Goal: Task Accomplishment & Management: Manage account settings

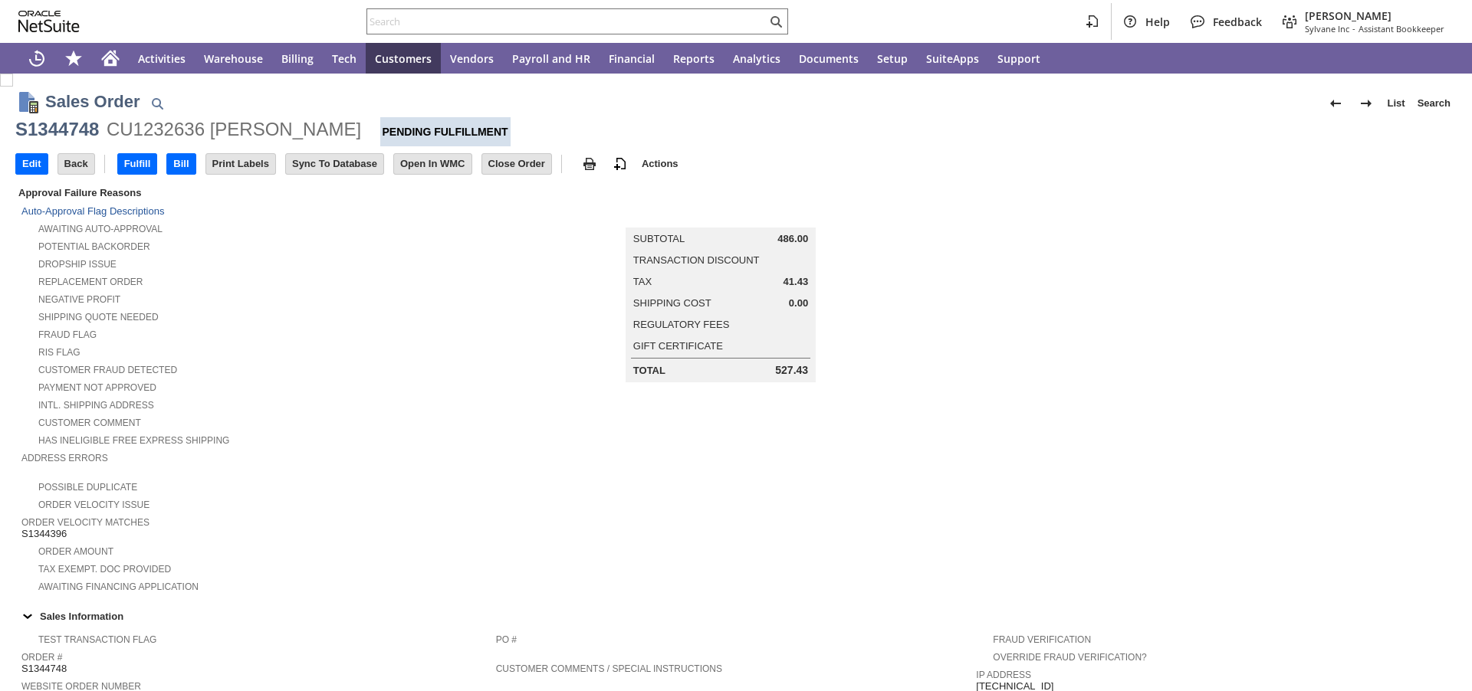
scroll to position [780, 0]
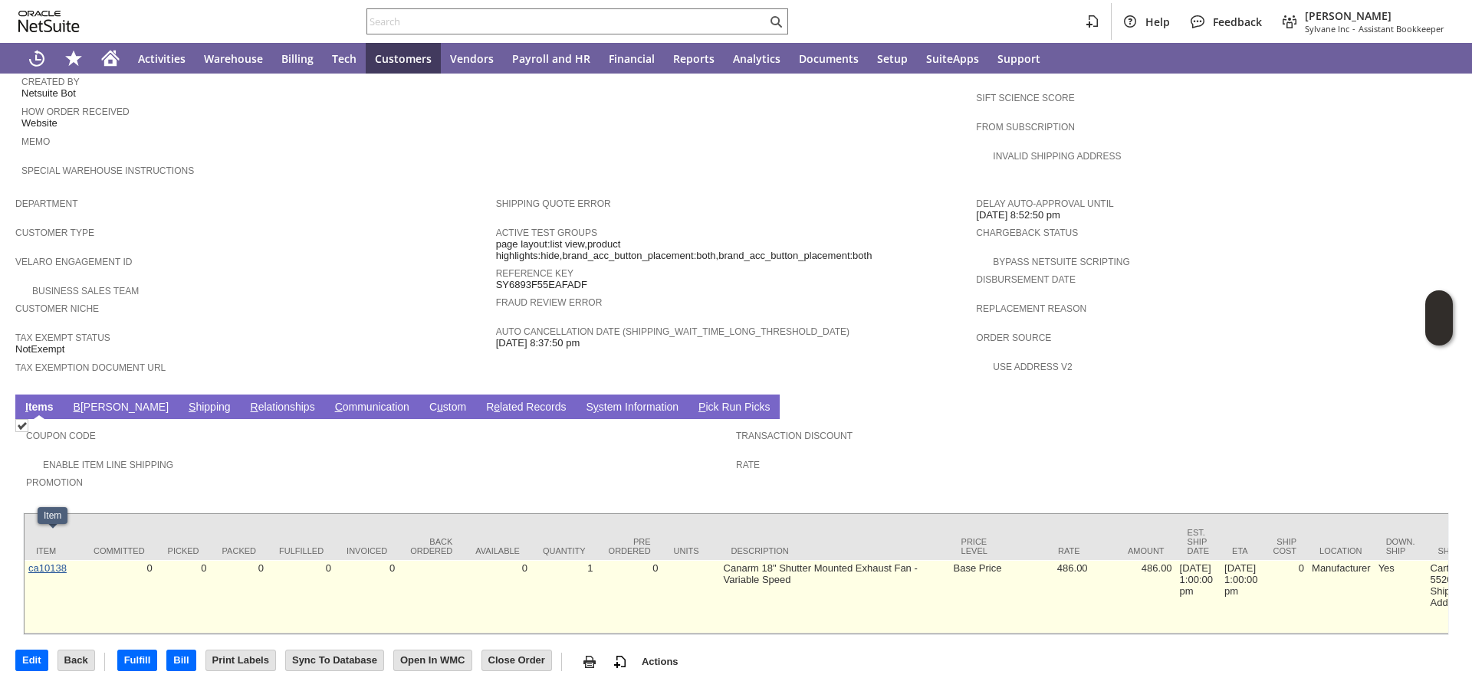
click at [57, 563] on link "ca10138" at bounding box center [47, 568] width 38 height 11
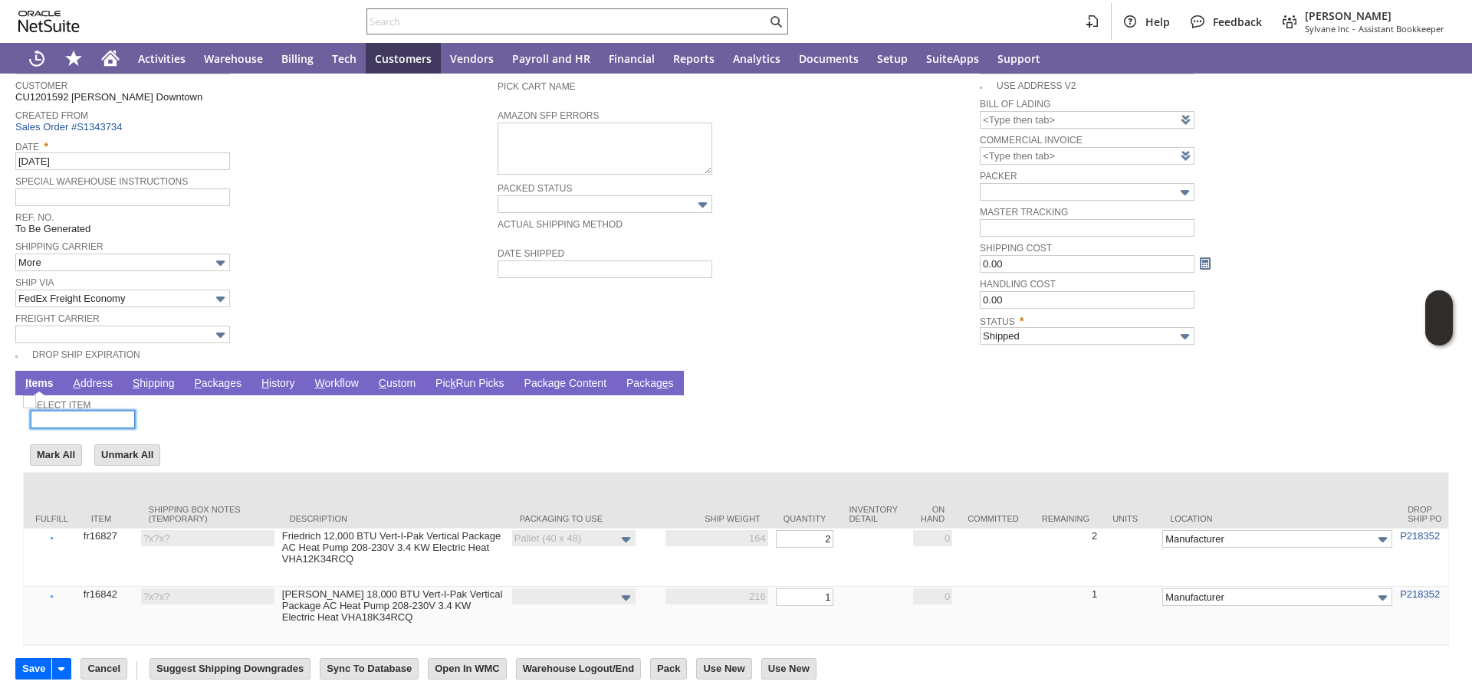
scroll to position [166, 0]
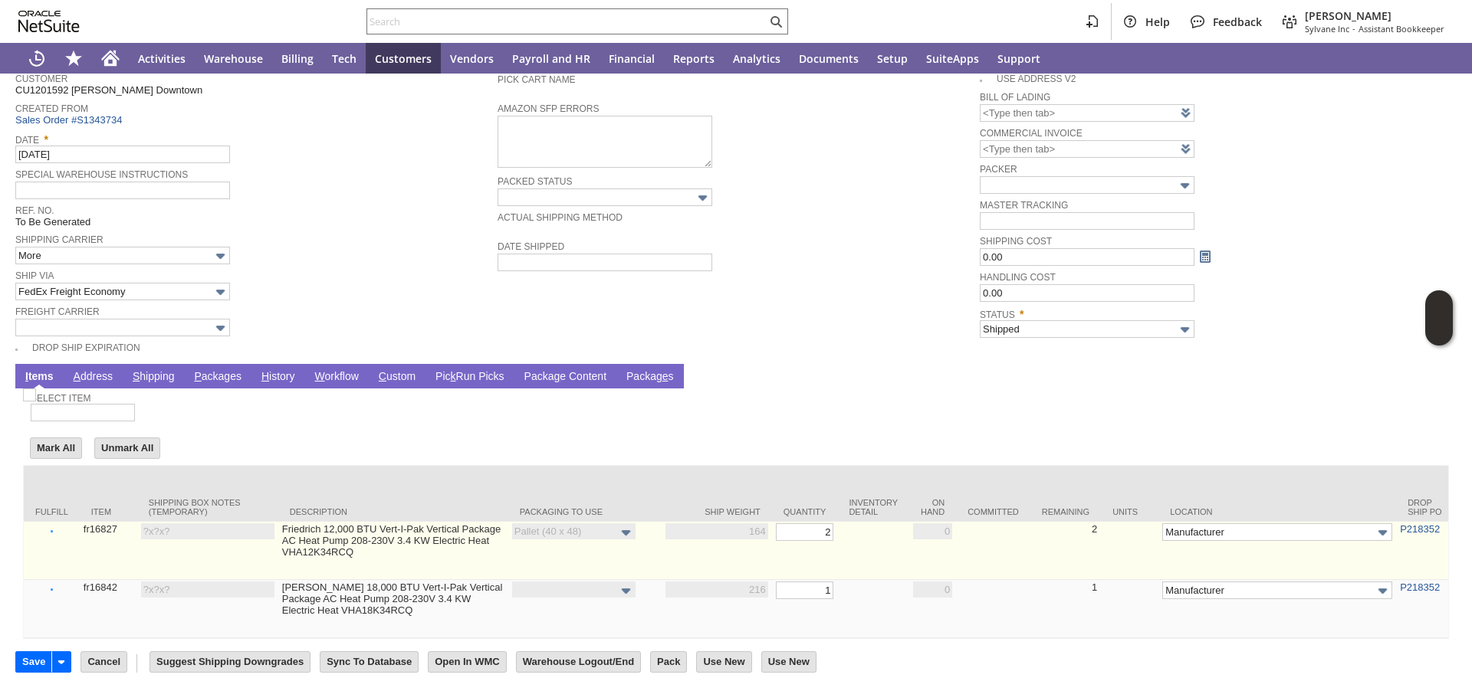
click at [36, 402] on img at bounding box center [29, 395] width 13 height 13
checkbox input "false"
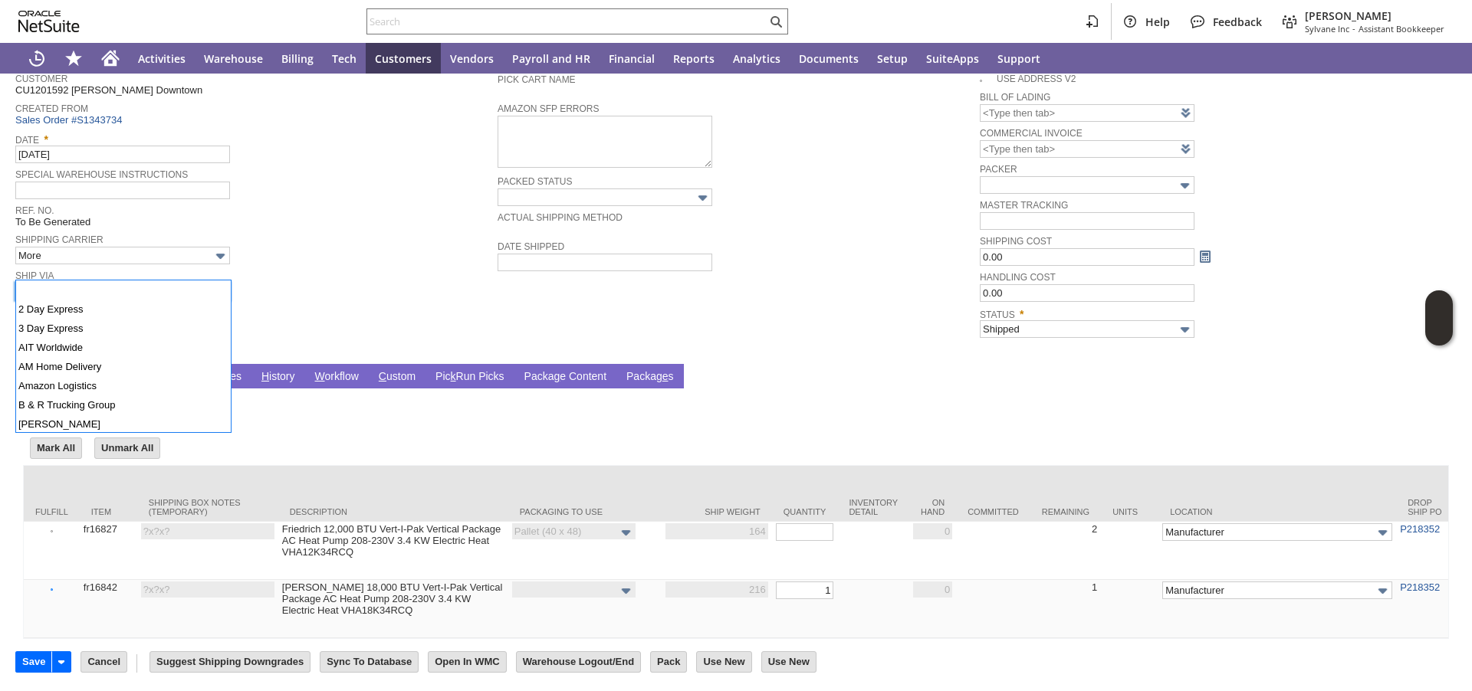
click at [147, 283] on input "FedEx Freight Economy" at bounding box center [122, 292] width 215 height 18
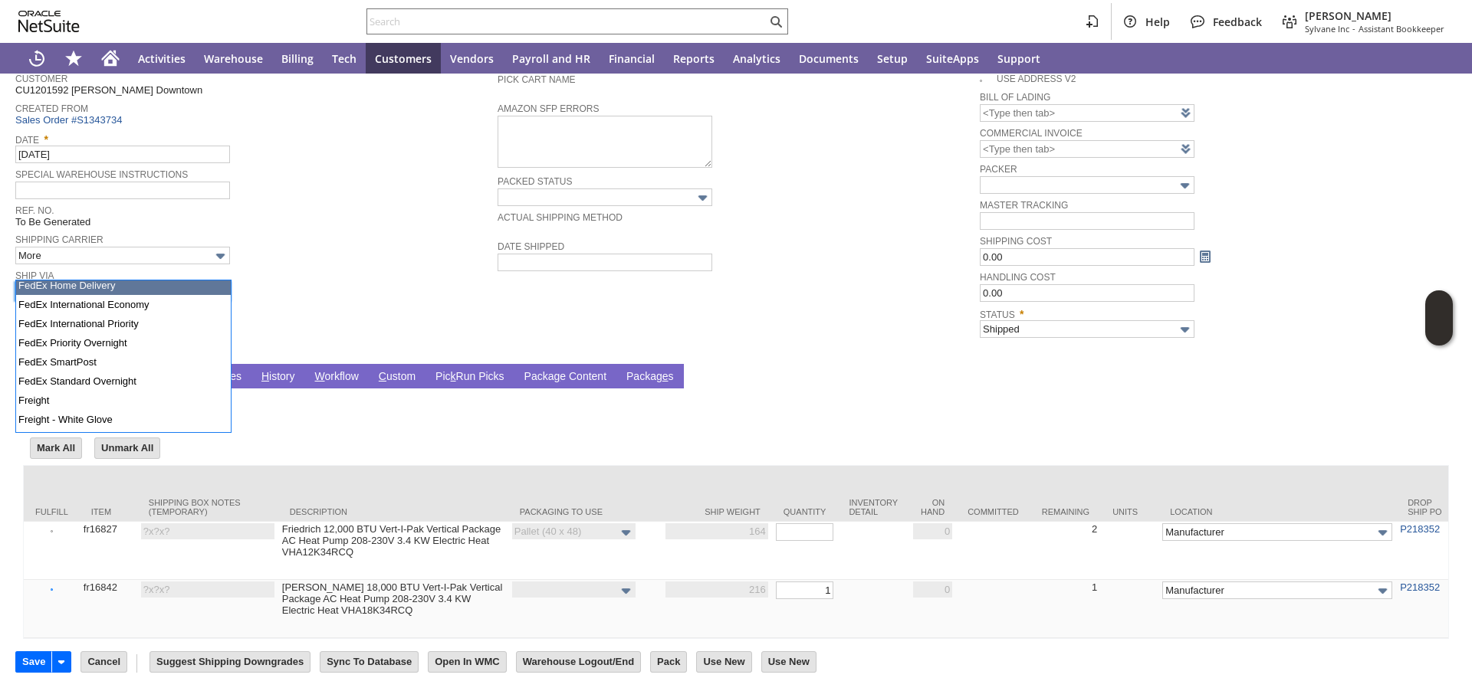
scroll to position [362, 0]
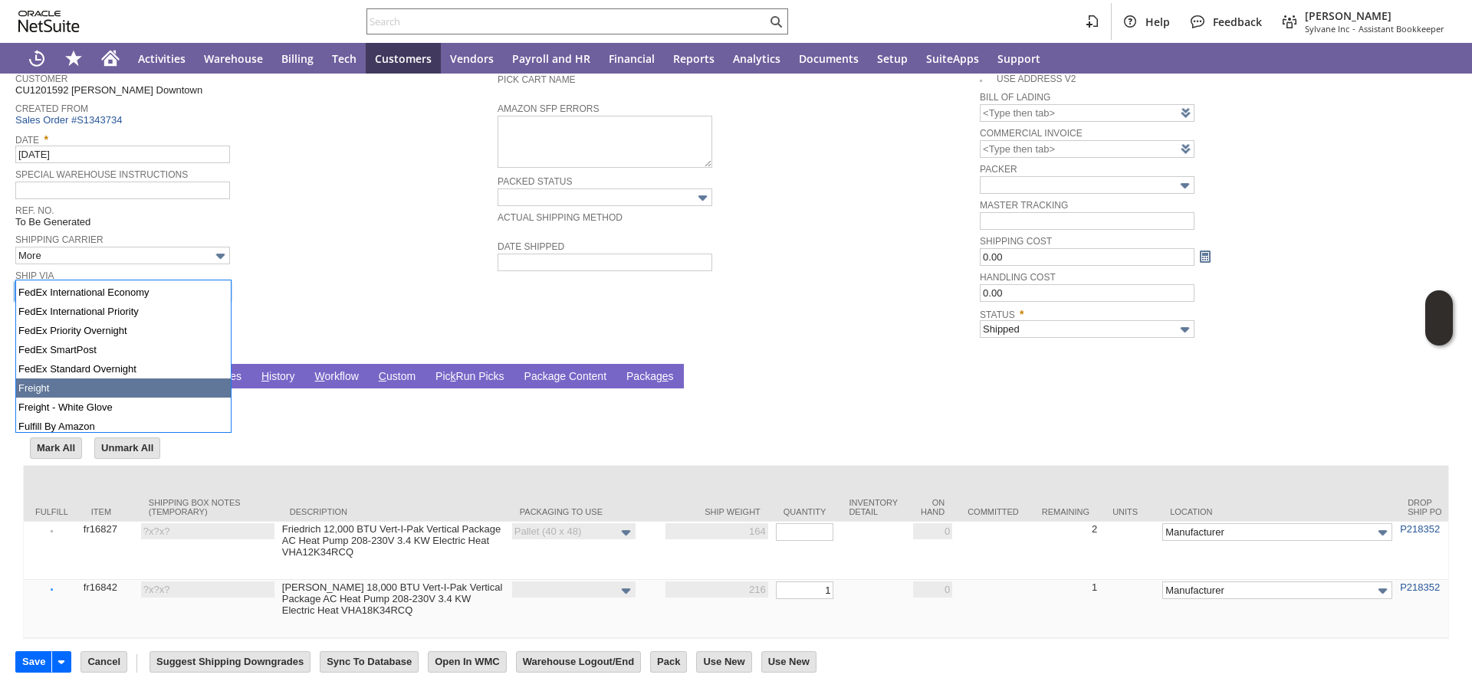
type input "Freight"
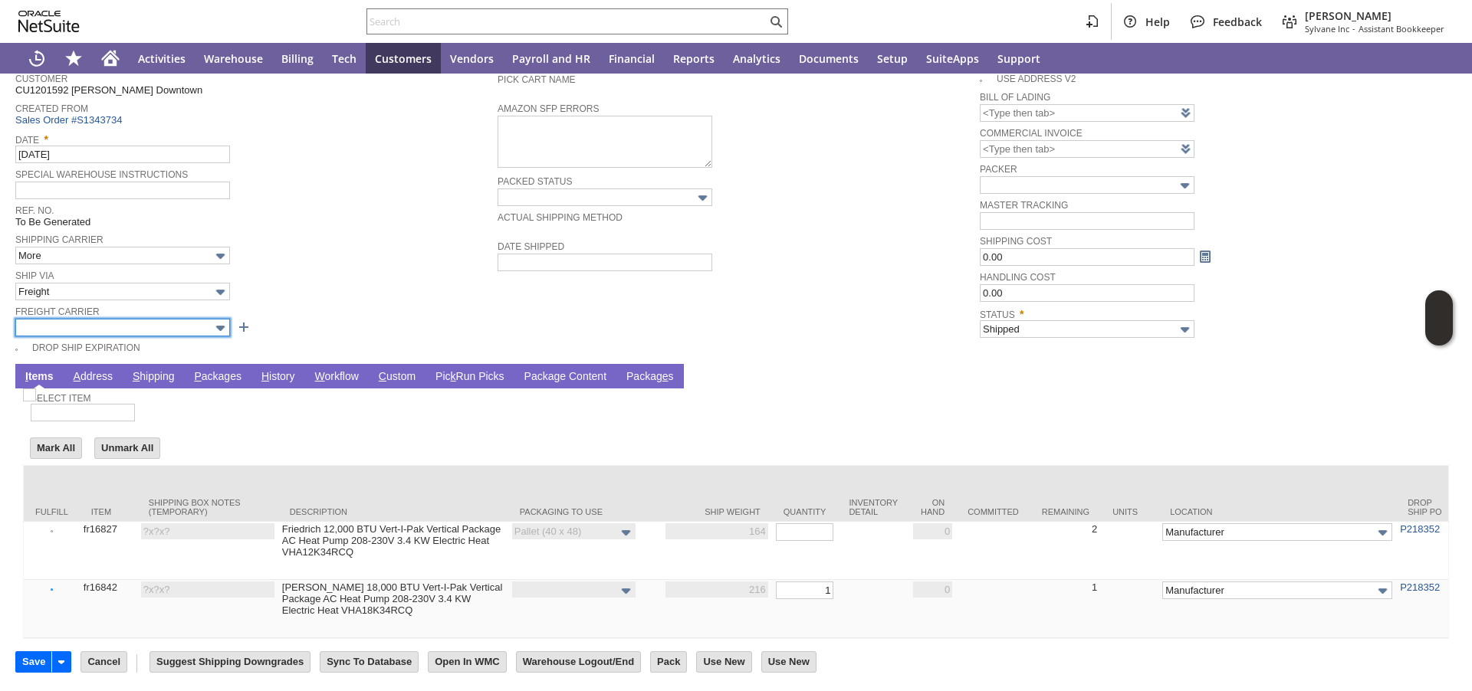
click at [94, 319] on input "text" at bounding box center [122, 328] width 215 height 18
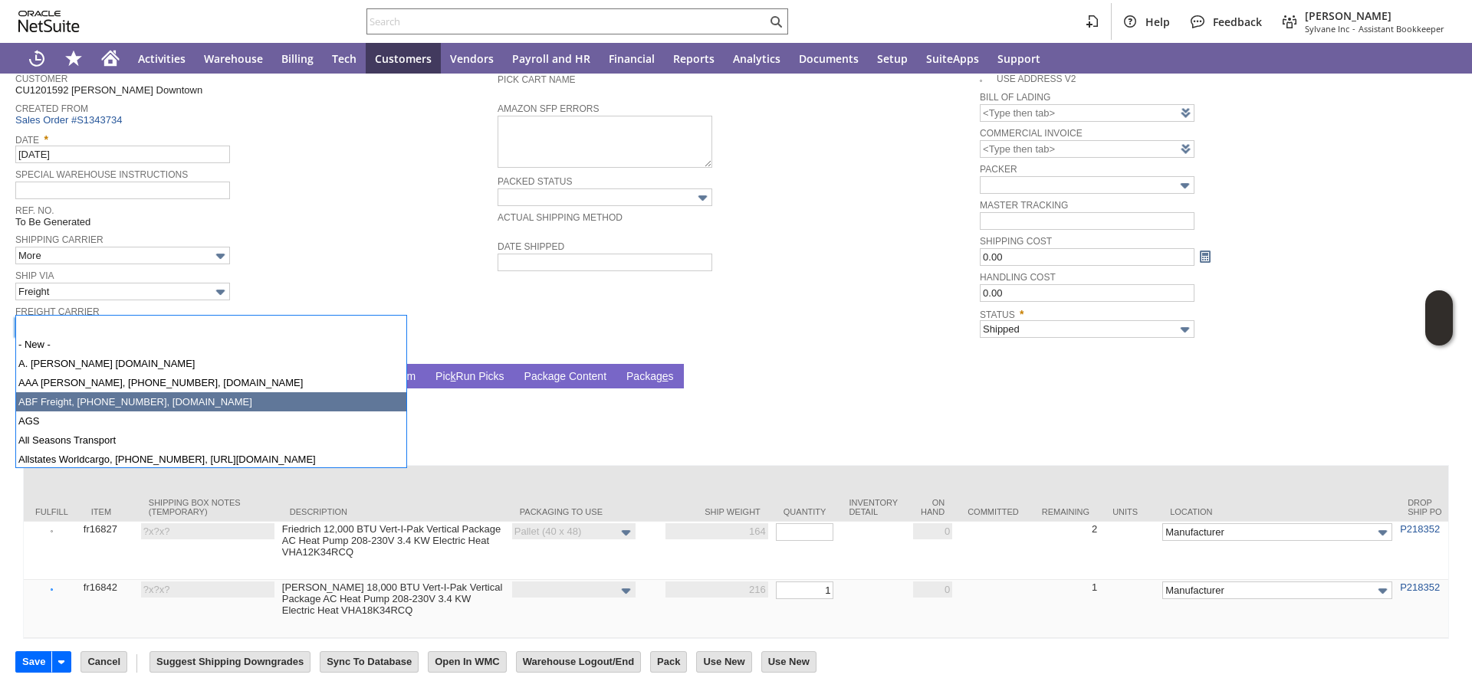
type input "ABF Freight, 800-610-5544, www.abfs.com"
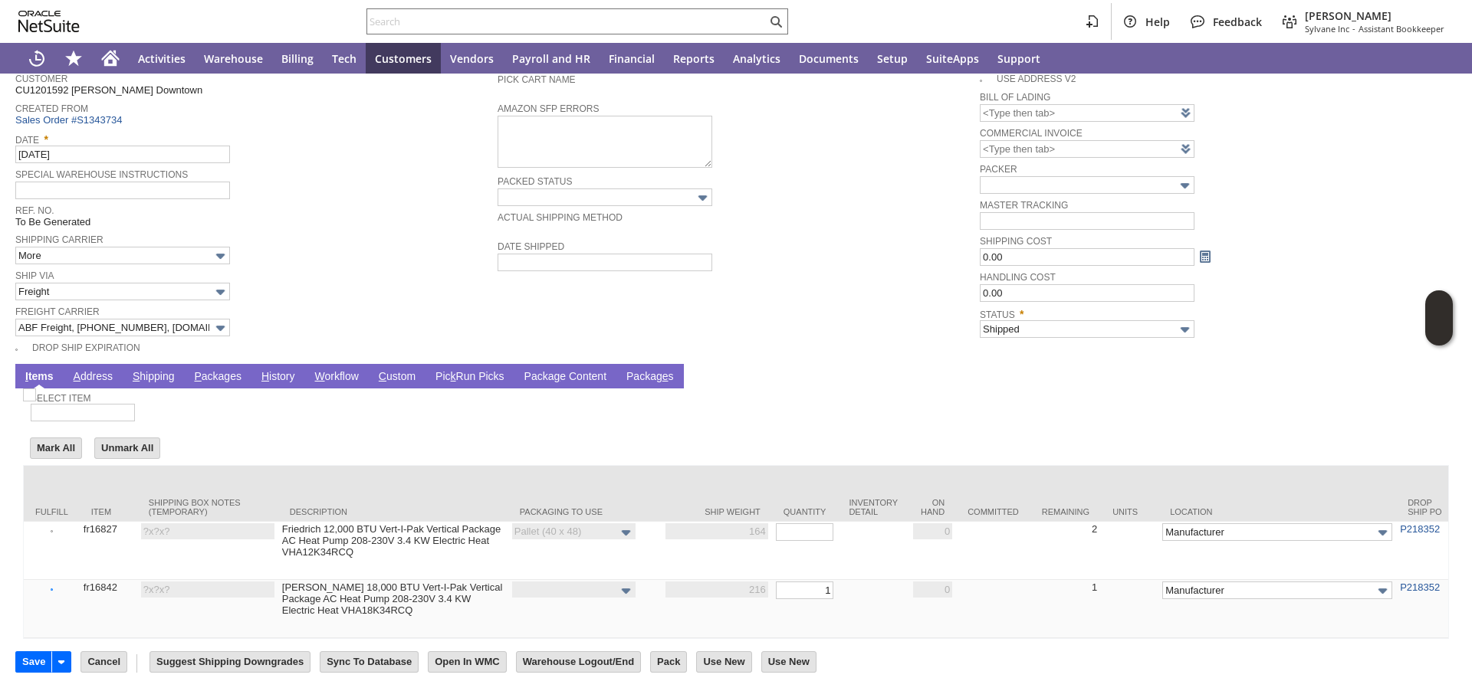
click link "P ackages"
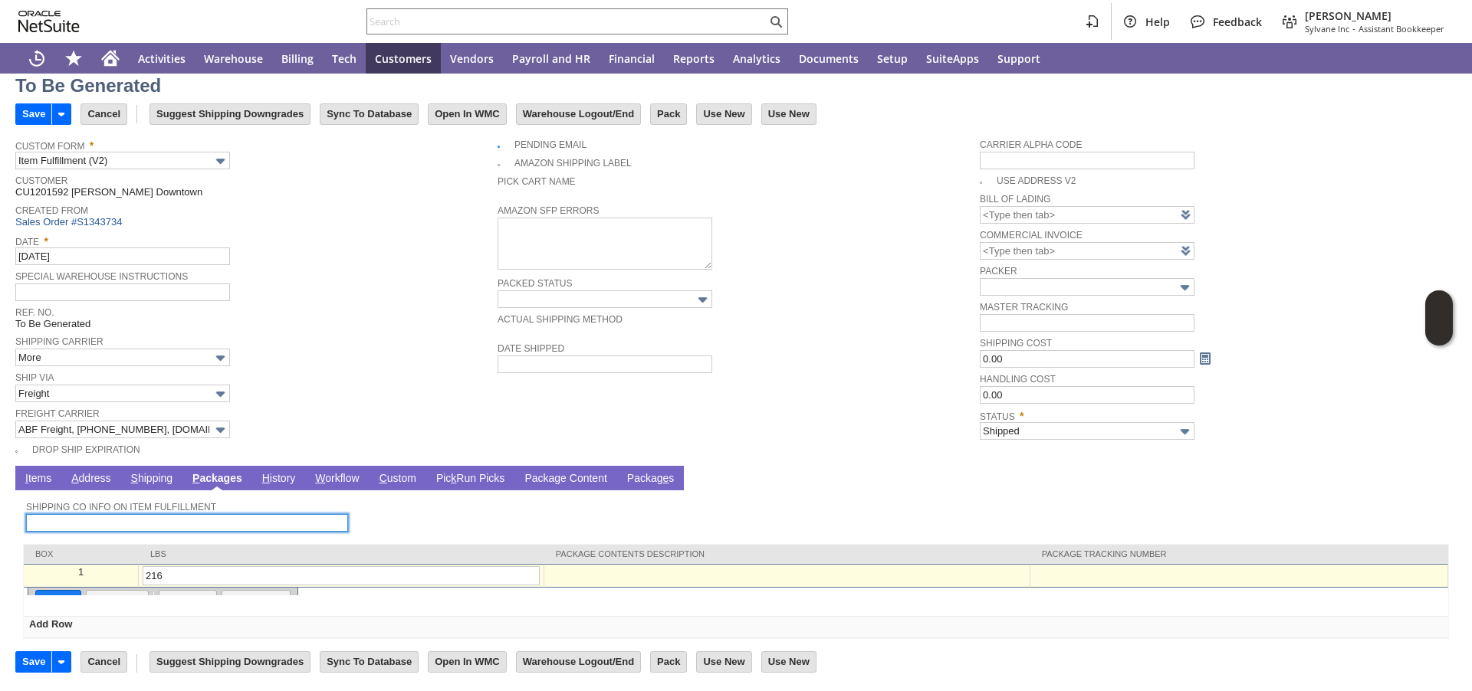
scroll to position [43, 0]
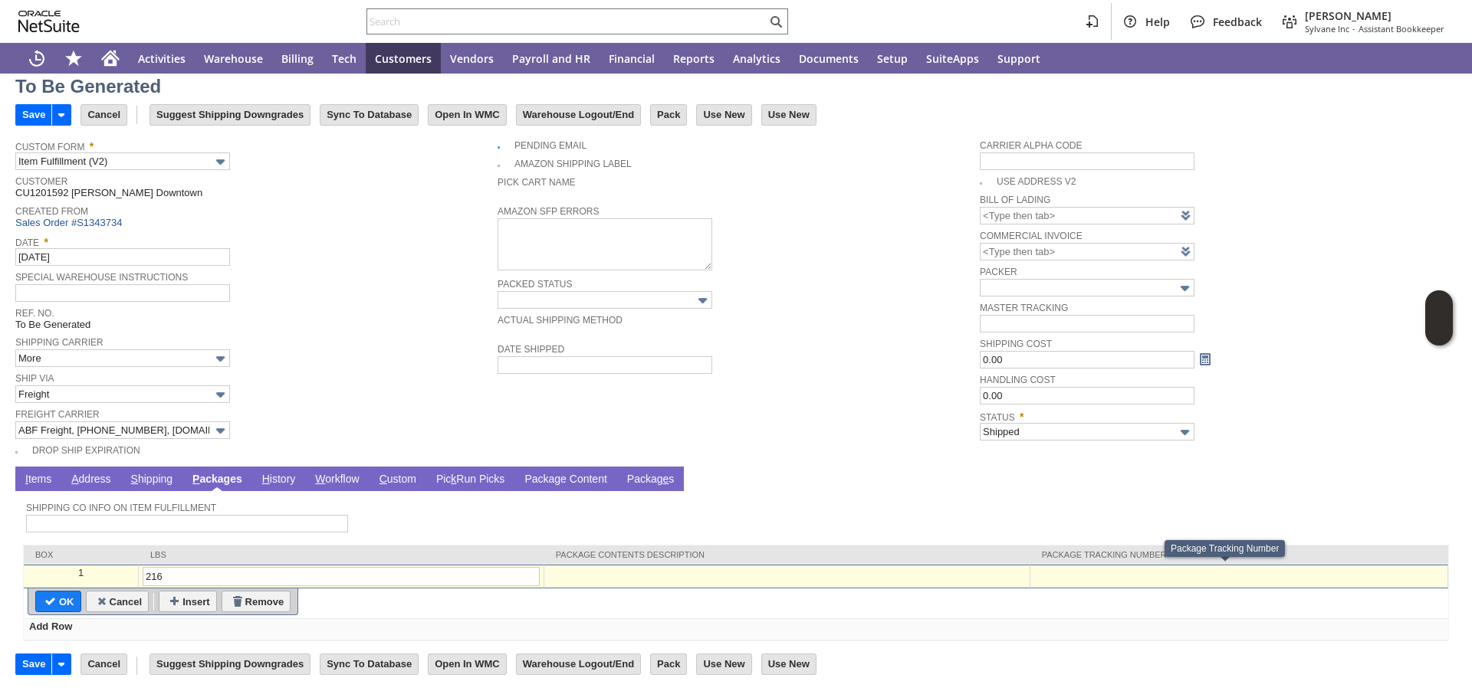
click div
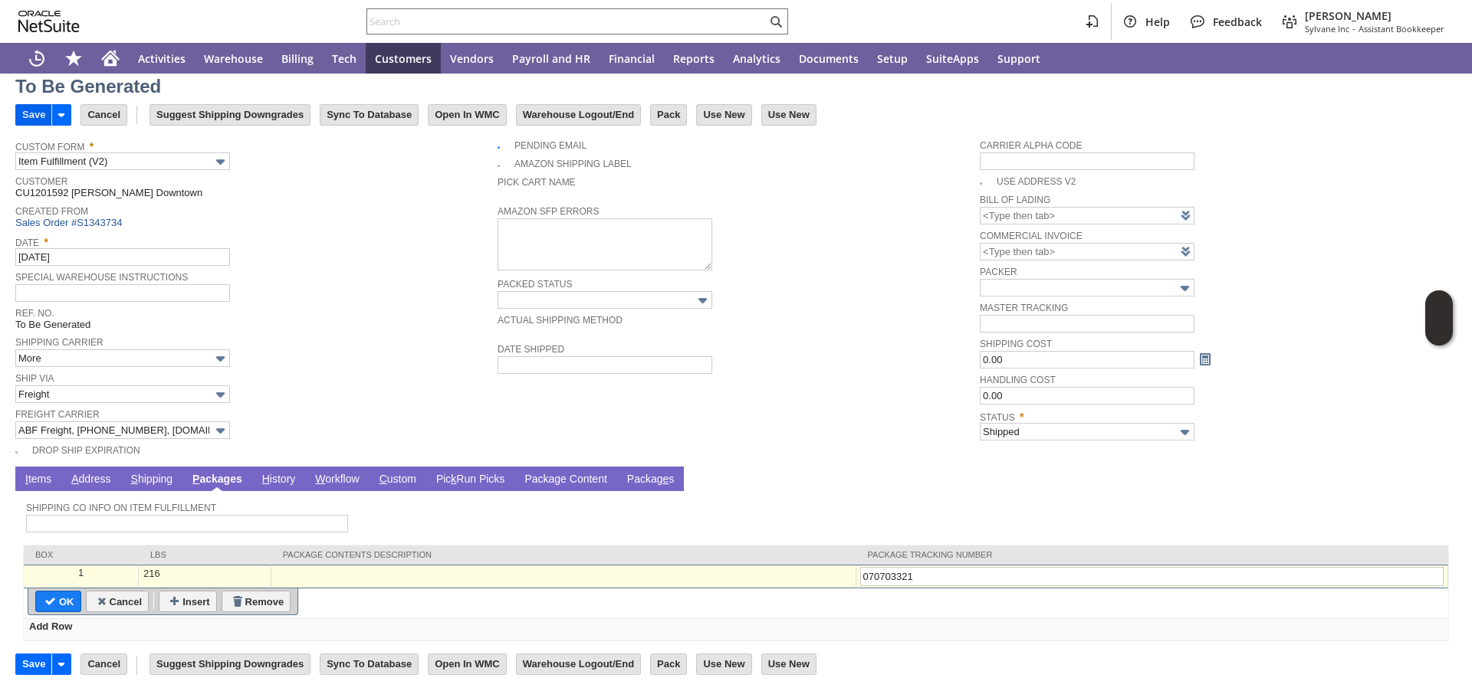
type input "070703321"
click input "Save"
type input "Add"
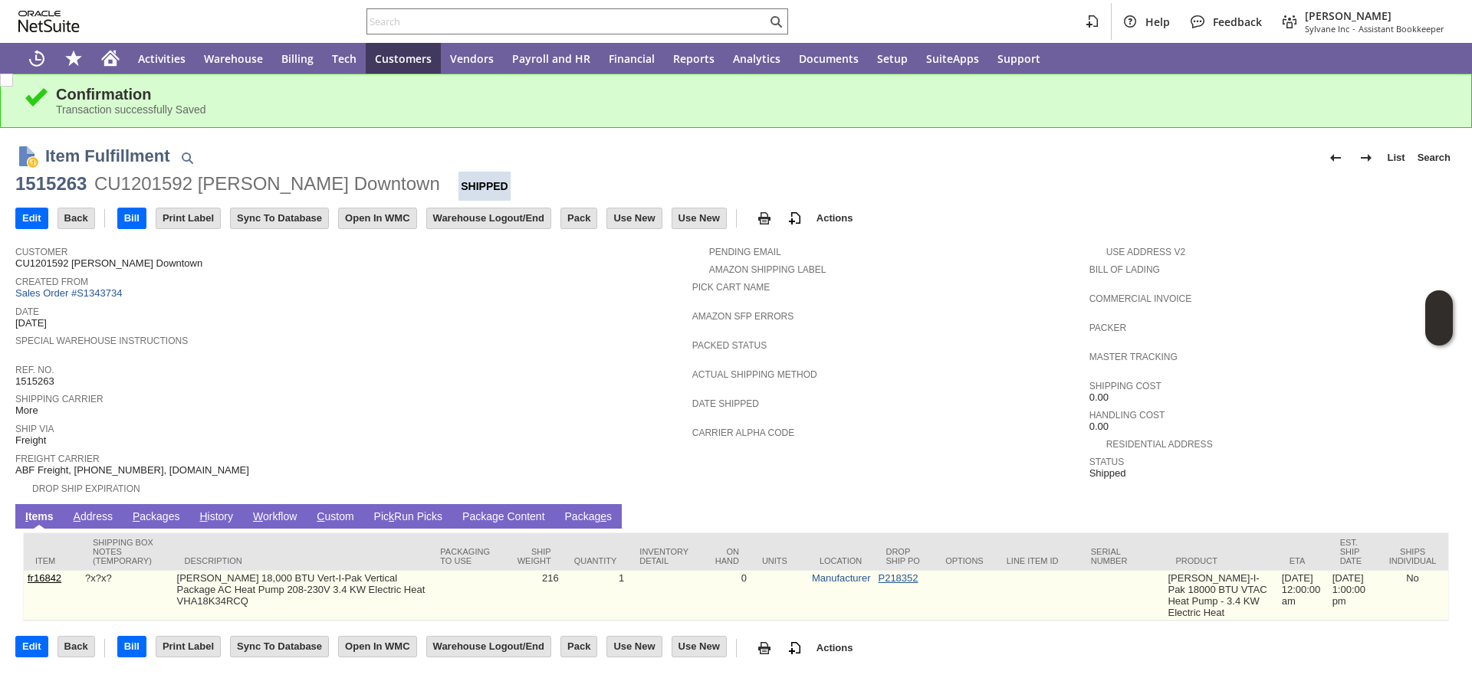
click at [907, 579] on link "P218352" at bounding box center [898, 578] width 40 height 11
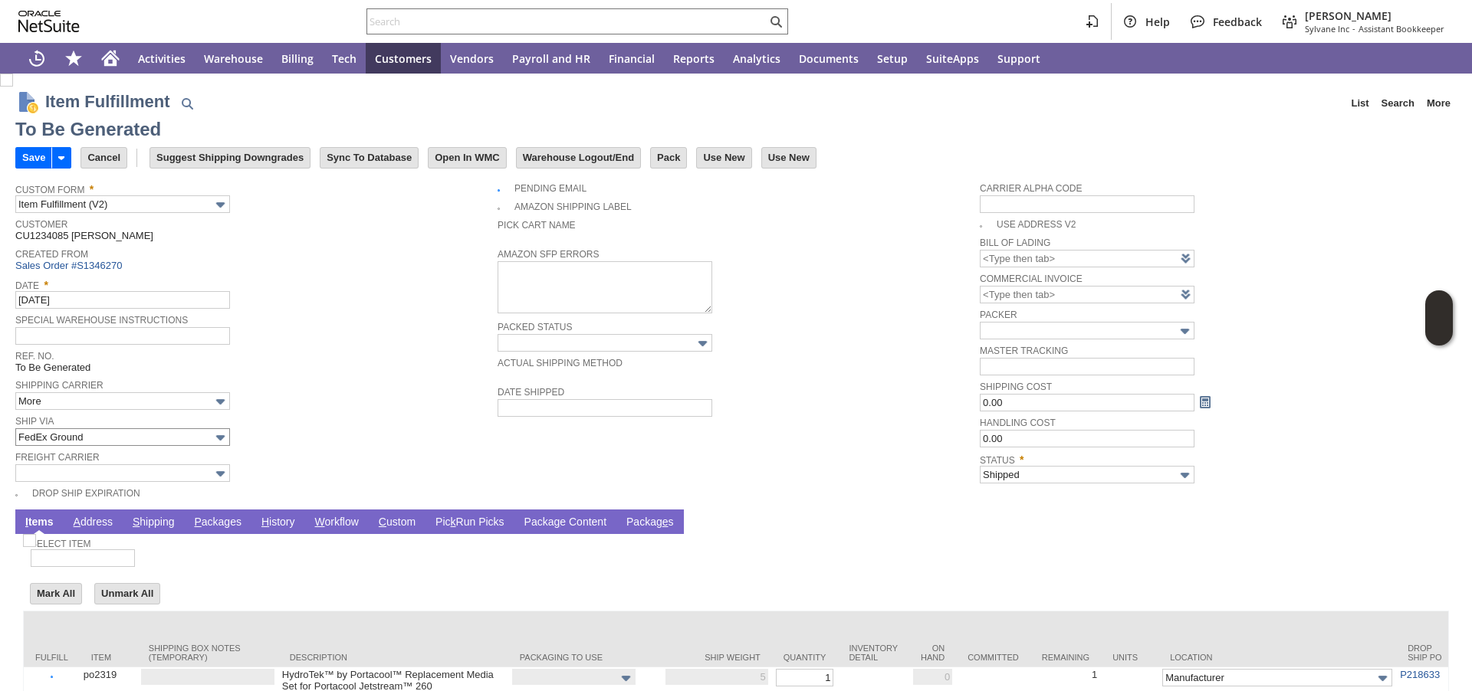
click at [166, 447] on td "Ship Via FedEx Ground" at bounding box center [256, 430] width 482 height 36
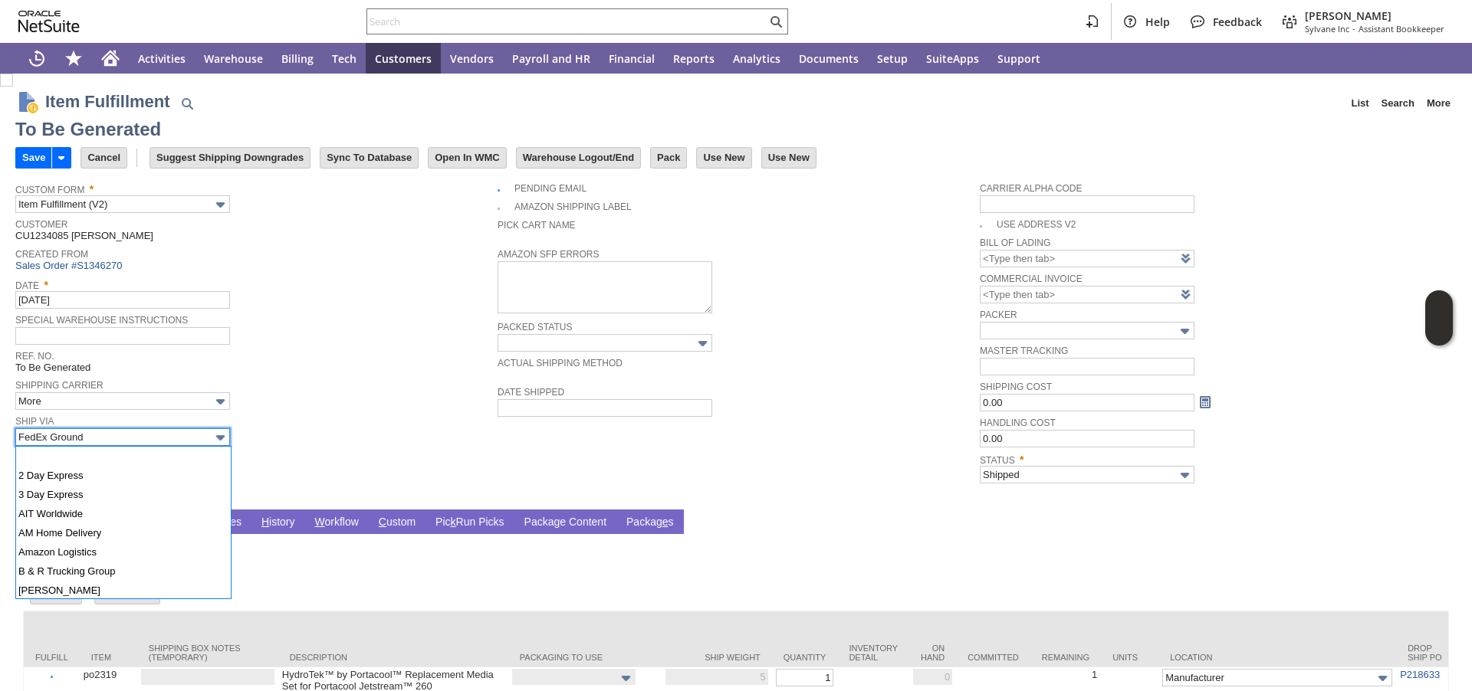
click at [168, 440] on input "FedEx Ground" at bounding box center [122, 437] width 215 height 18
type input "UPS Ground"
type input "Add"
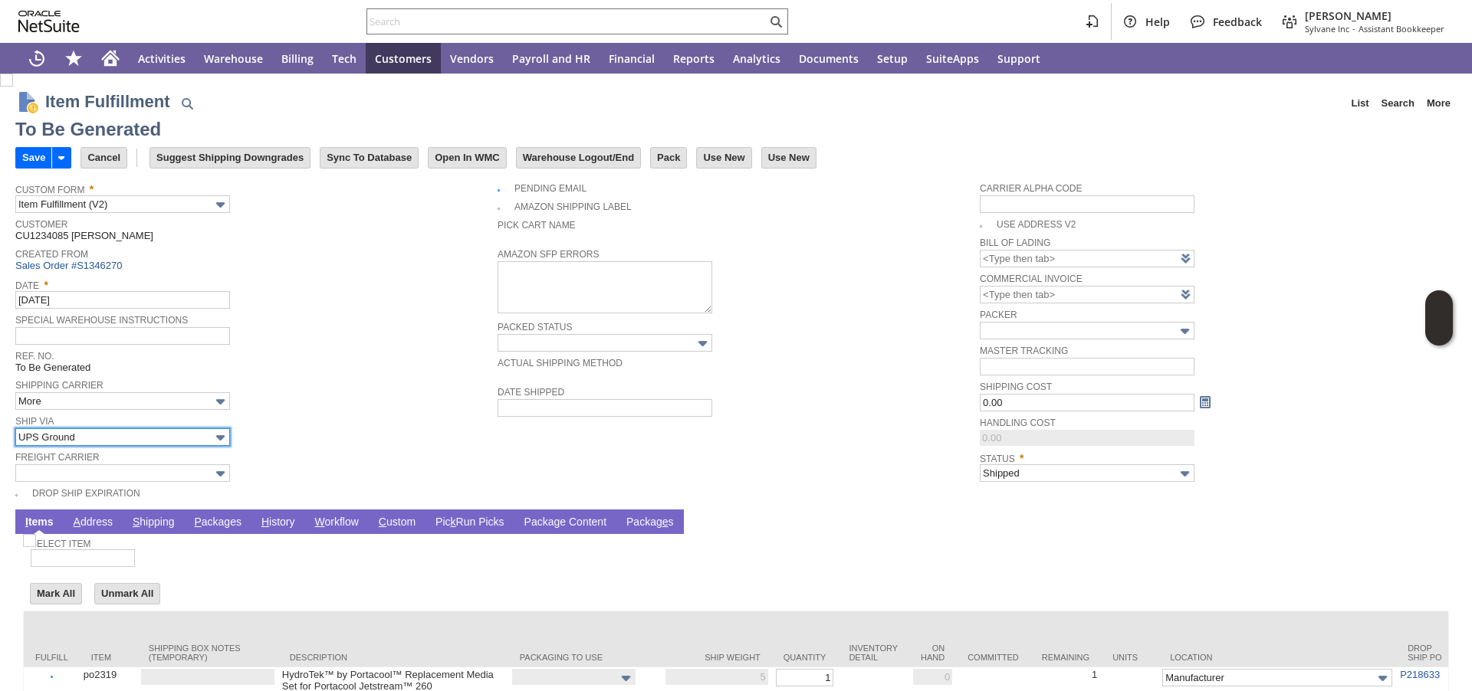
type input "5"
type input "OK"
click at [217, 523] on link "P ackages" at bounding box center [217, 523] width 55 height 15
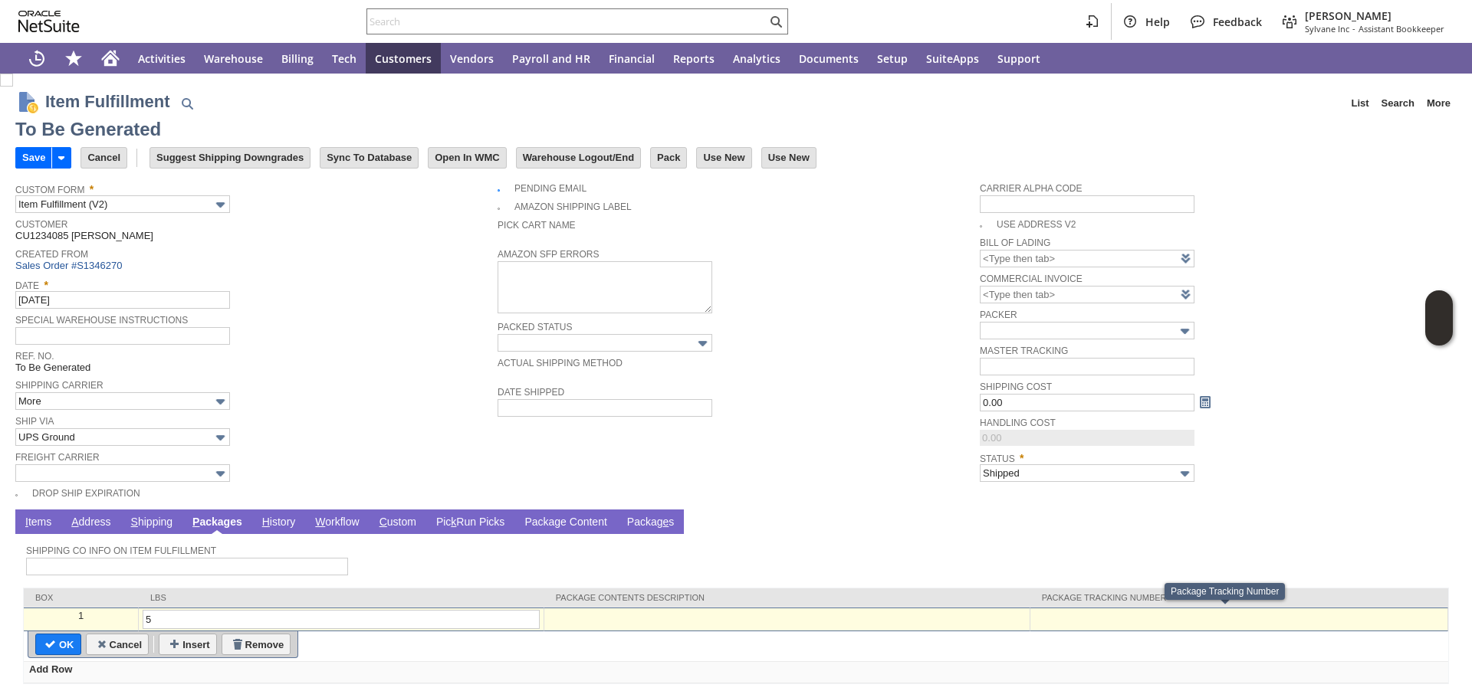
click at [1147, 619] on div at bounding box center [1238, 616] width 409 height 13
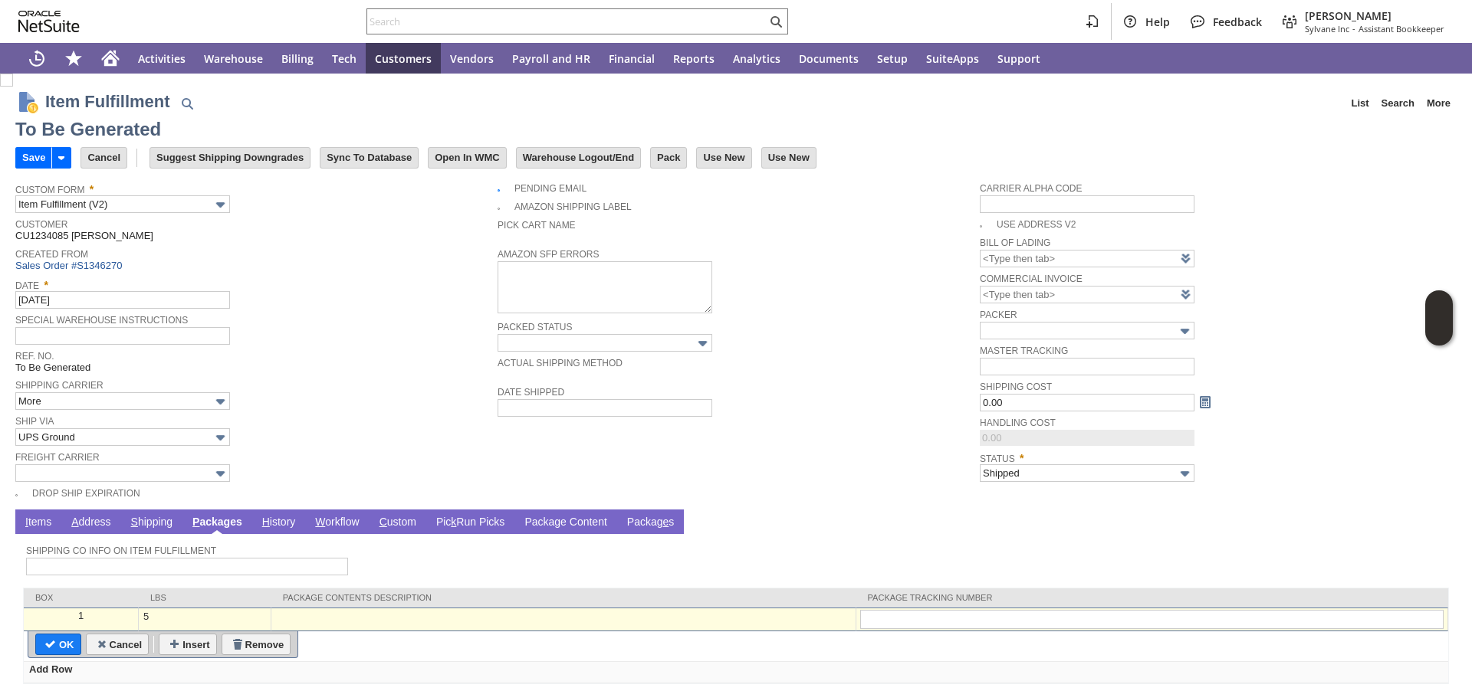
type input "Add"
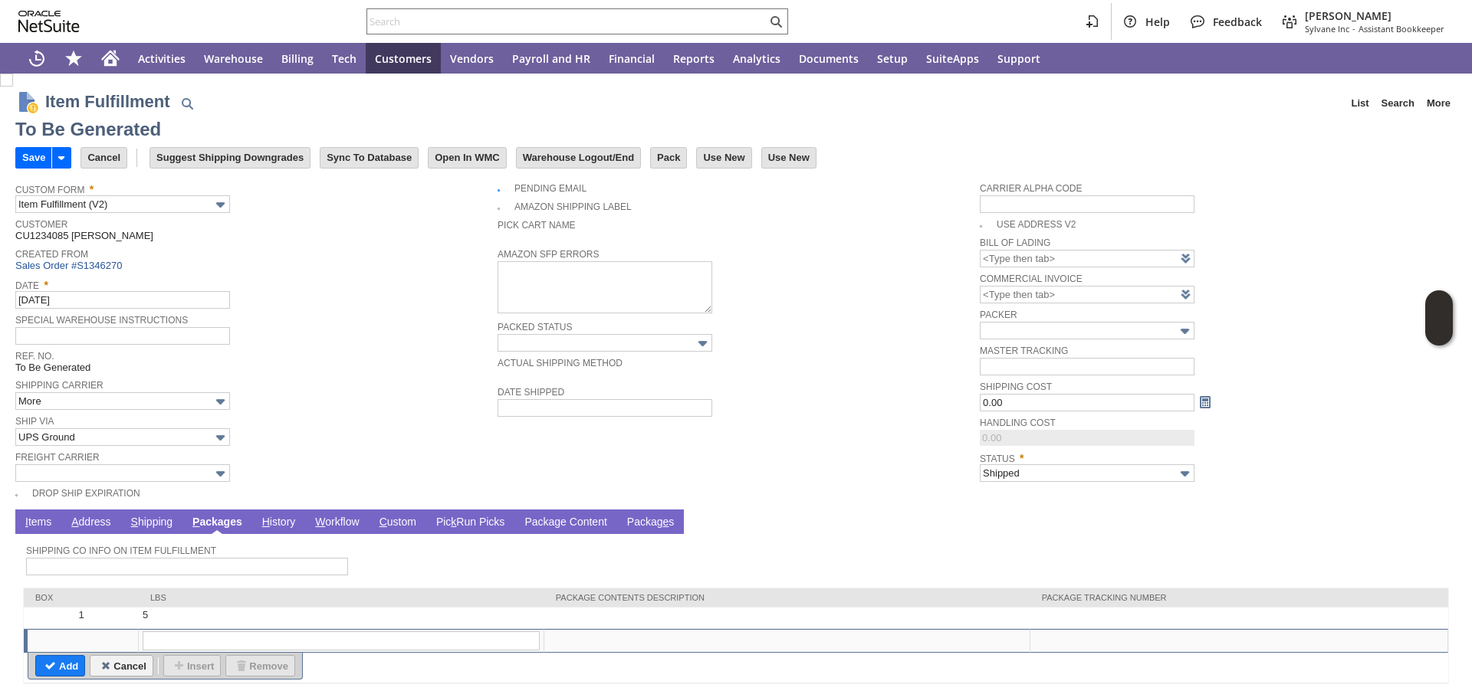
click at [1147, 619] on td at bounding box center [1239, 618] width 418 height 21
type input "5"
type input "OK"
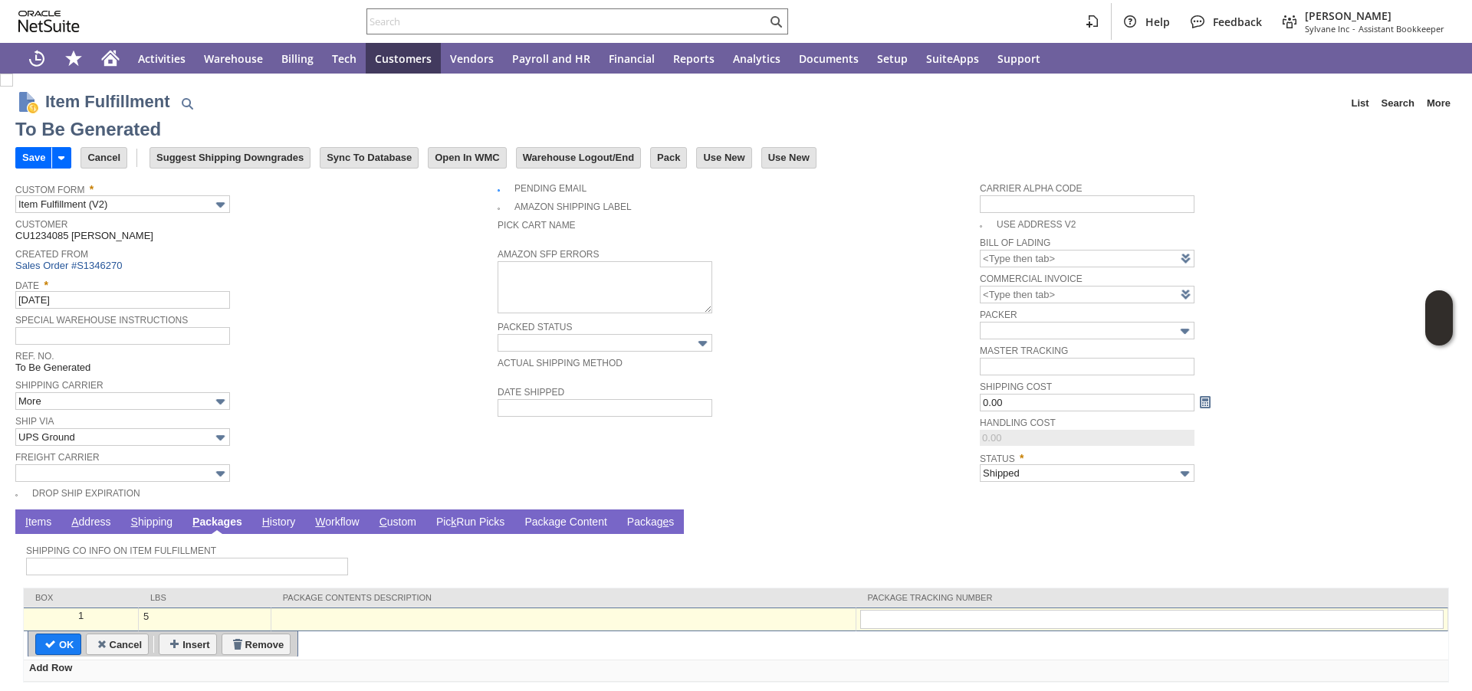
type input "1Z07925A0397228761"
type input "Add"
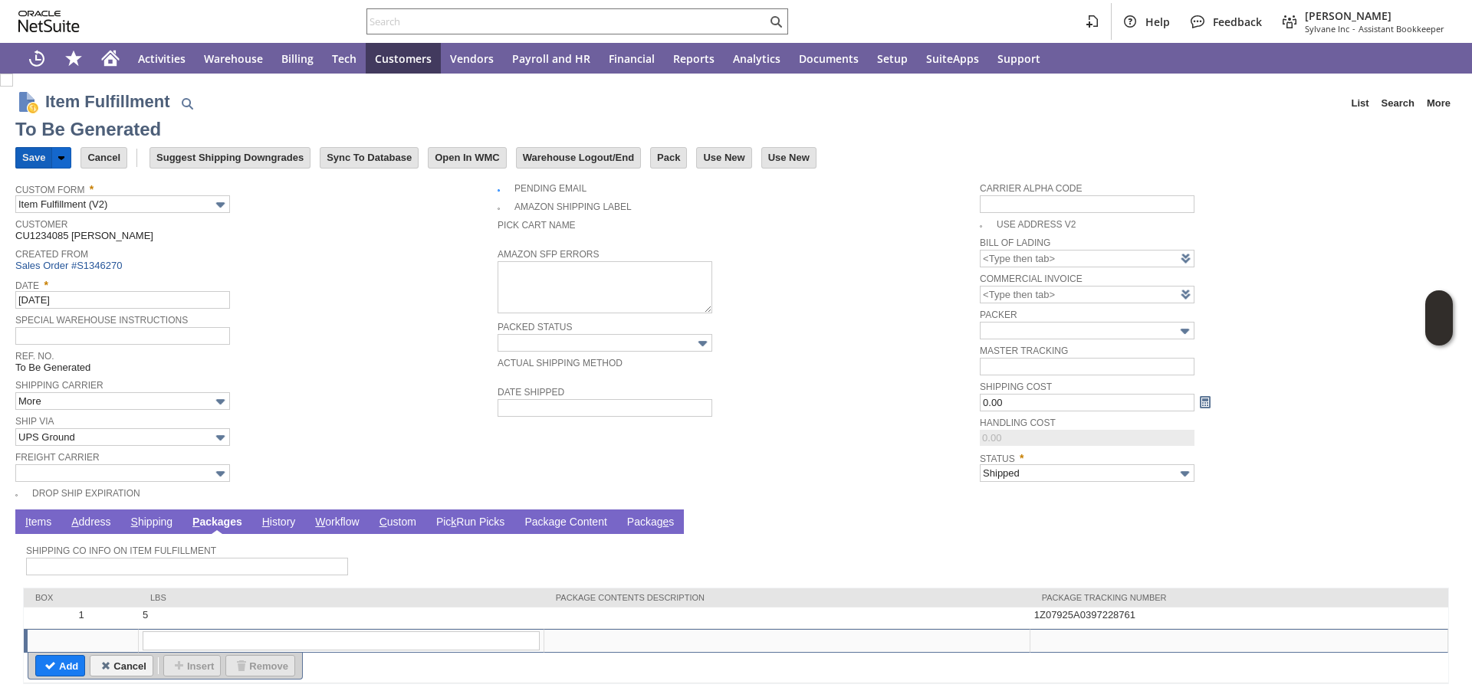
click at [28, 157] on input "Save" at bounding box center [33, 158] width 35 height 20
click at [418, 21] on input "text" at bounding box center [566, 21] width 399 height 18
paste input "P218374"
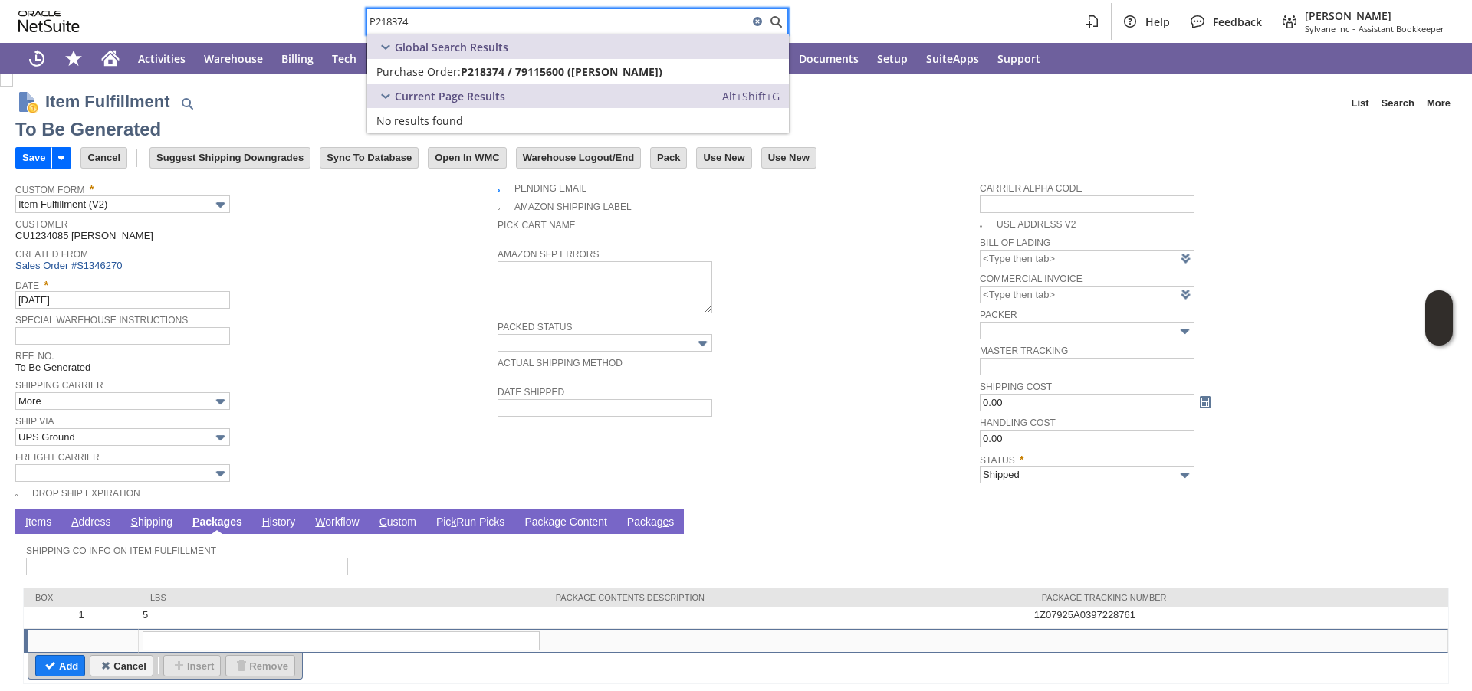
type input "P218374"
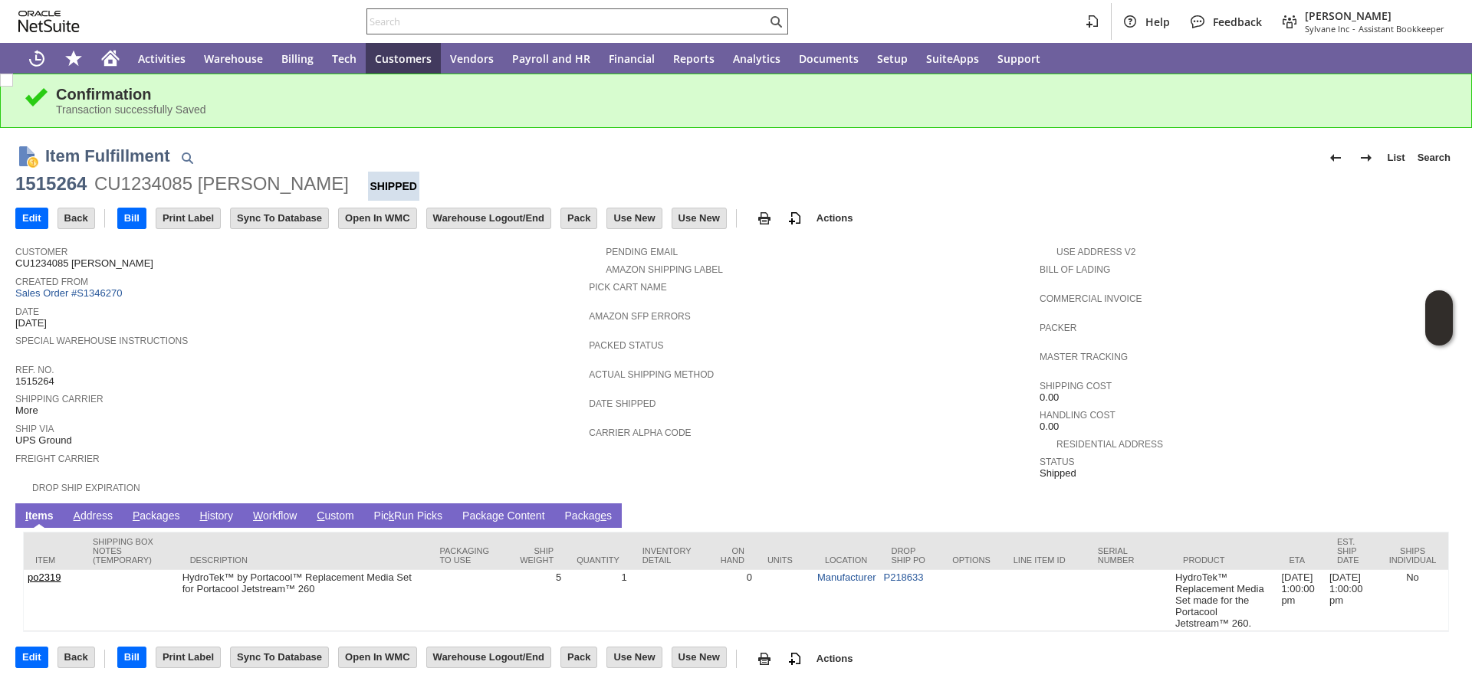
click at [477, 8] on div at bounding box center [577, 21] width 422 height 26
click at [471, 28] on input "text" at bounding box center [566, 21] width 399 height 18
paste input "P218406"
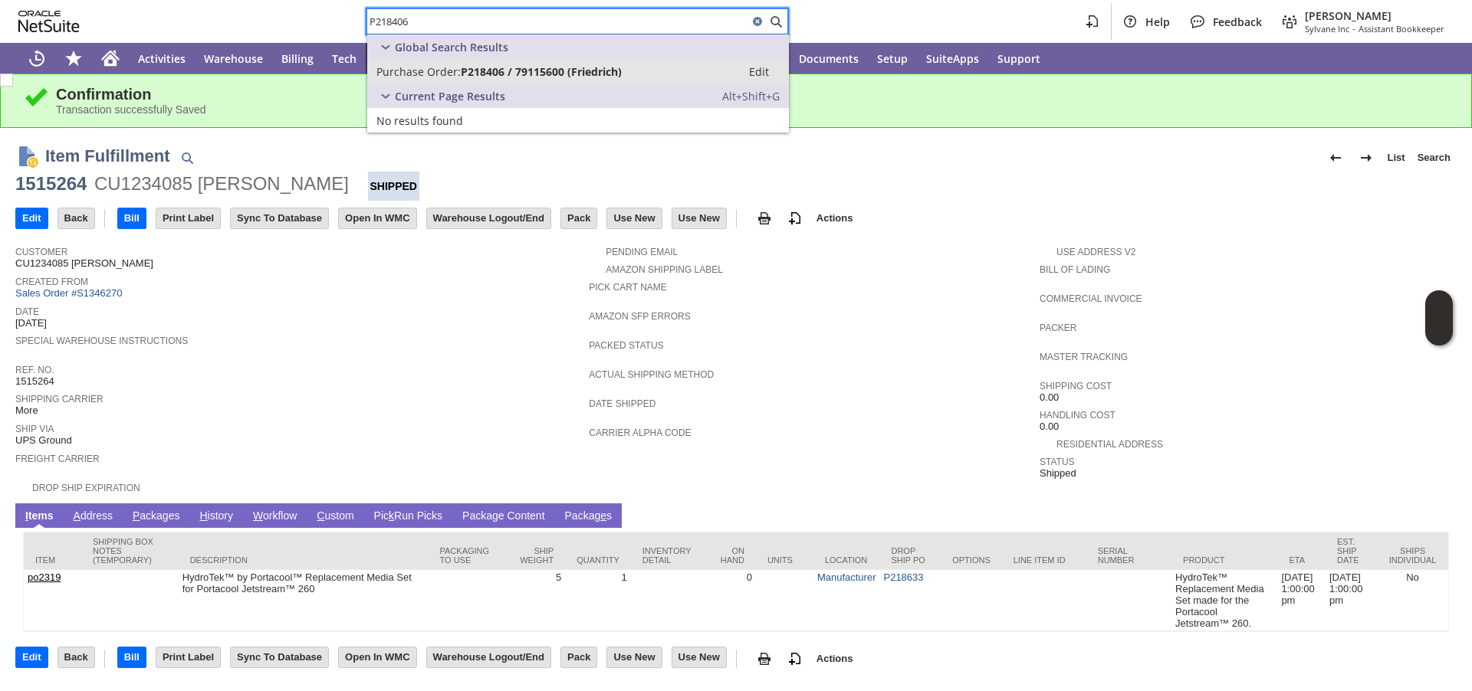
type input "P218406"
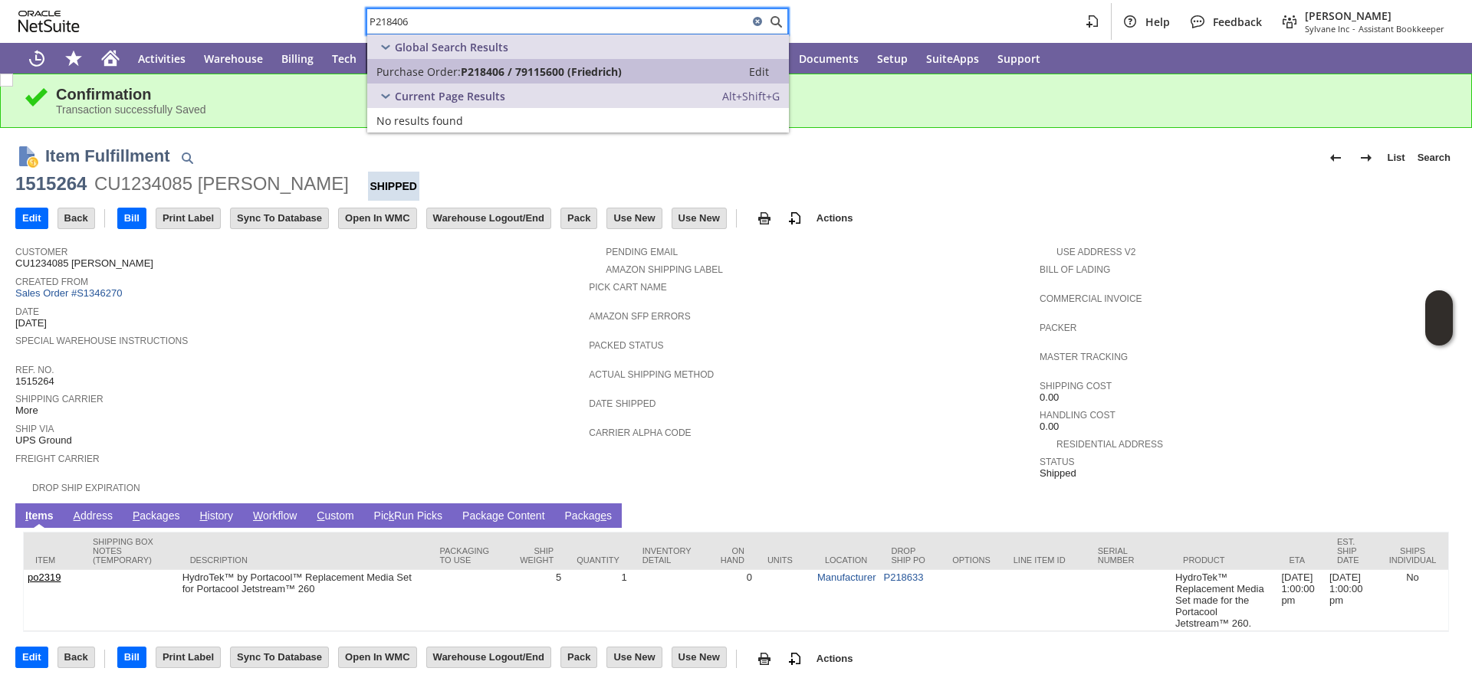
click at [446, 76] on span "Purchase Order:" at bounding box center [418, 71] width 84 height 15
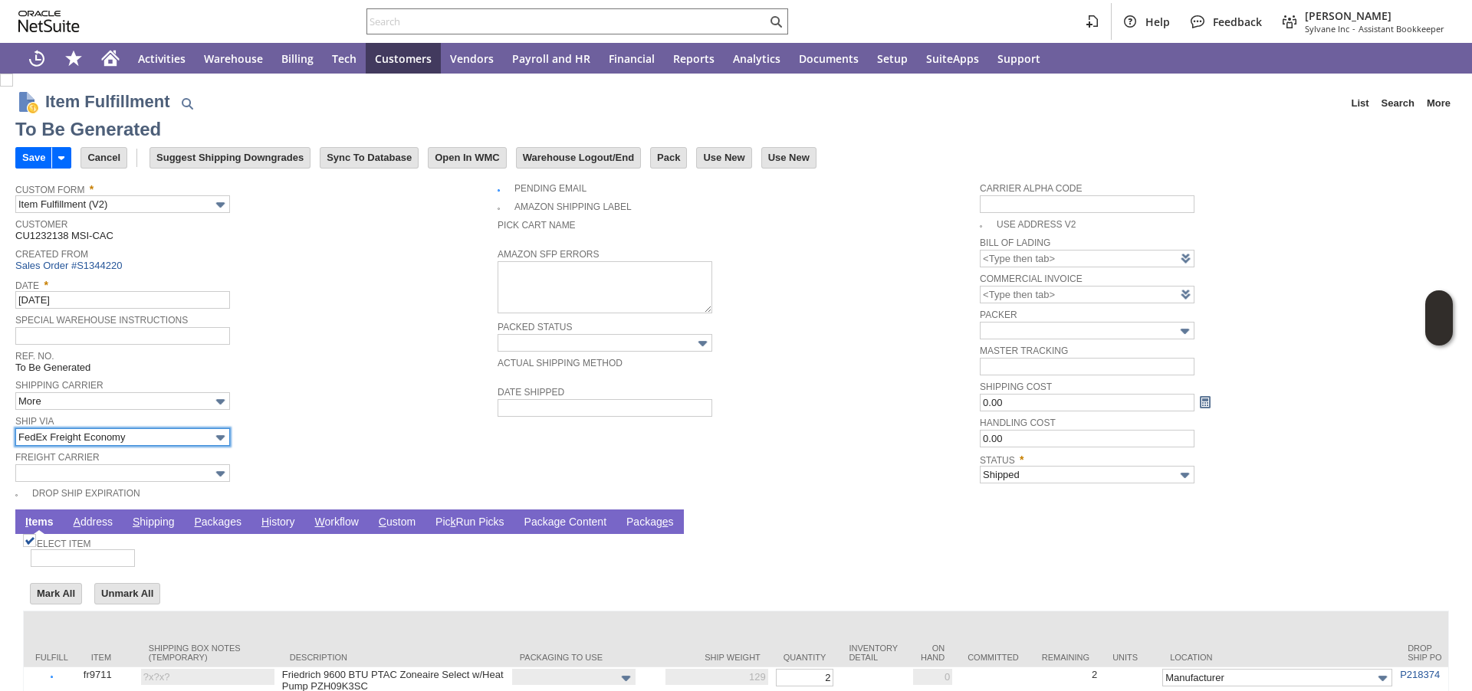
click at [118, 438] on input "FedEx Freight Economy" at bounding box center [122, 437] width 215 height 18
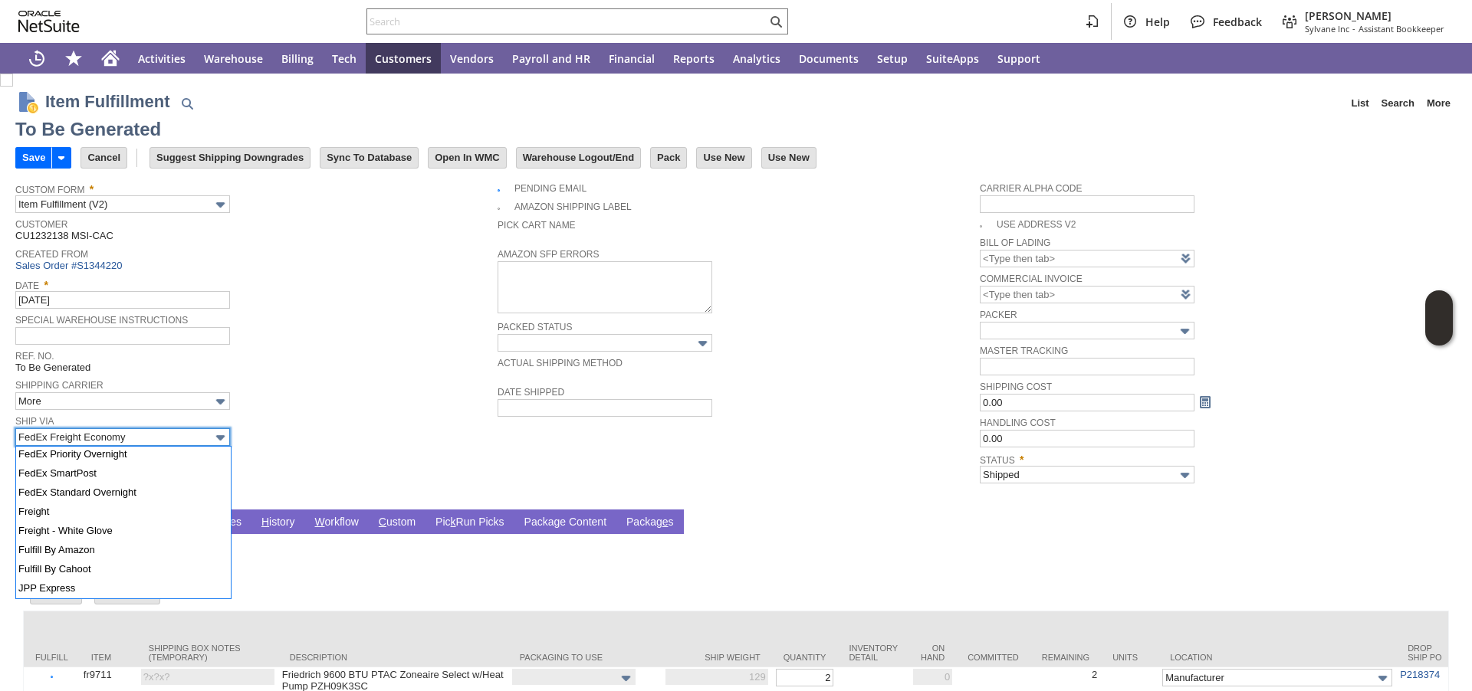
scroll to position [416, 0]
type input "Freight"
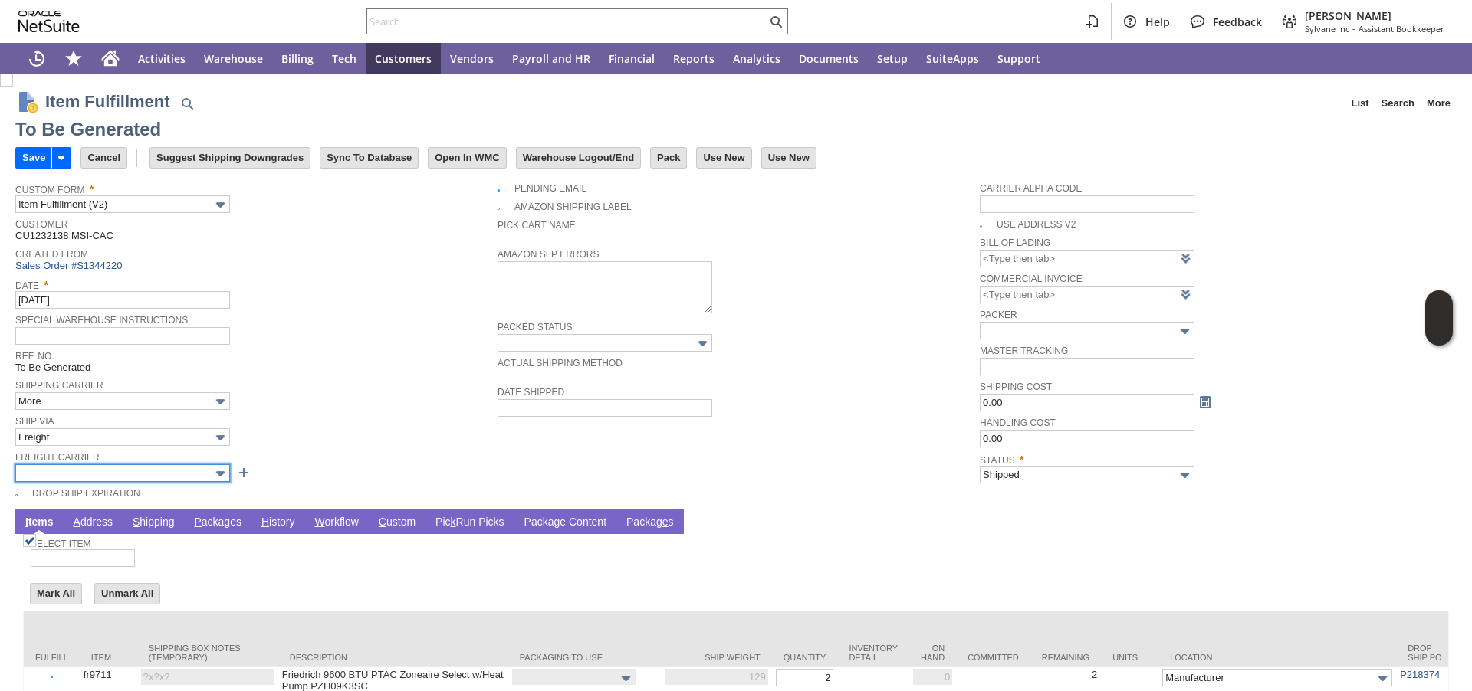
click at [90, 477] on input "text" at bounding box center [122, 473] width 215 height 18
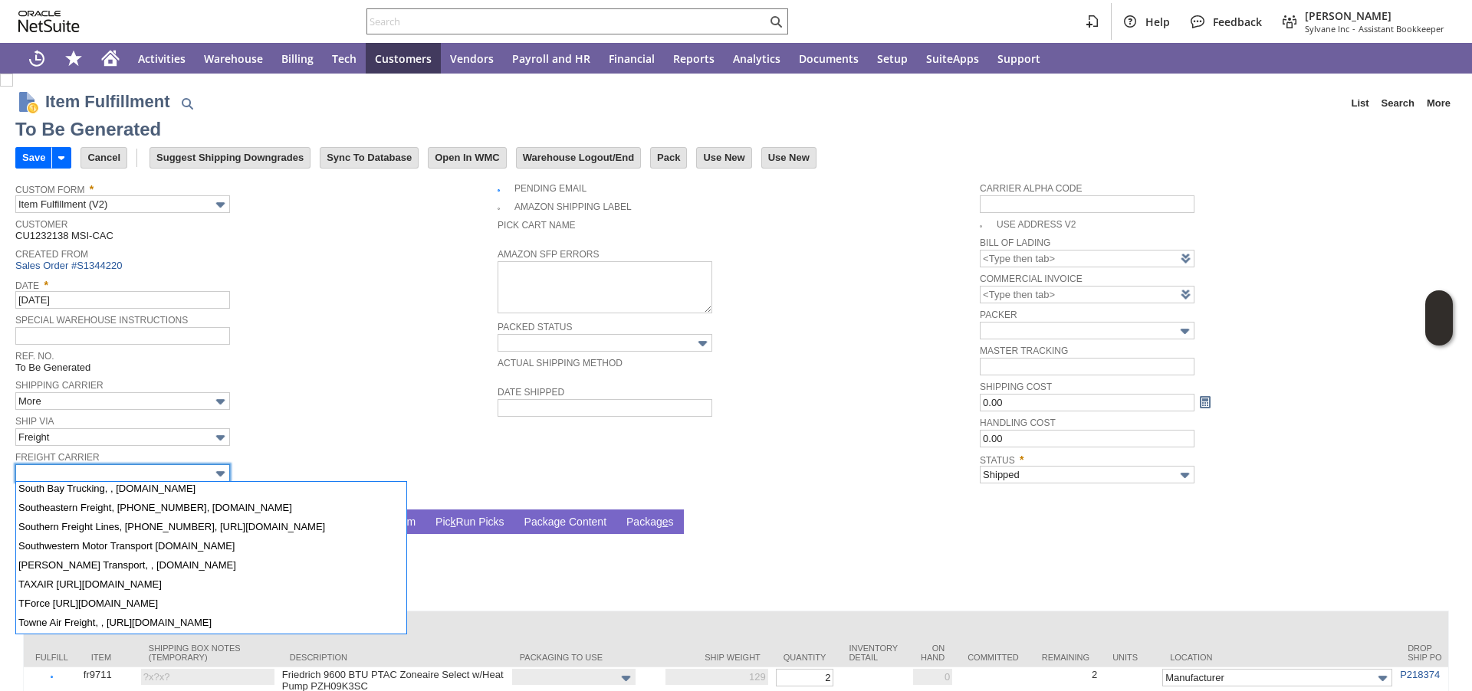
scroll to position [1370, 0]
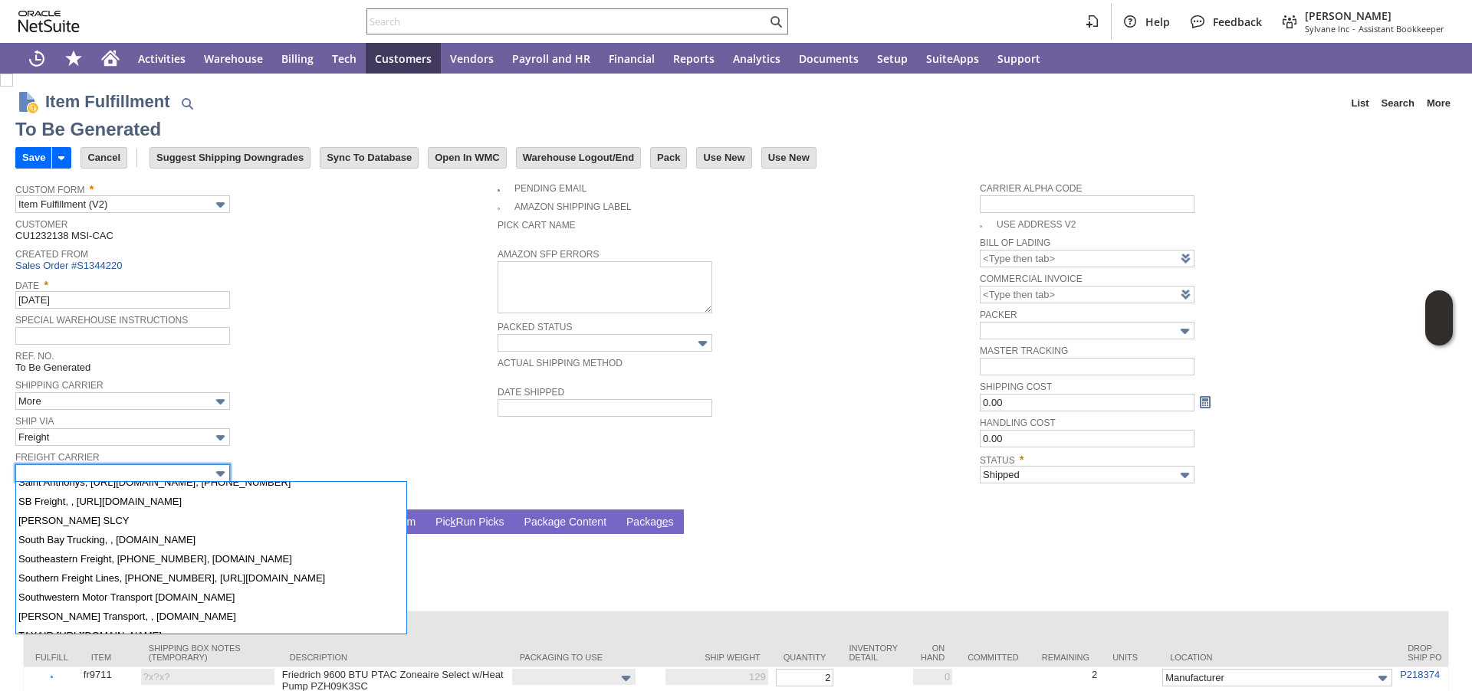
type input "SAIA, 800-765-7242, www.saia.com"
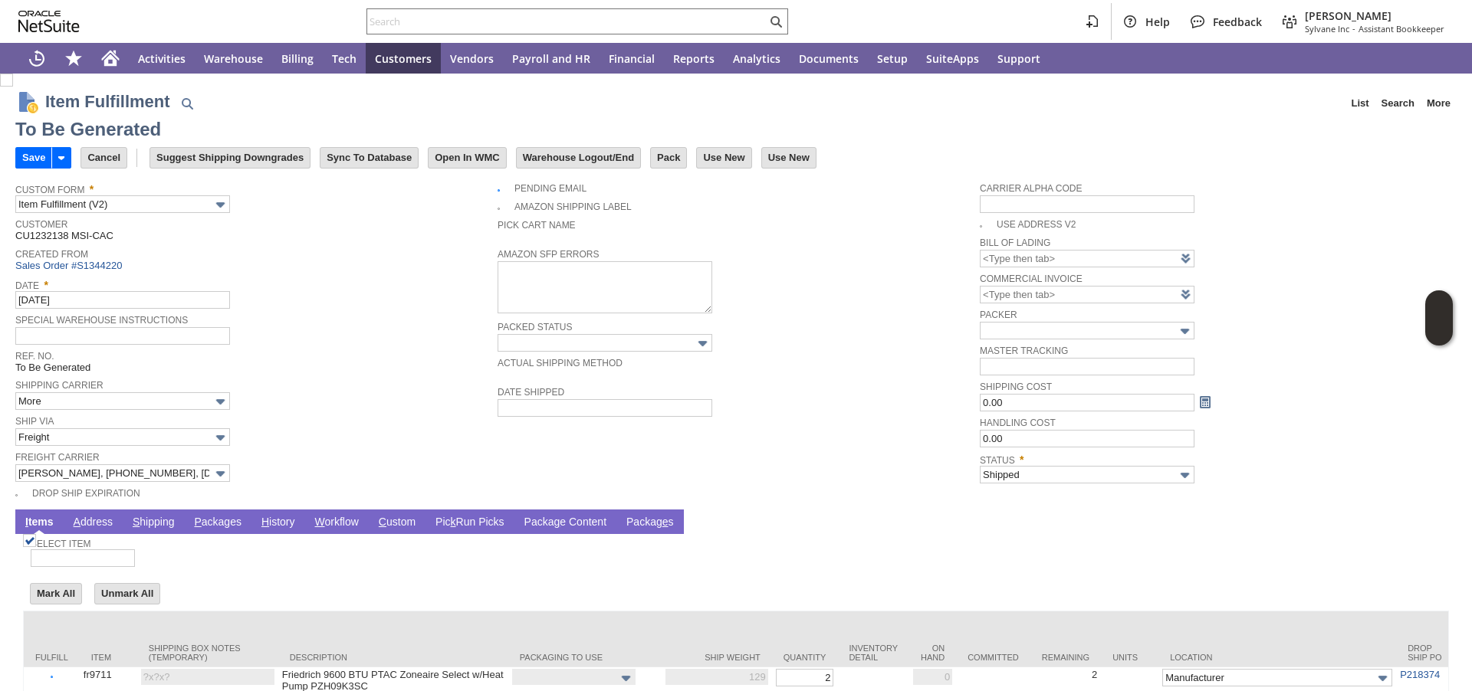
click at [206, 523] on link "P ackages" at bounding box center [217, 523] width 55 height 15
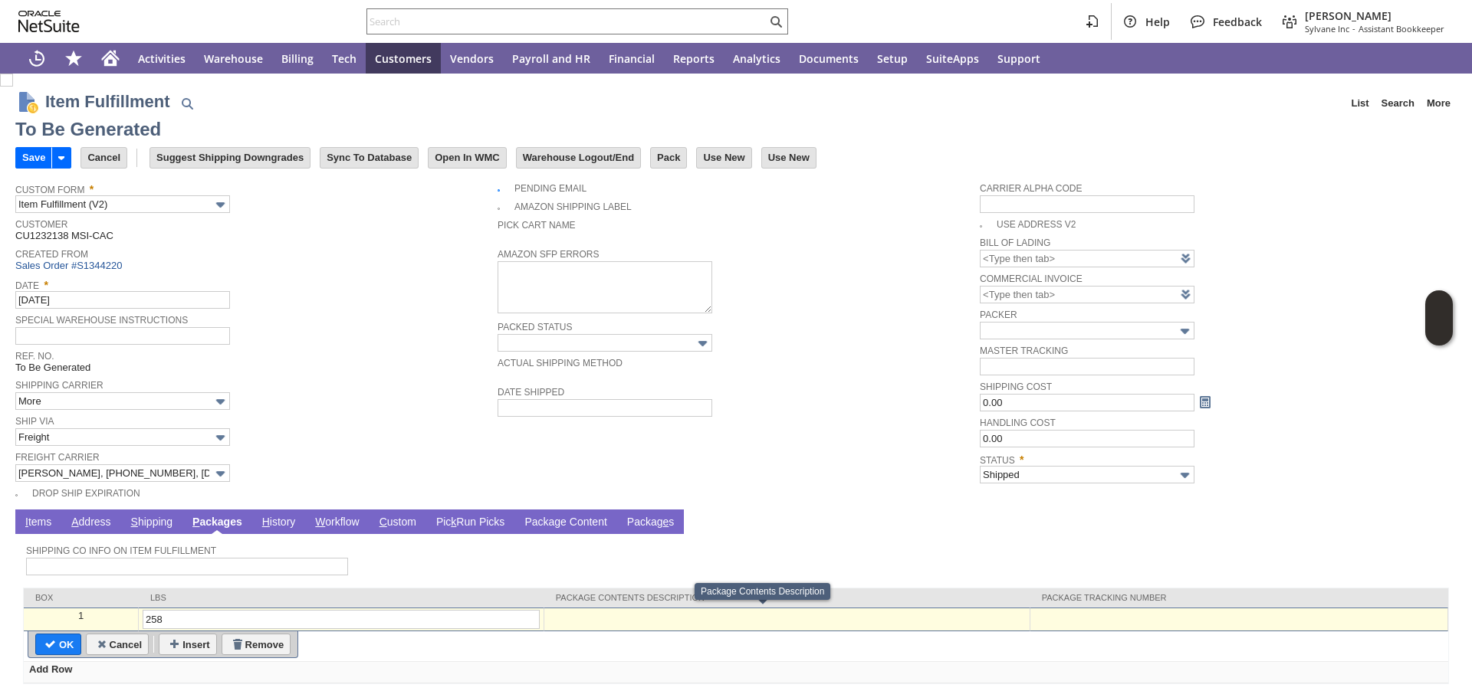
click at [1030, 626] on td at bounding box center [1239, 620] width 418 height 24
paste input "108515607604"
type input "108515607604"
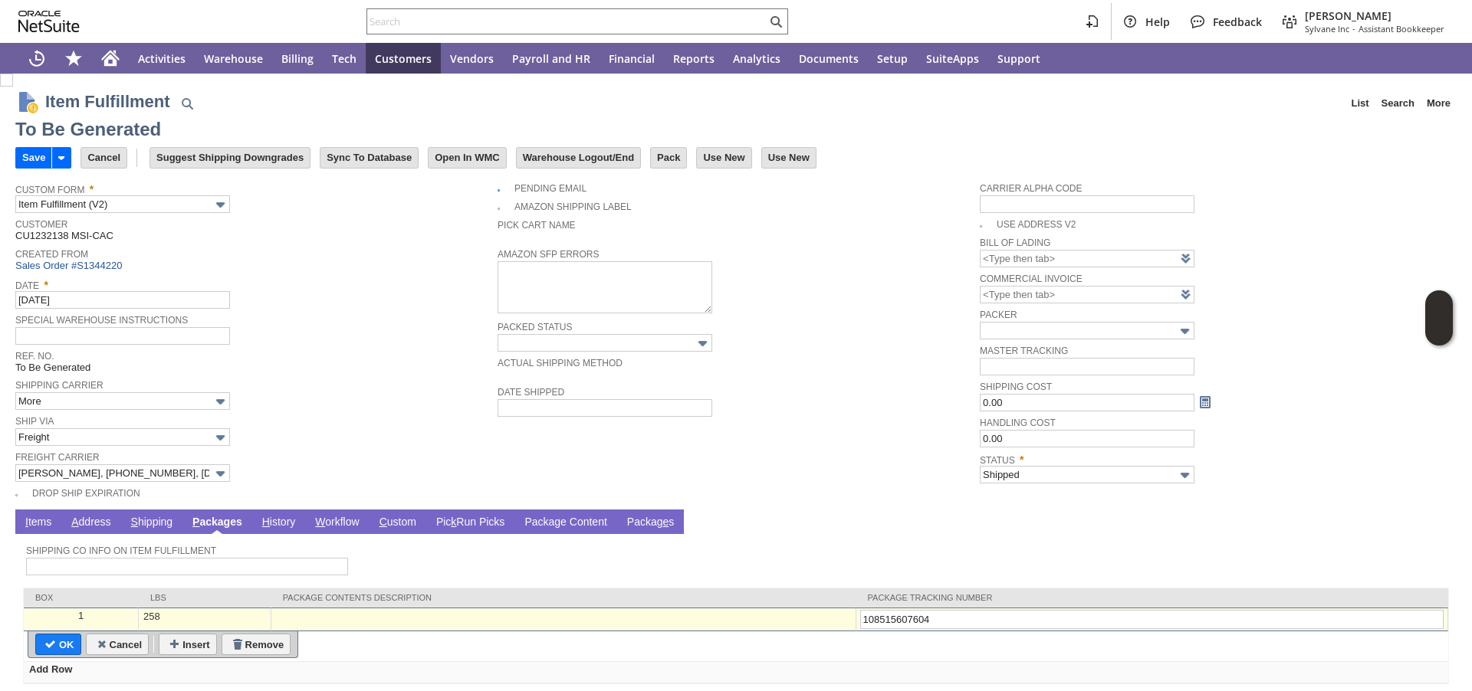
type input "Add"
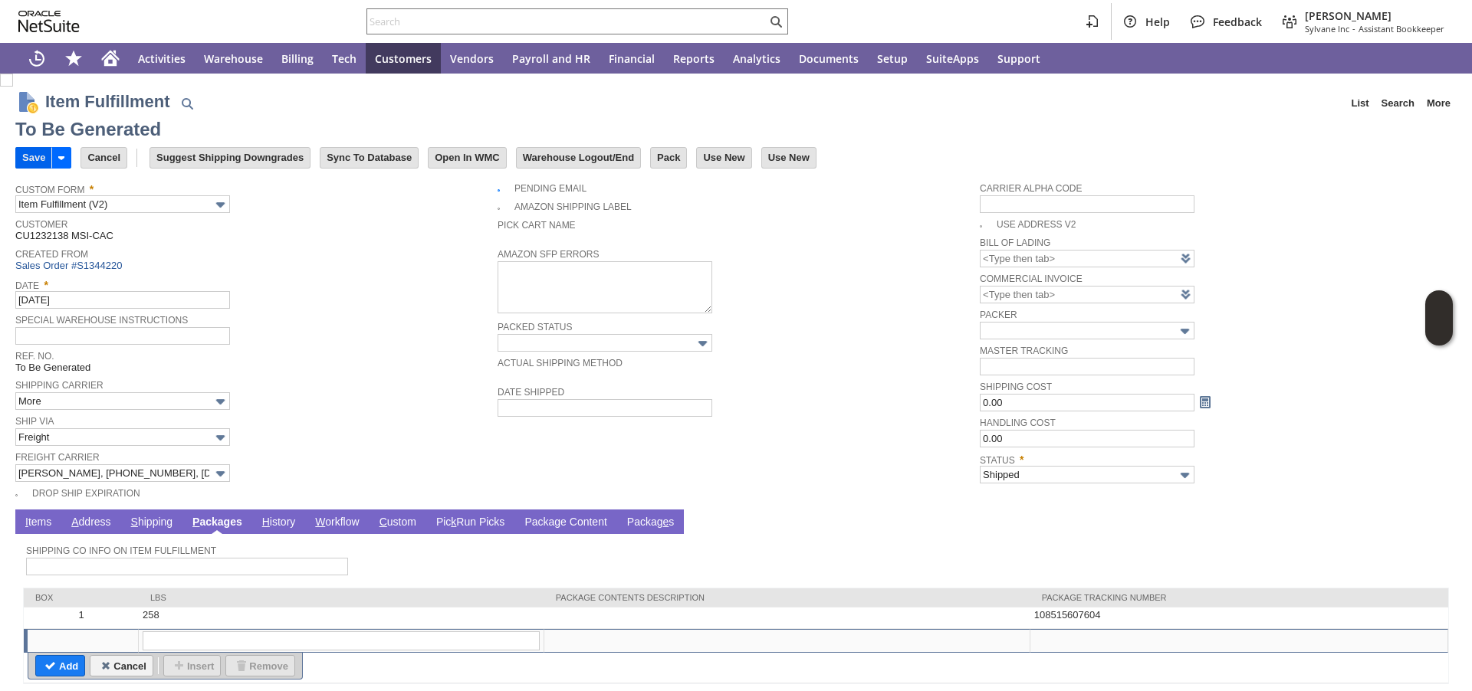
click at [43, 162] on input "Save" at bounding box center [33, 158] width 35 height 20
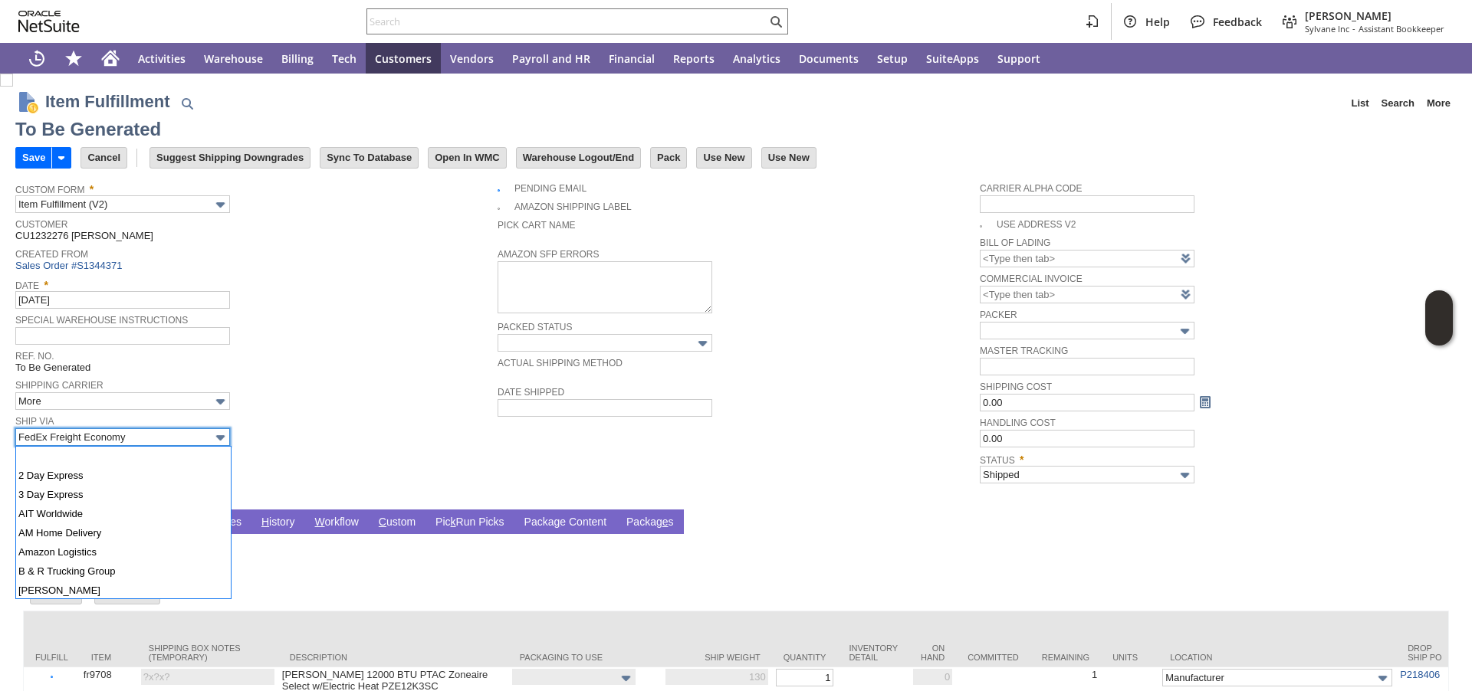
click at [96, 436] on input "FedEx Freight Economy" at bounding box center [122, 437] width 215 height 18
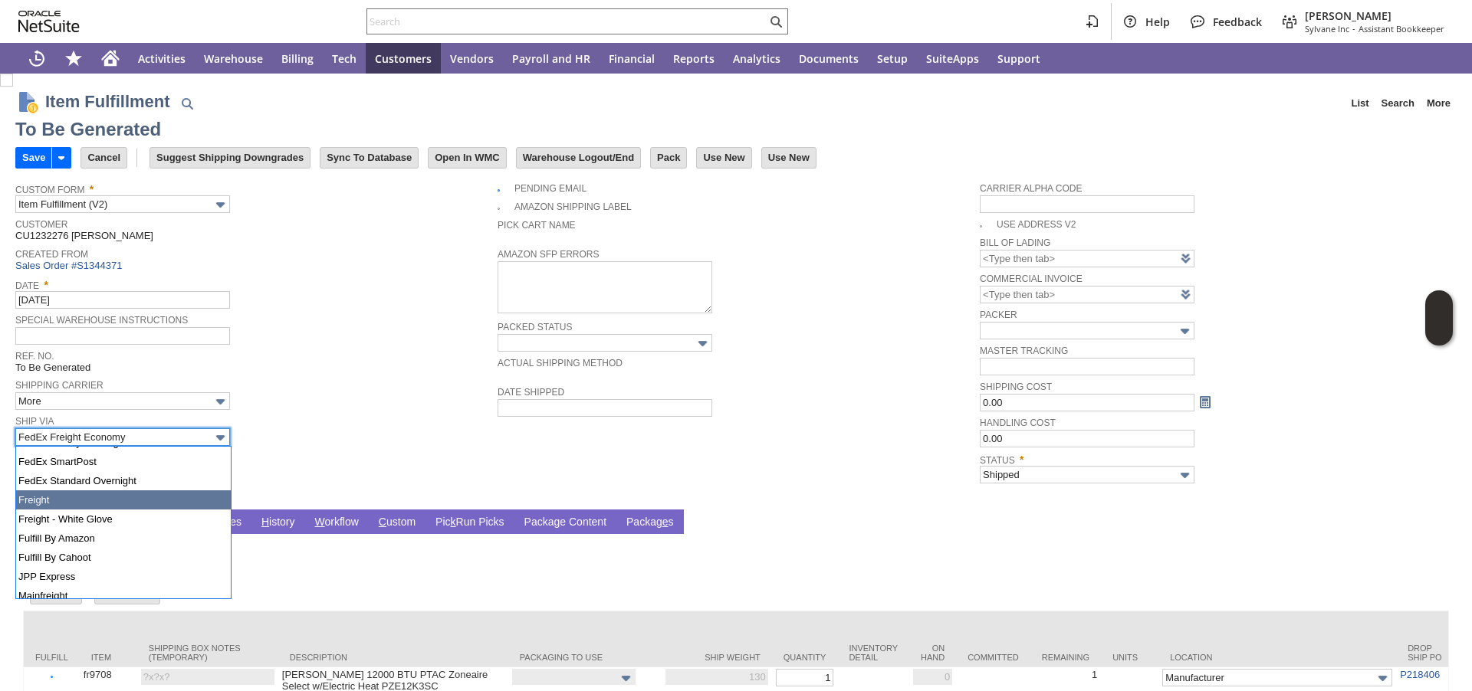
type input "Freight"
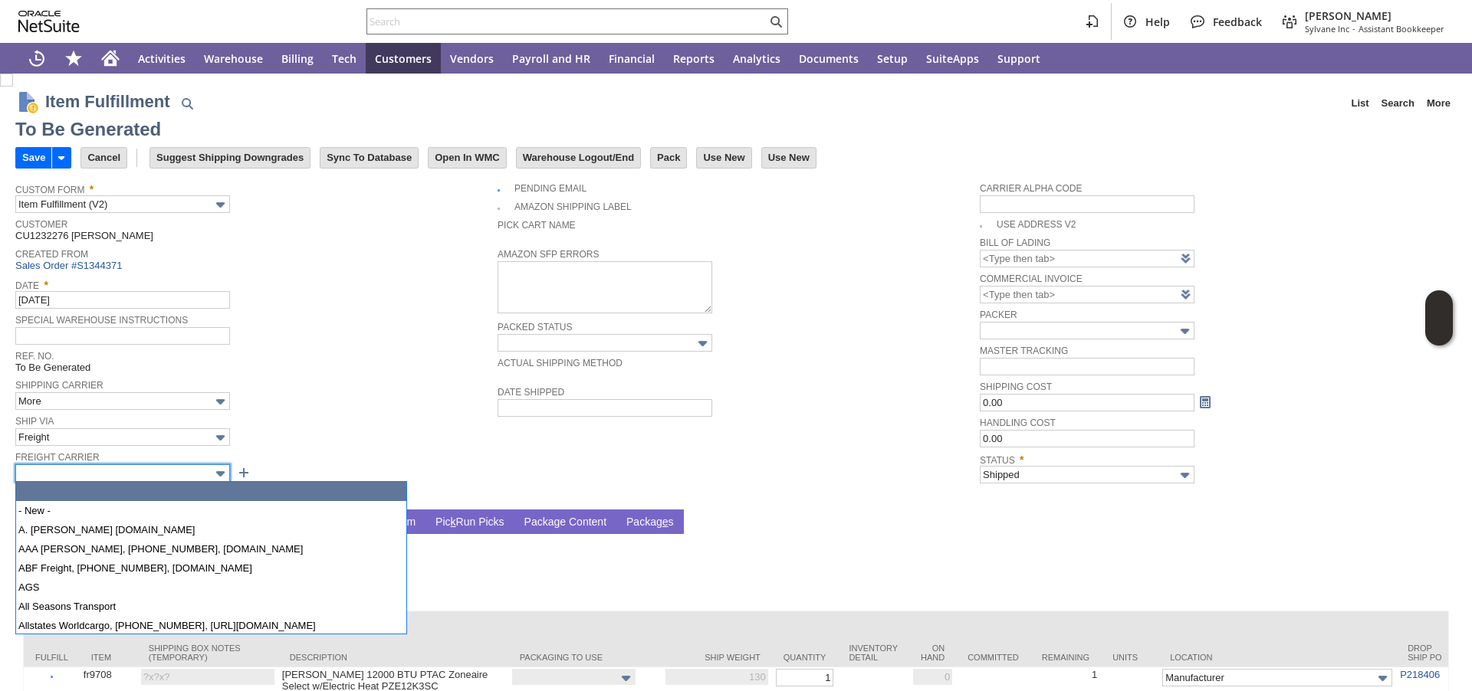
click at [103, 476] on input "text" at bounding box center [122, 473] width 215 height 18
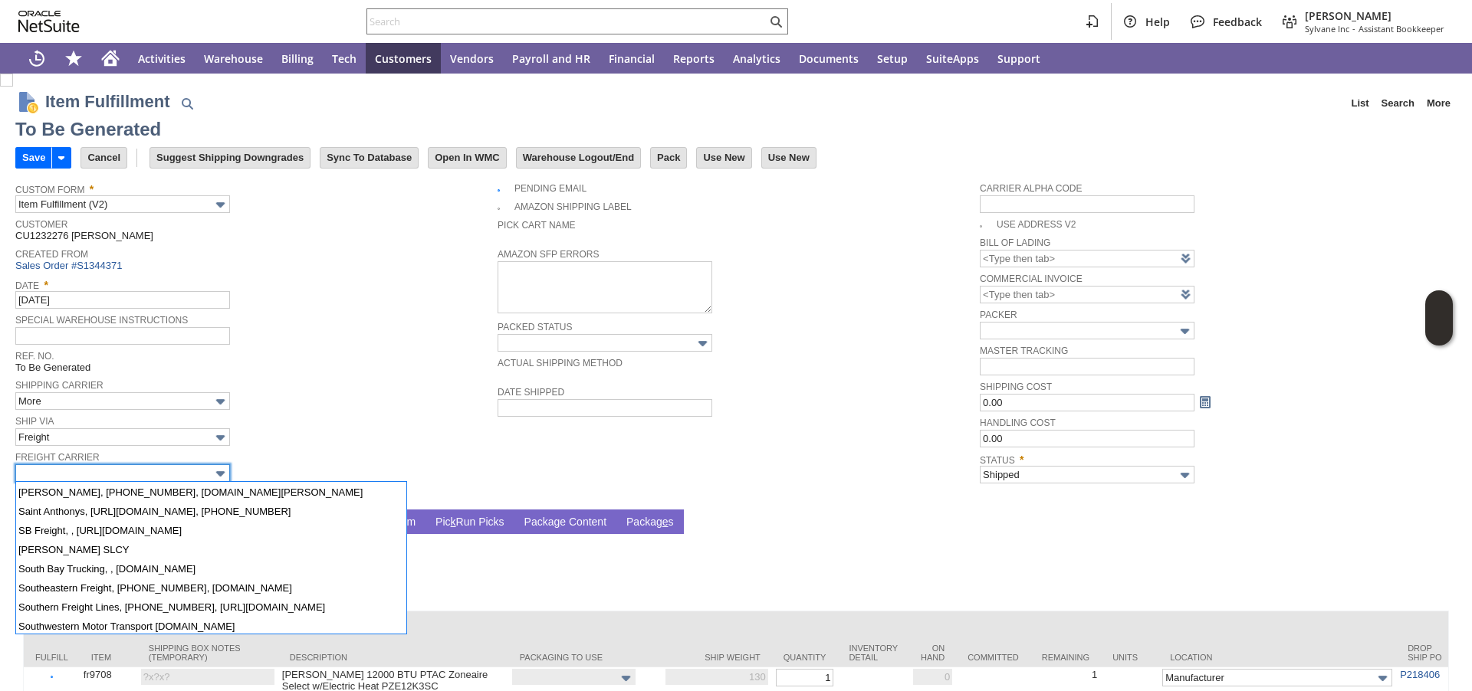
scroll to position [1340, 0]
type input "[PERSON_NAME], [PHONE_NUMBER], [DOMAIN_NAME][PERSON_NAME]"
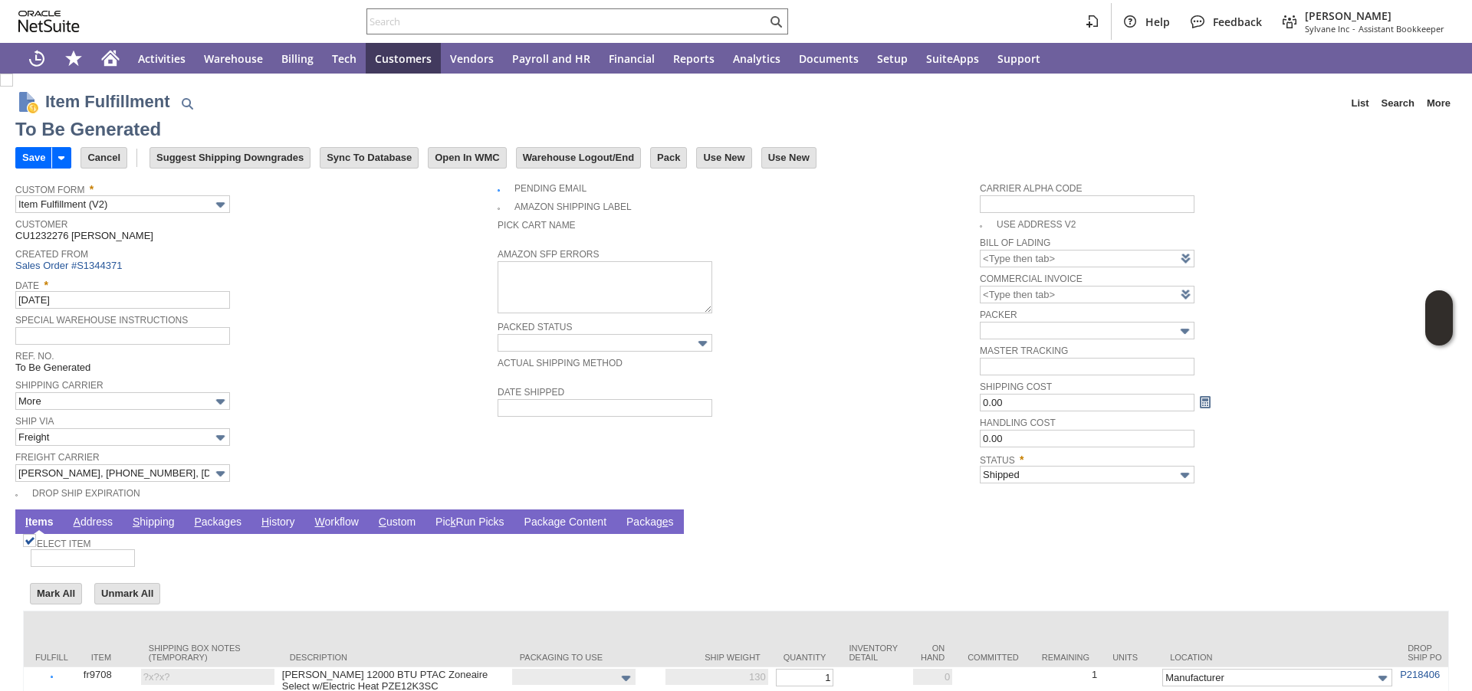
click at [240, 519] on link "P ackages" at bounding box center [217, 523] width 55 height 15
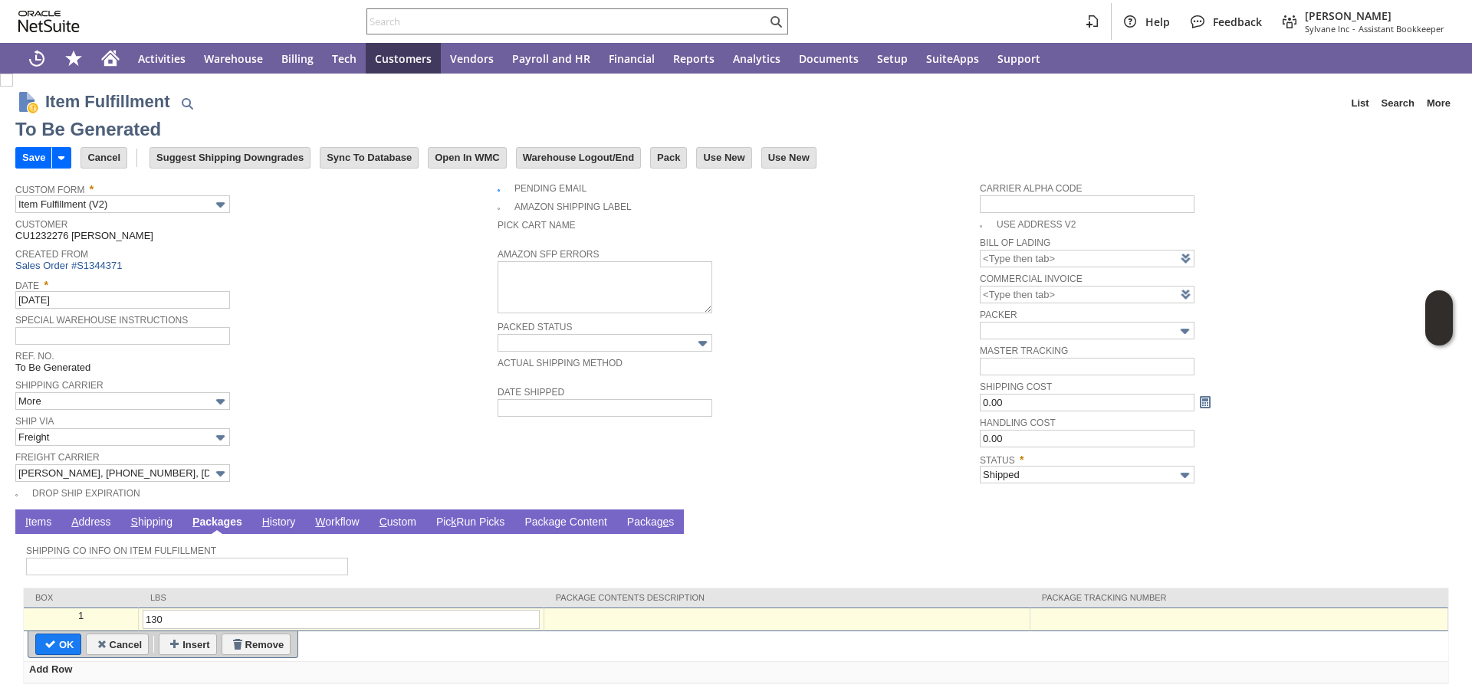
click at [1064, 622] on div at bounding box center [1238, 616] width 409 height 13
paste input "108515607503"
type input "108515607503"
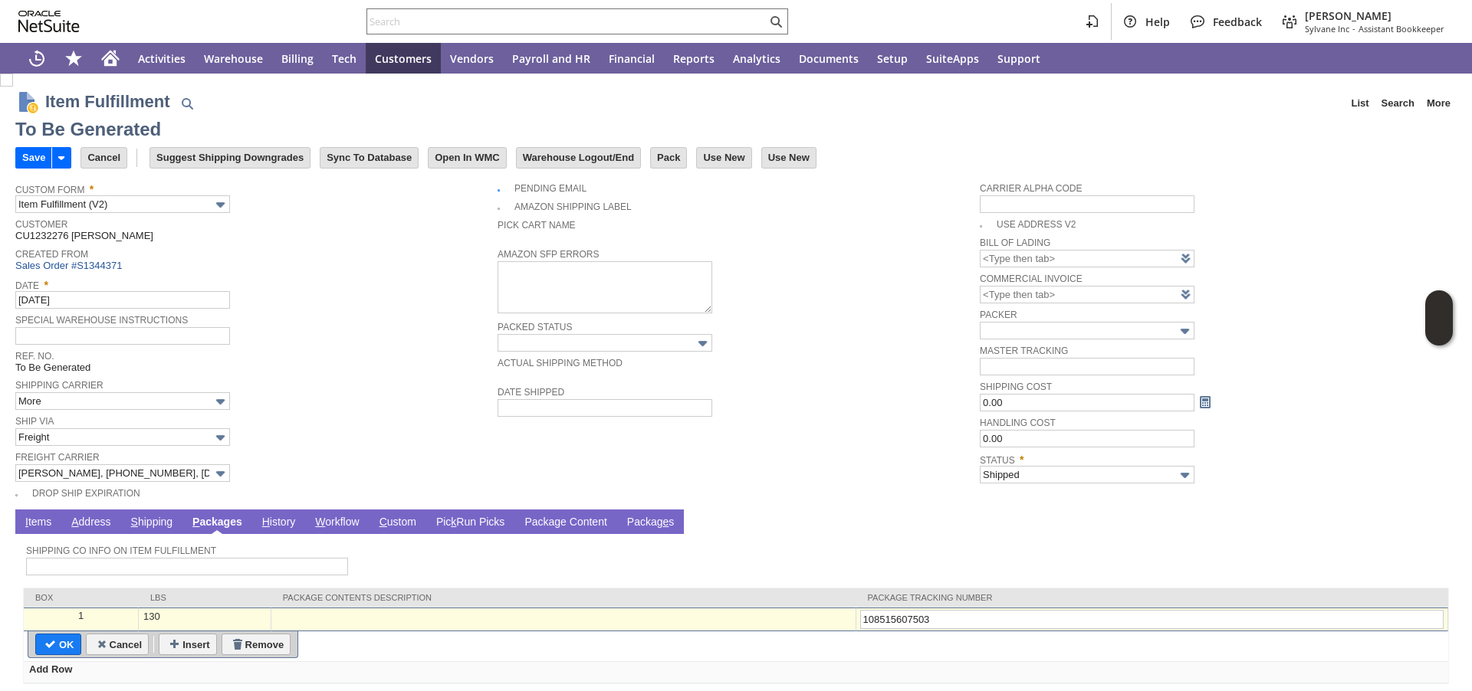
type input "Add"
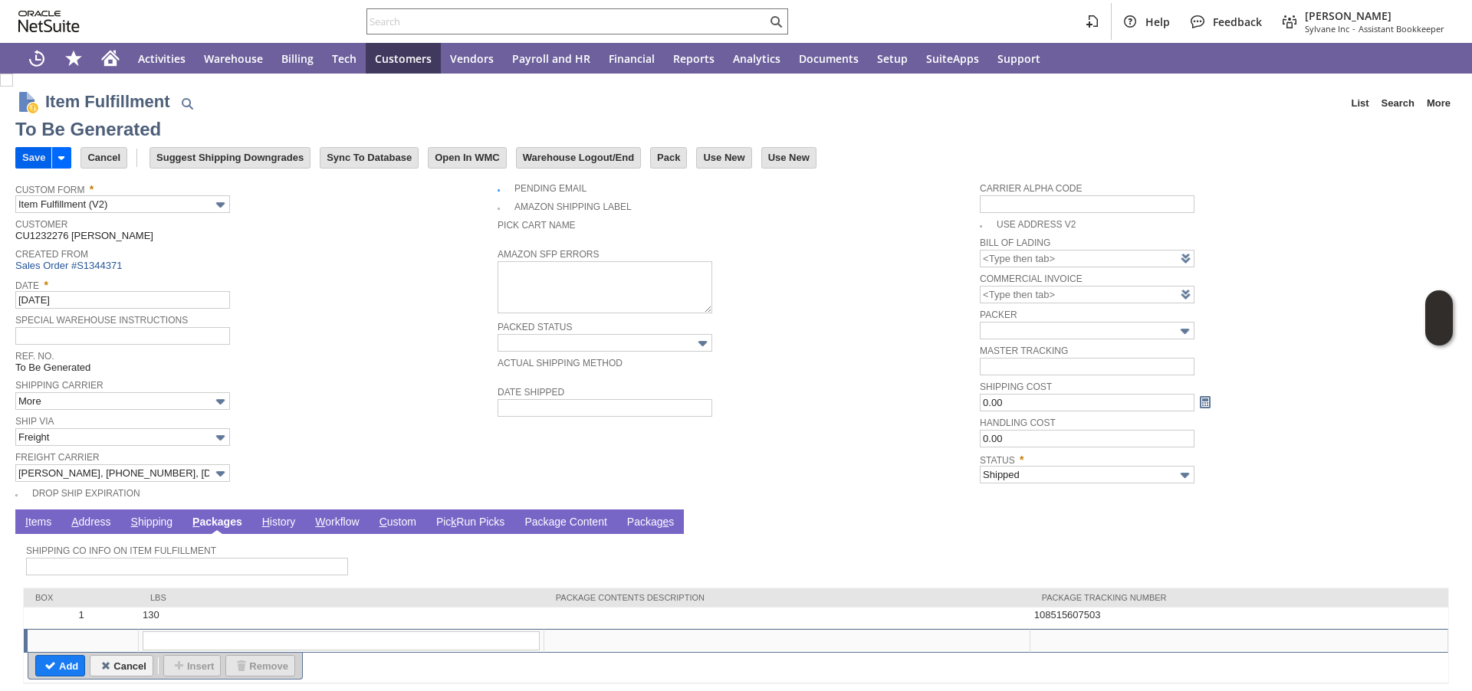
click at [41, 160] on input "Save" at bounding box center [33, 158] width 35 height 20
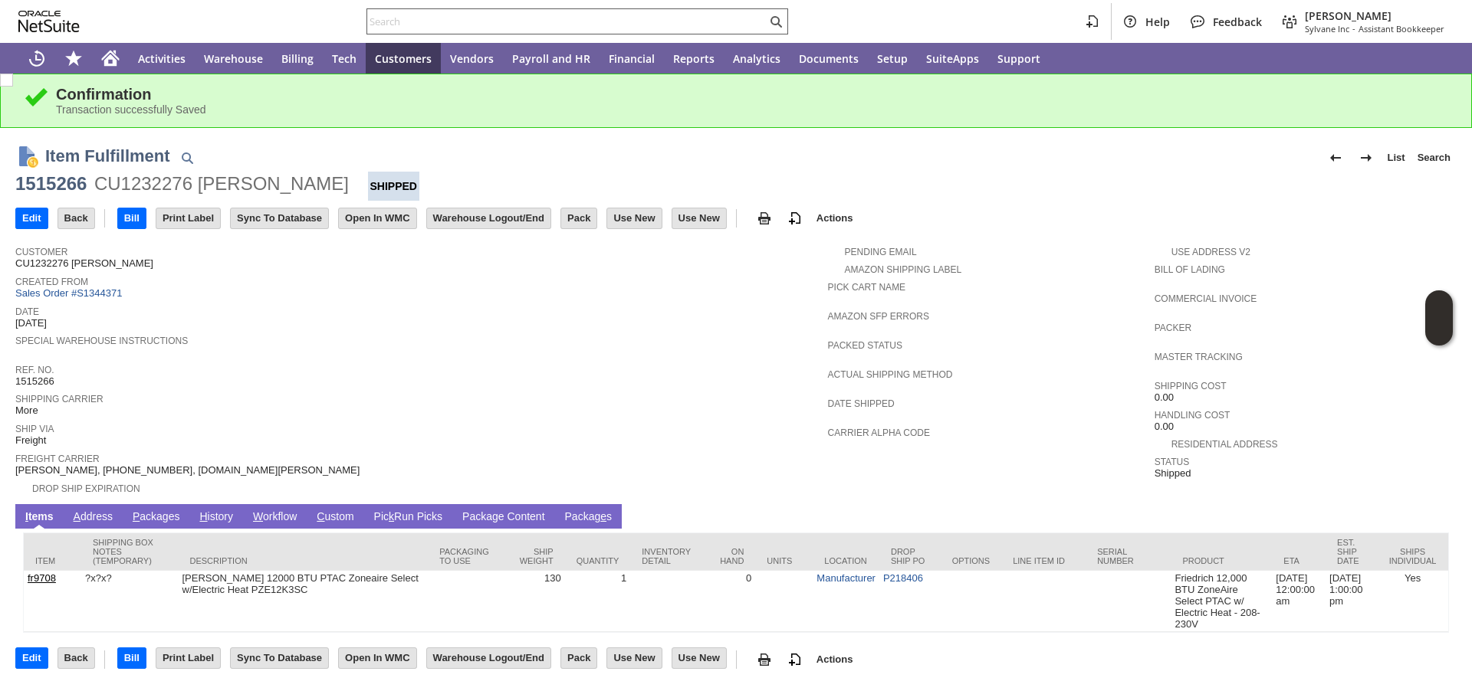
click at [691, 24] on input "text" at bounding box center [566, 21] width 399 height 18
paste input "P218398"
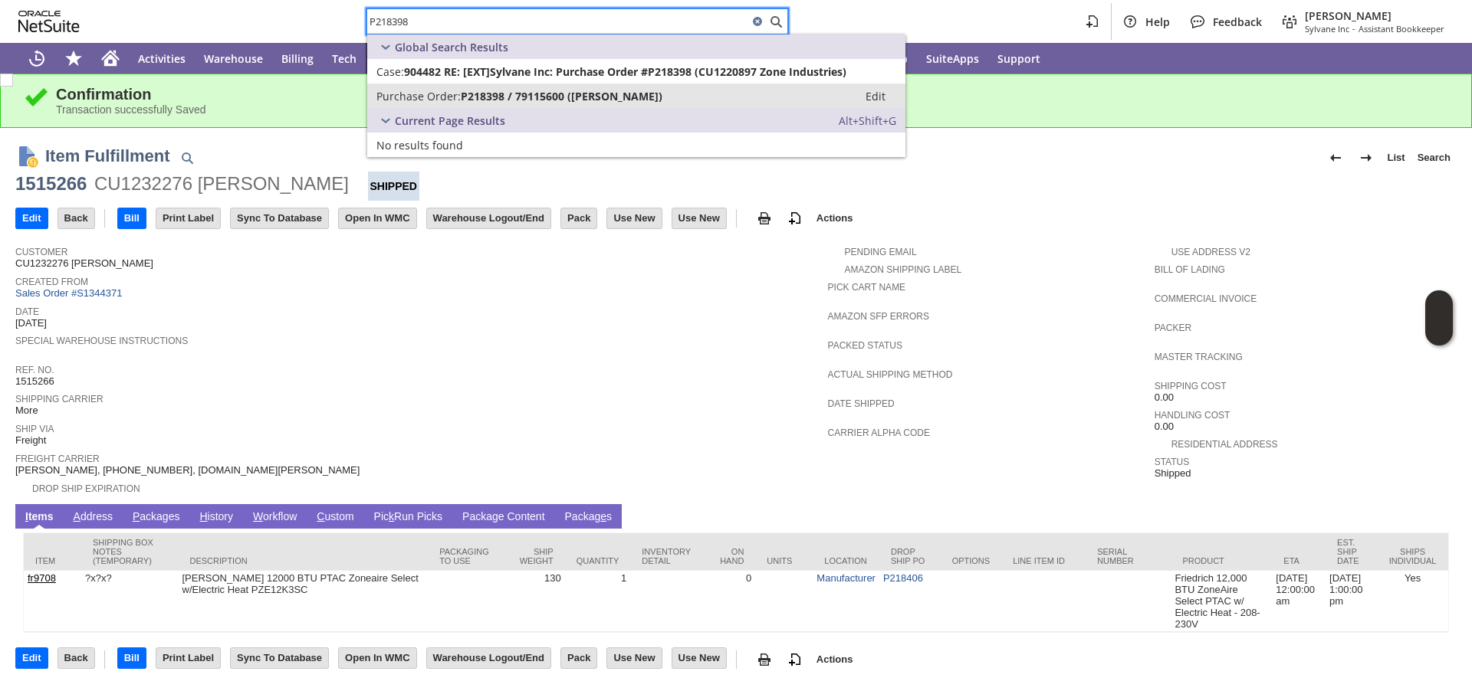
type input "P218398"
click at [520, 94] on span "P218398 / 79115600 ([PERSON_NAME])" at bounding box center [562, 96] width 202 height 15
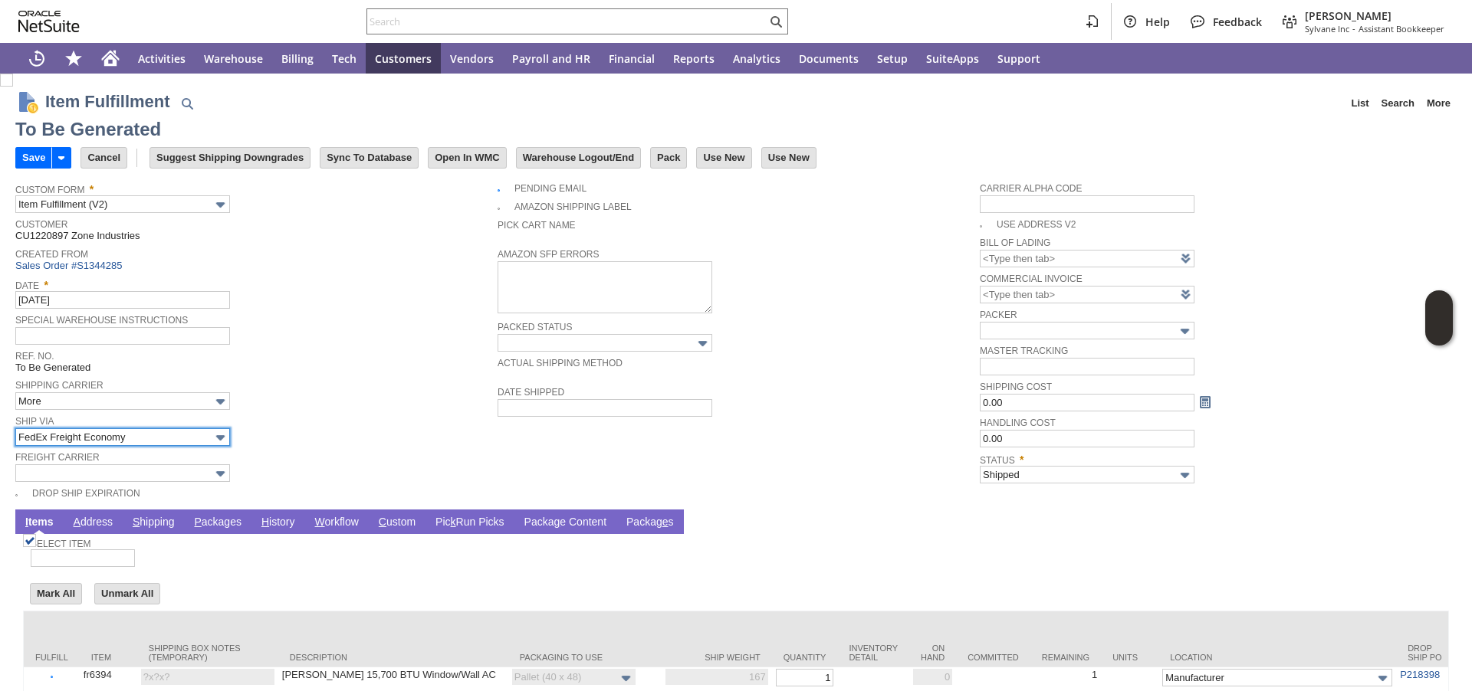
click at [182, 438] on input "FedEx Freight Economy" at bounding box center [122, 437] width 215 height 18
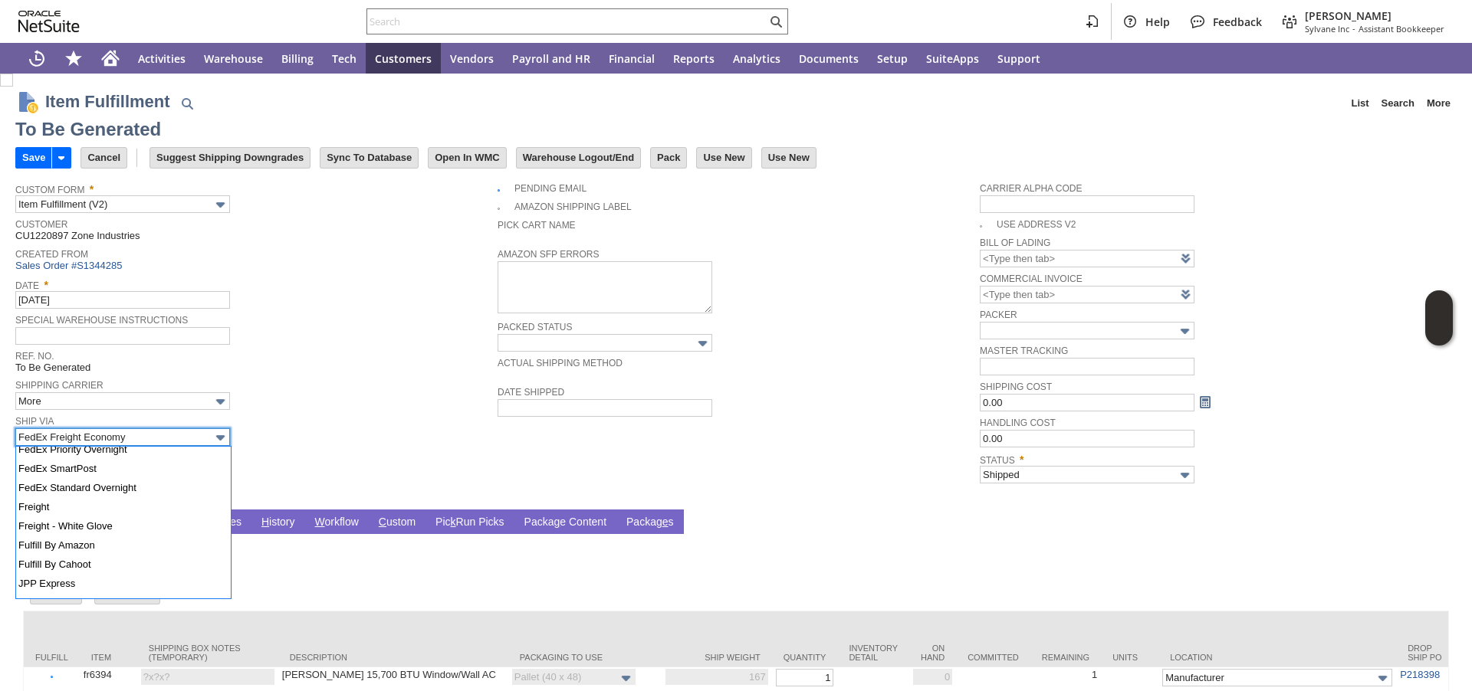
scroll to position [418, 0]
type input "Freight"
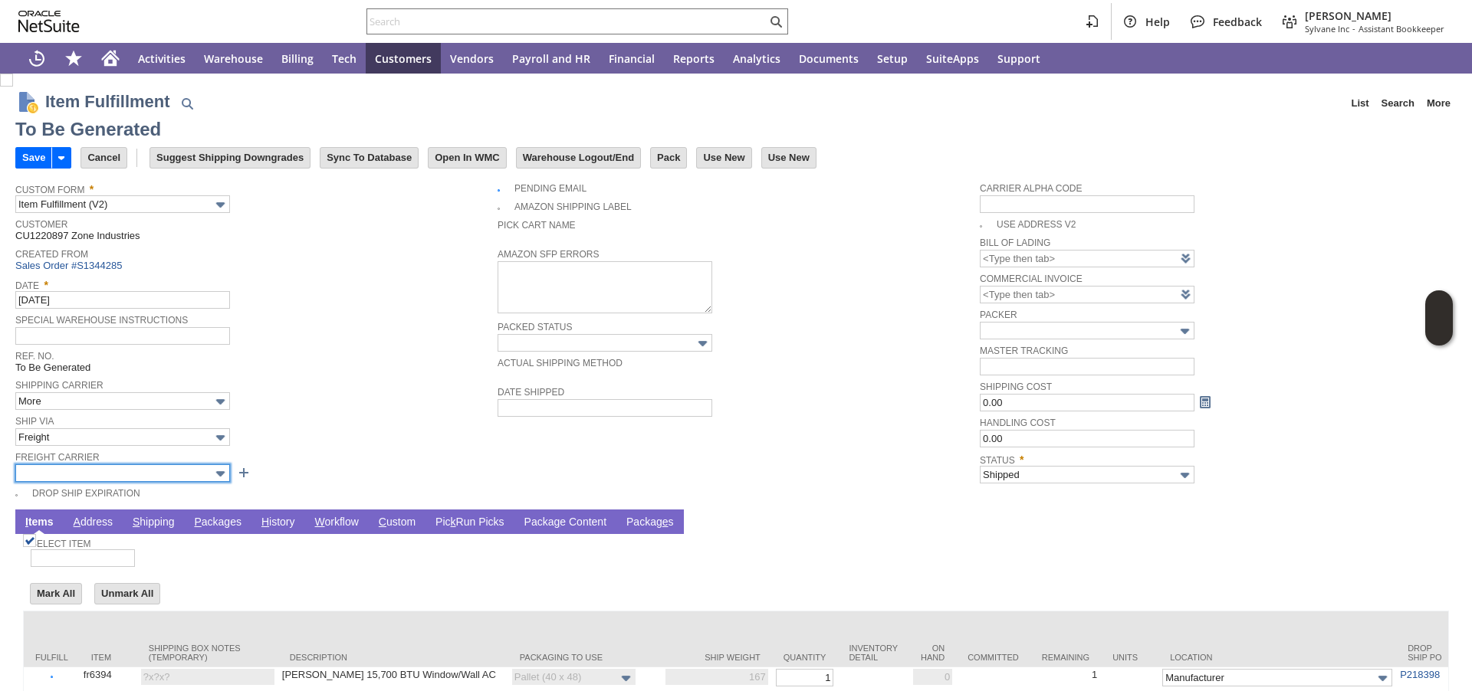
click at [121, 472] on input "text" at bounding box center [122, 473] width 215 height 18
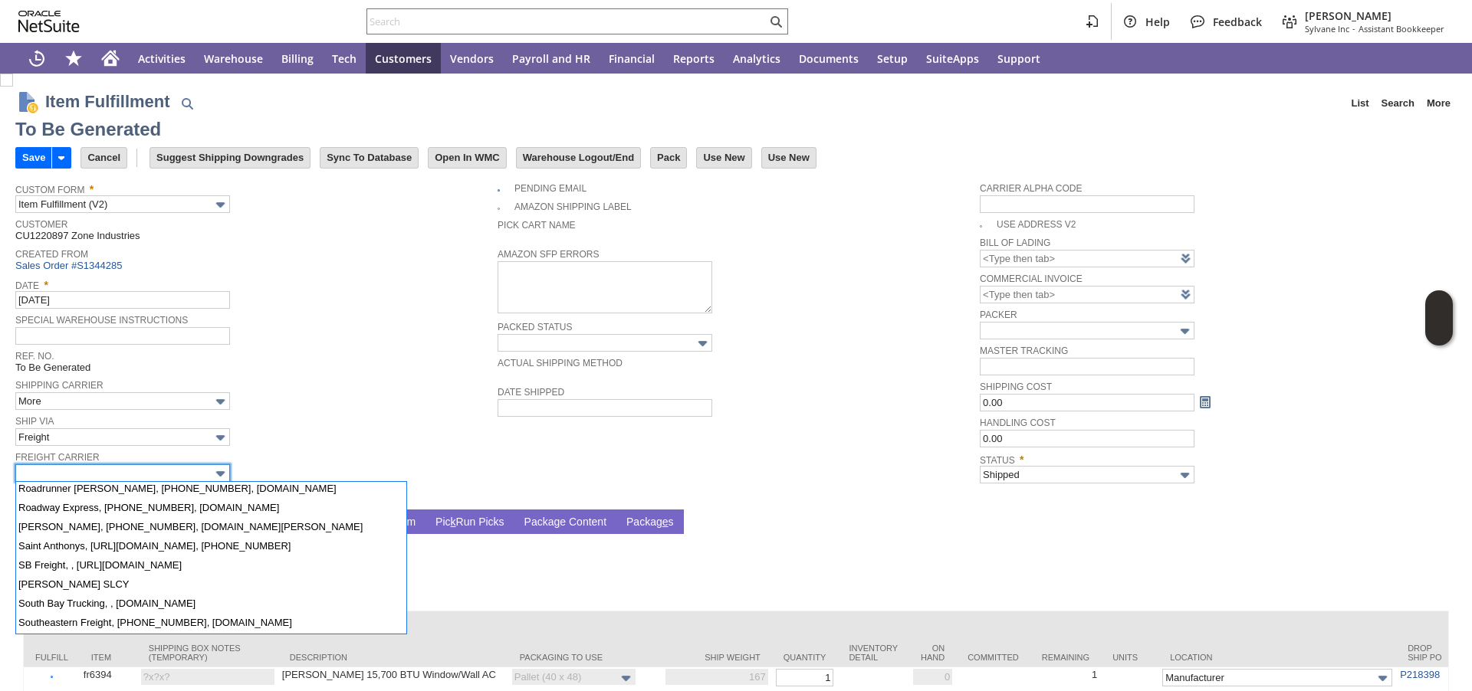
scroll to position [1310, 0]
type input "[PERSON_NAME], [PHONE_NUMBER], [DOMAIN_NAME][PERSON_NAME]"
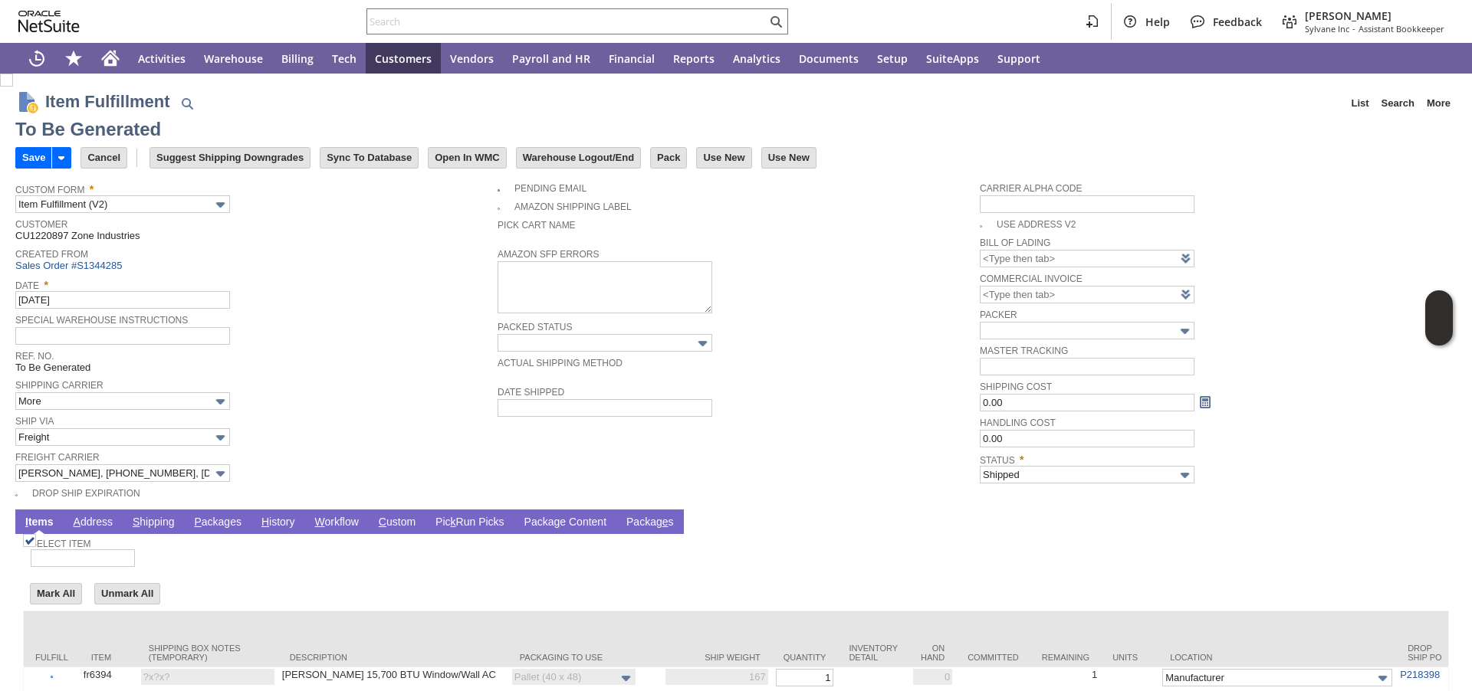
click at [228, 519] on link "P ackages" at bounding box center [217, 523] width 55 height 15
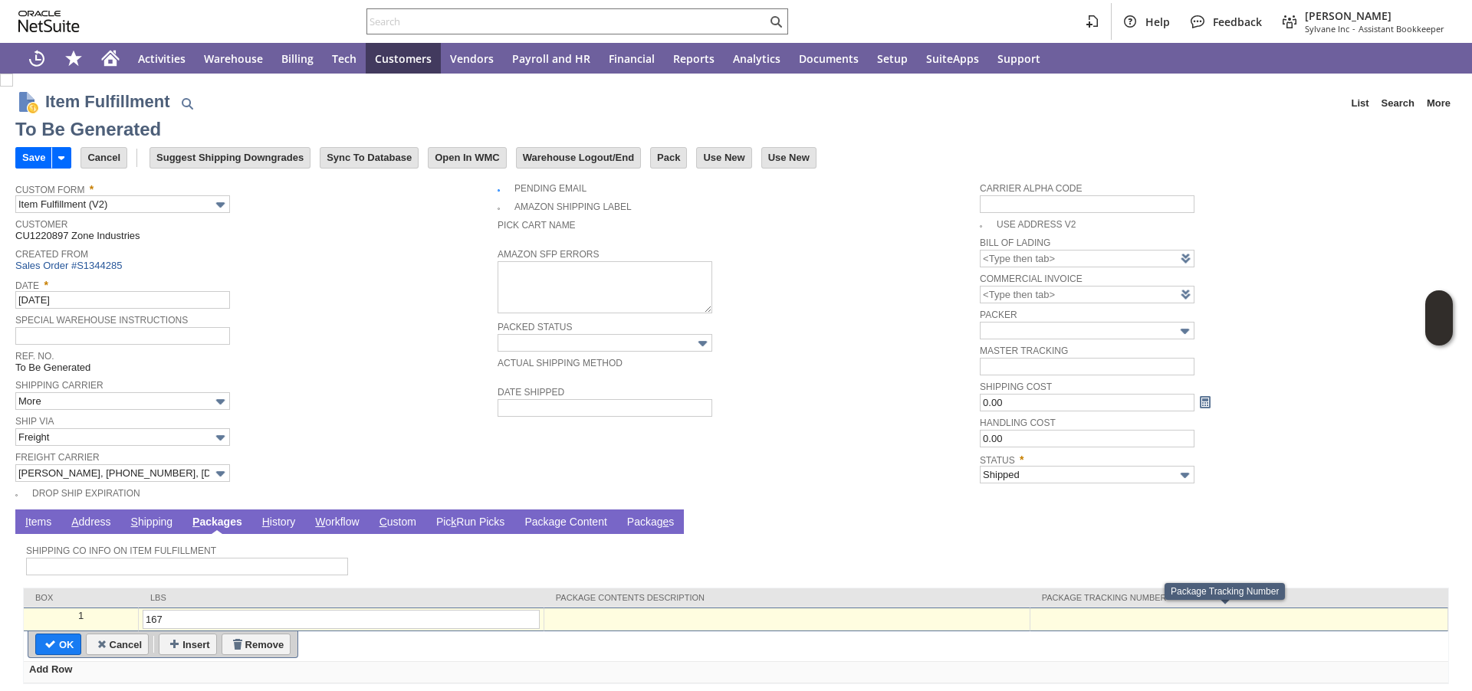
click at [1062, 617] on div at bounding box center [1238, 616] width 409 height 13
paste input "108515607200"
type input "108515607200"
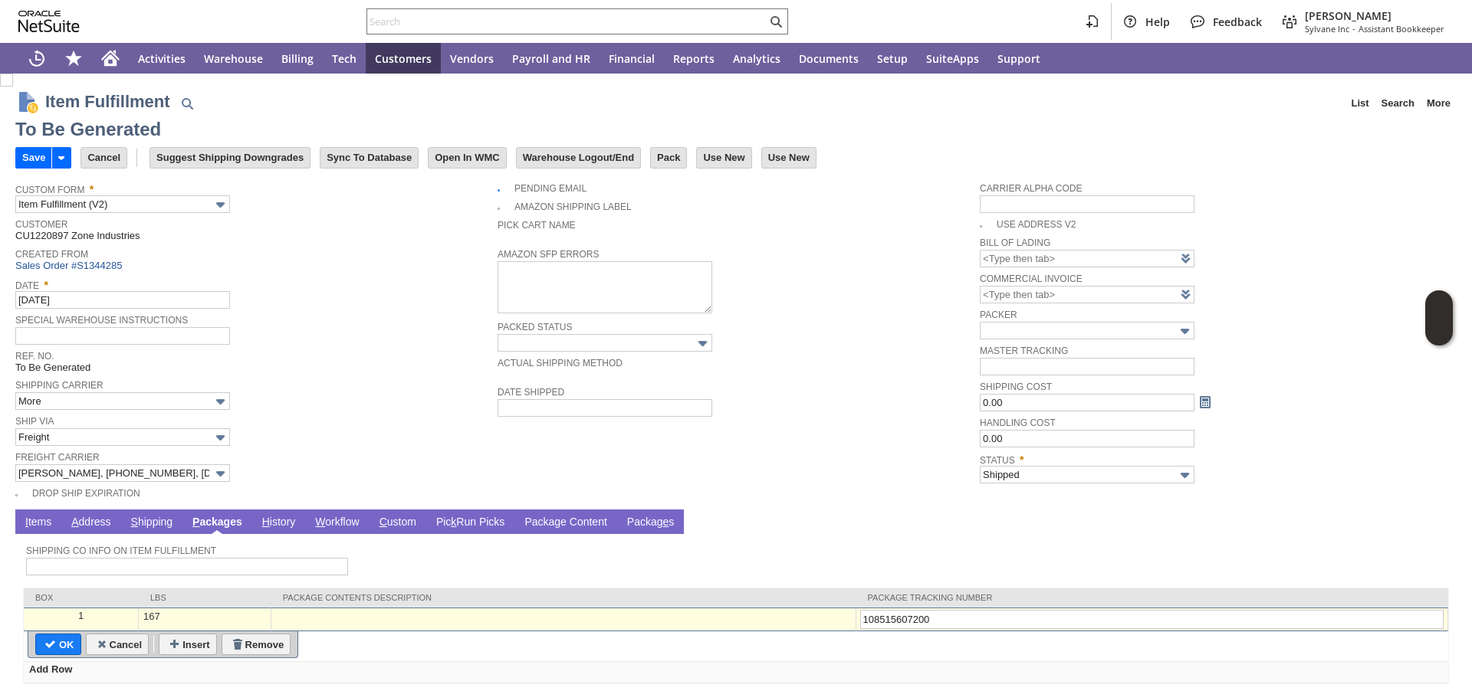
type input "Add"
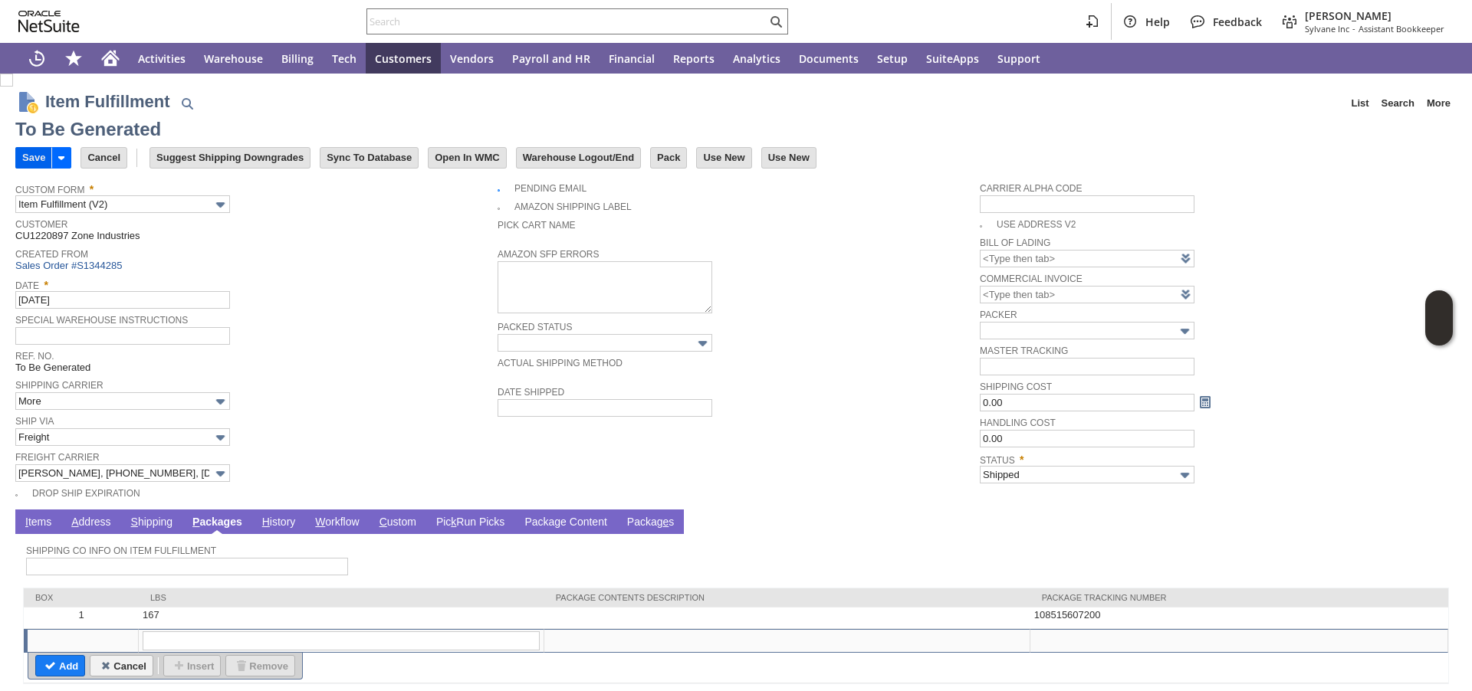
click at [24, 156] on input "Save" at bounding box center [33, 158] width 35 height 20
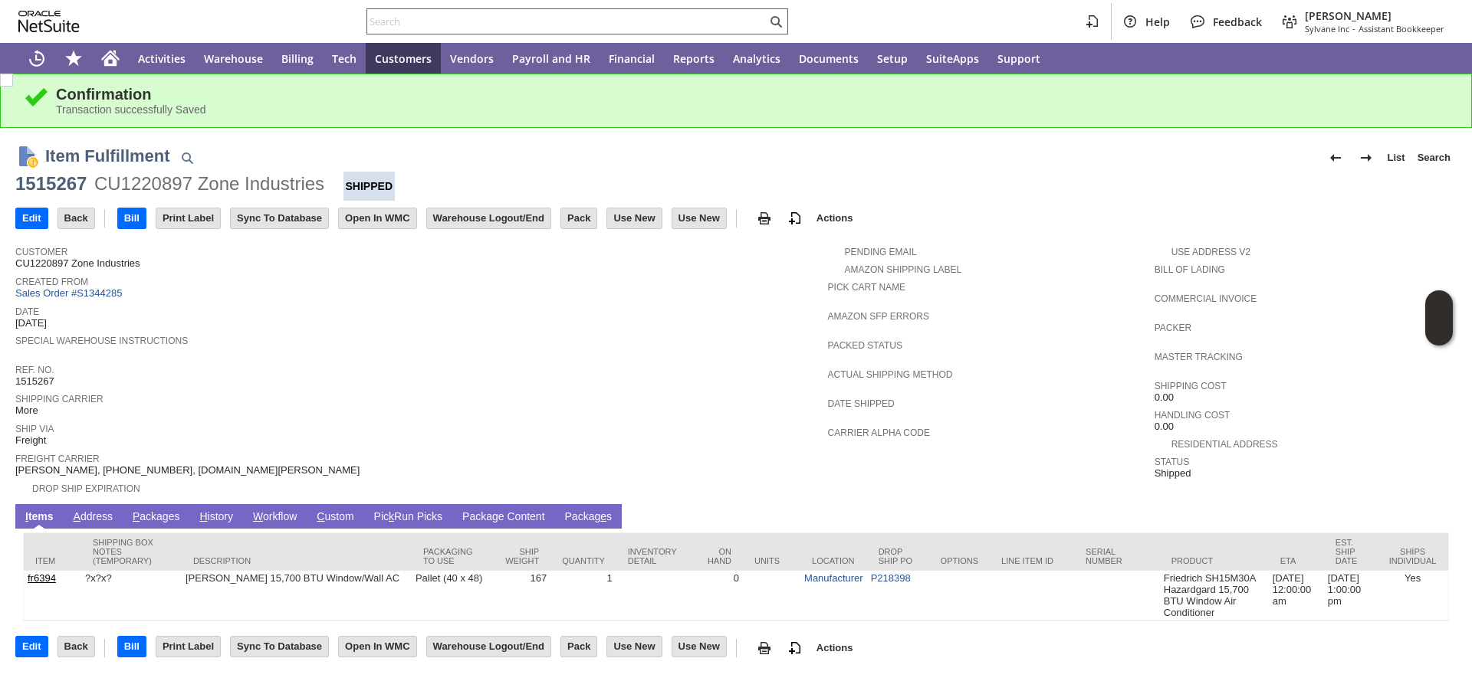
click at [467, 20] on input "text" at bounding box center [566, 21] width 399 height 18
paste input "P218613"
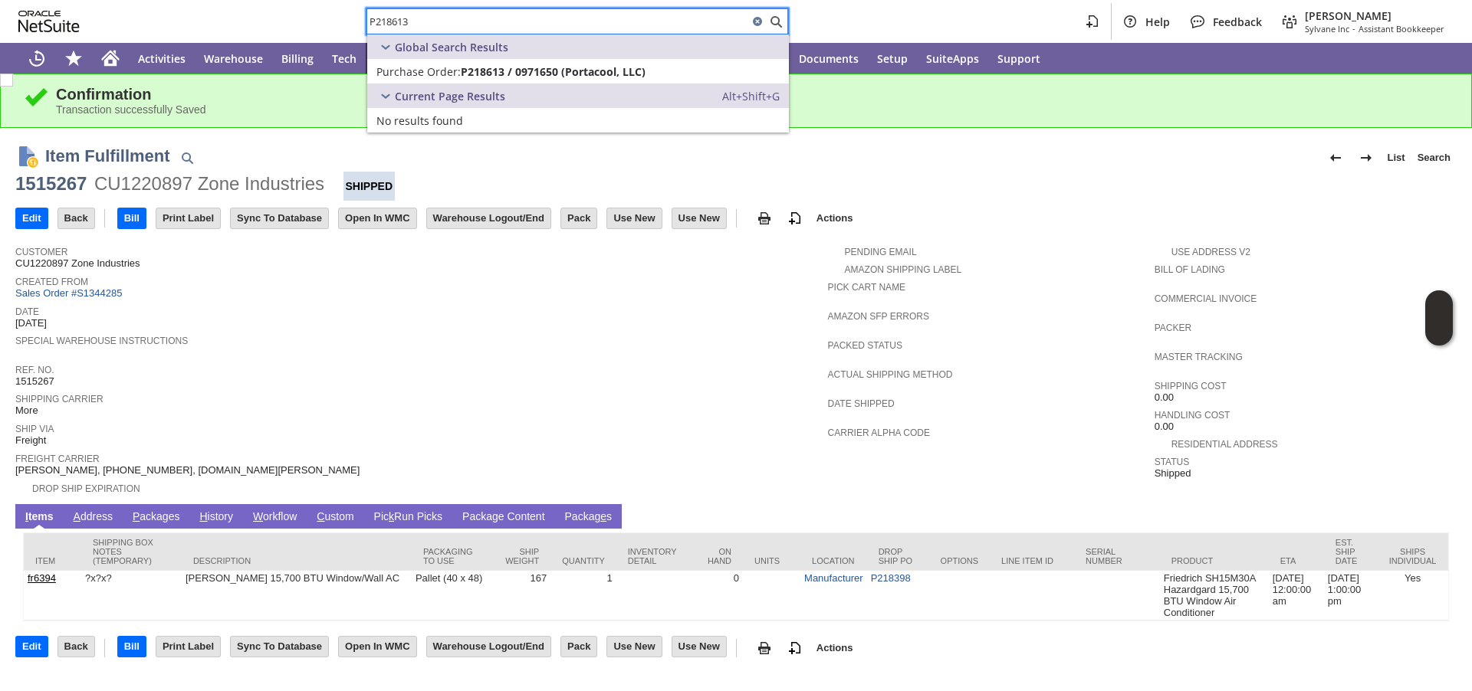
type input "P218613"
click at [447, 74] on span "Purchase Order:" at bounding box center [418, 71] width 84 height 15
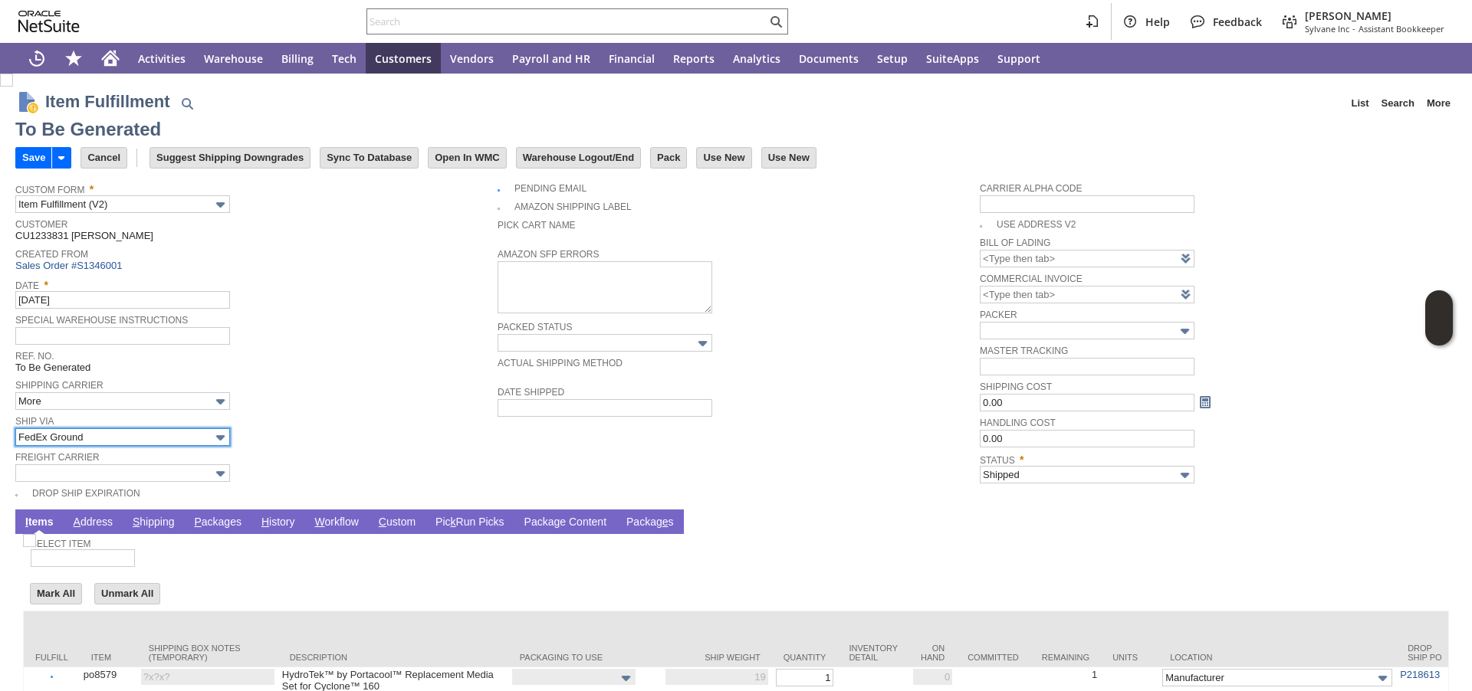
click at [156, 438] on input "FedEx Ground" at bounding box center [122, 437] width 215 height 18
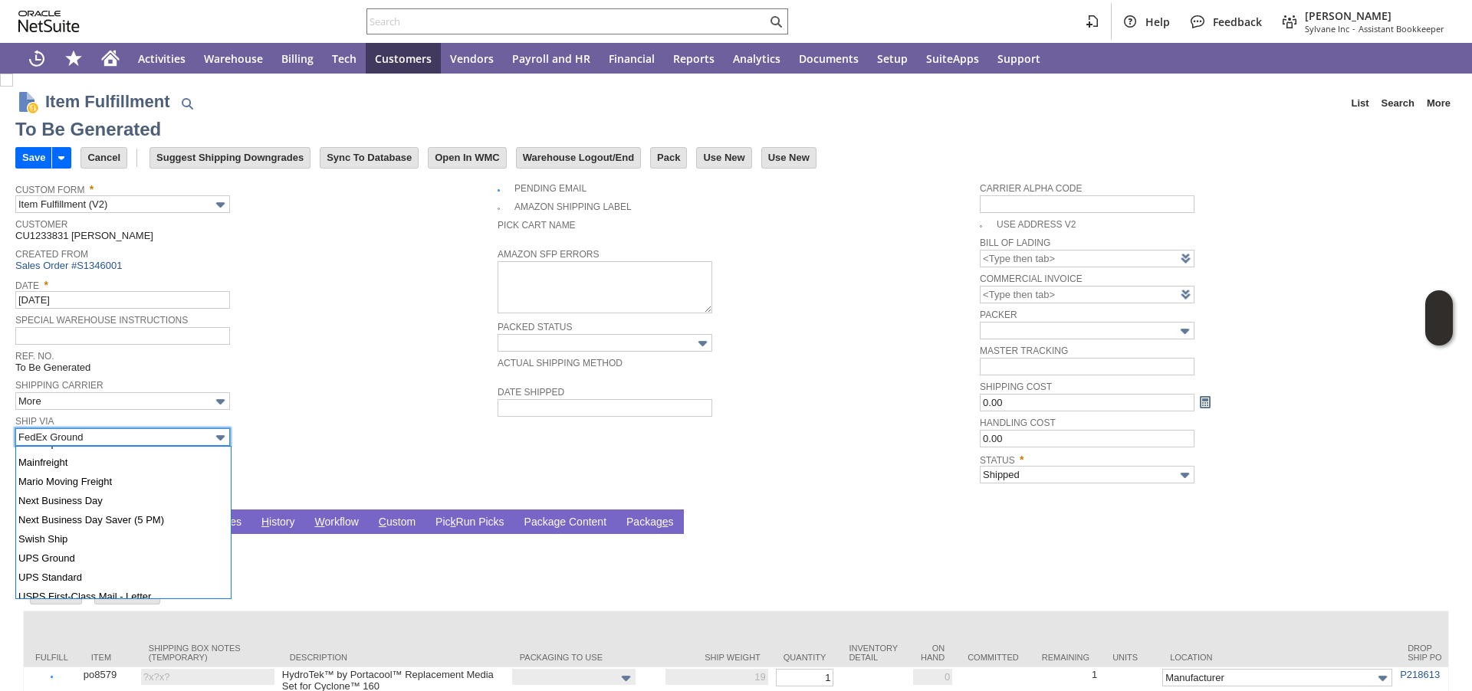
scroll to position [645, 0]
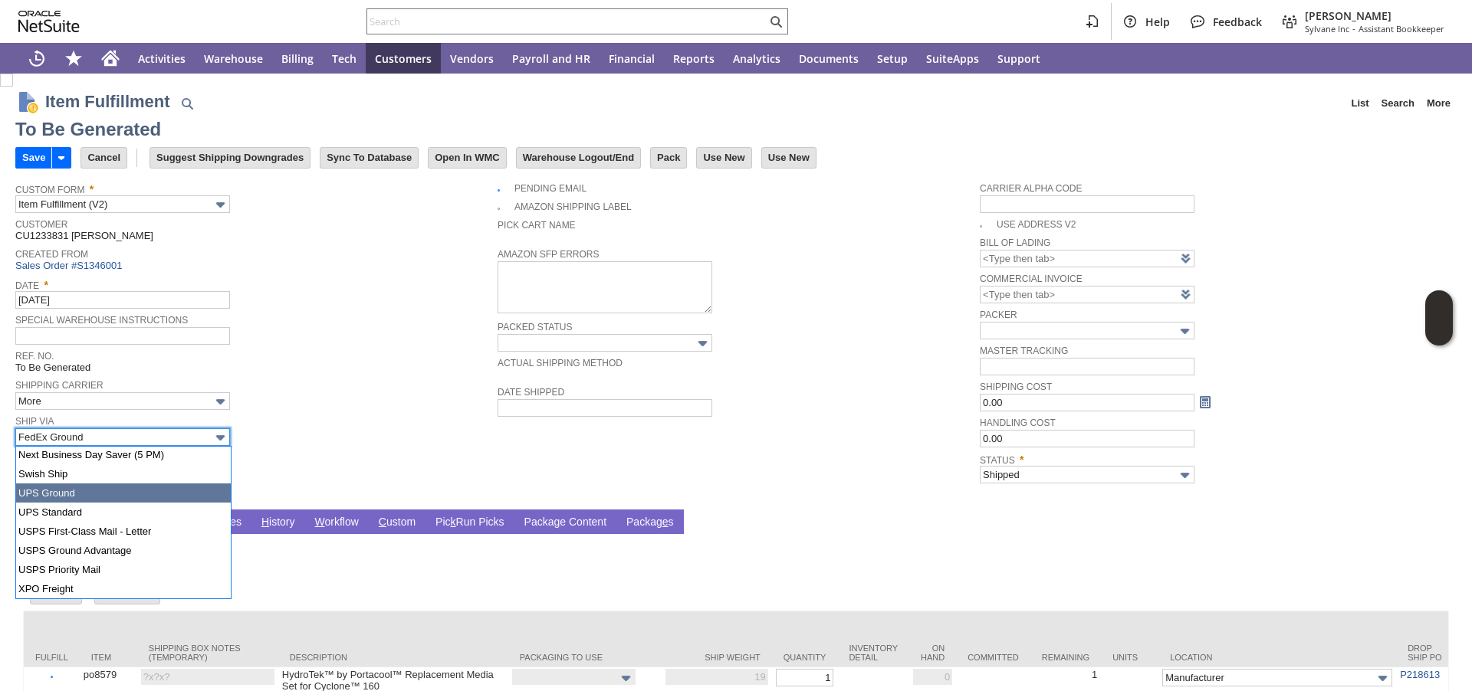
type input "UPS Ground"
type input "Add"
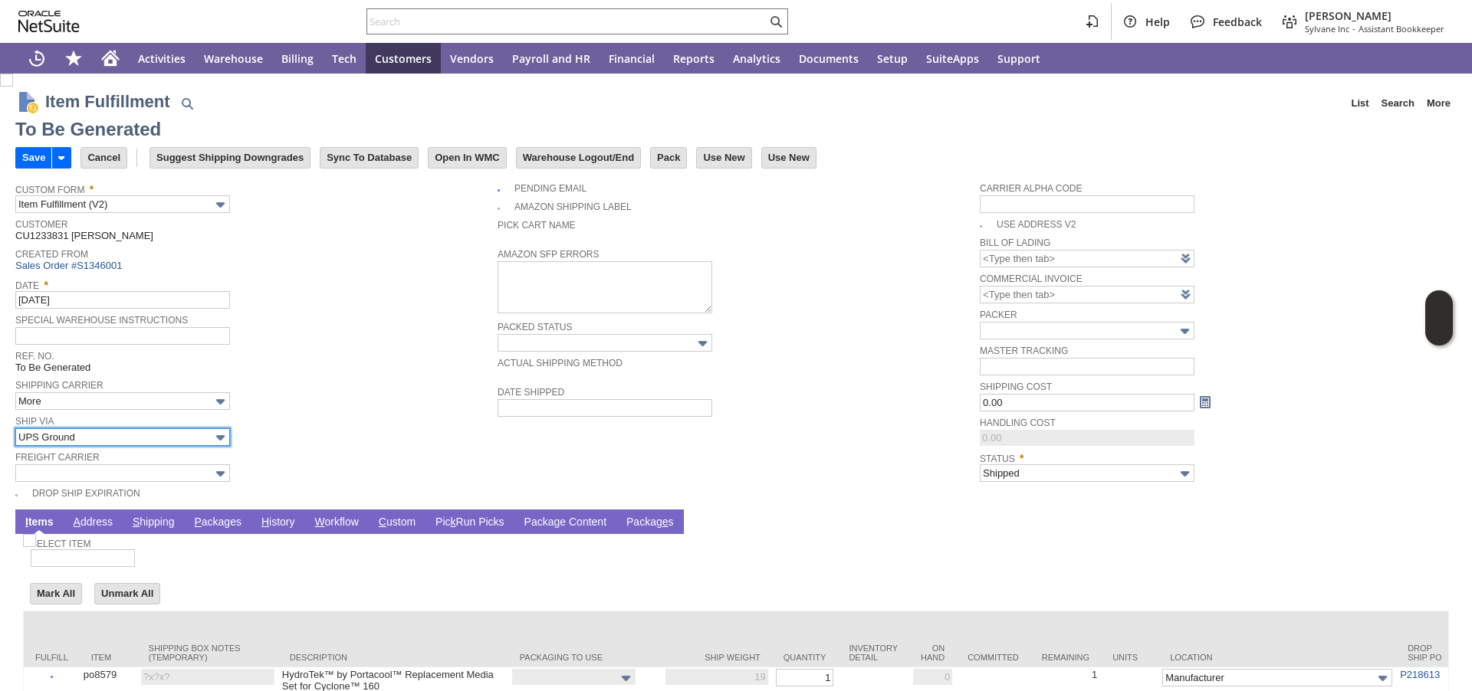
type input "19"
type input "OK"
click at [233, 526] on link "P ackages" at bounding box center [217, 523] width 55 height 15
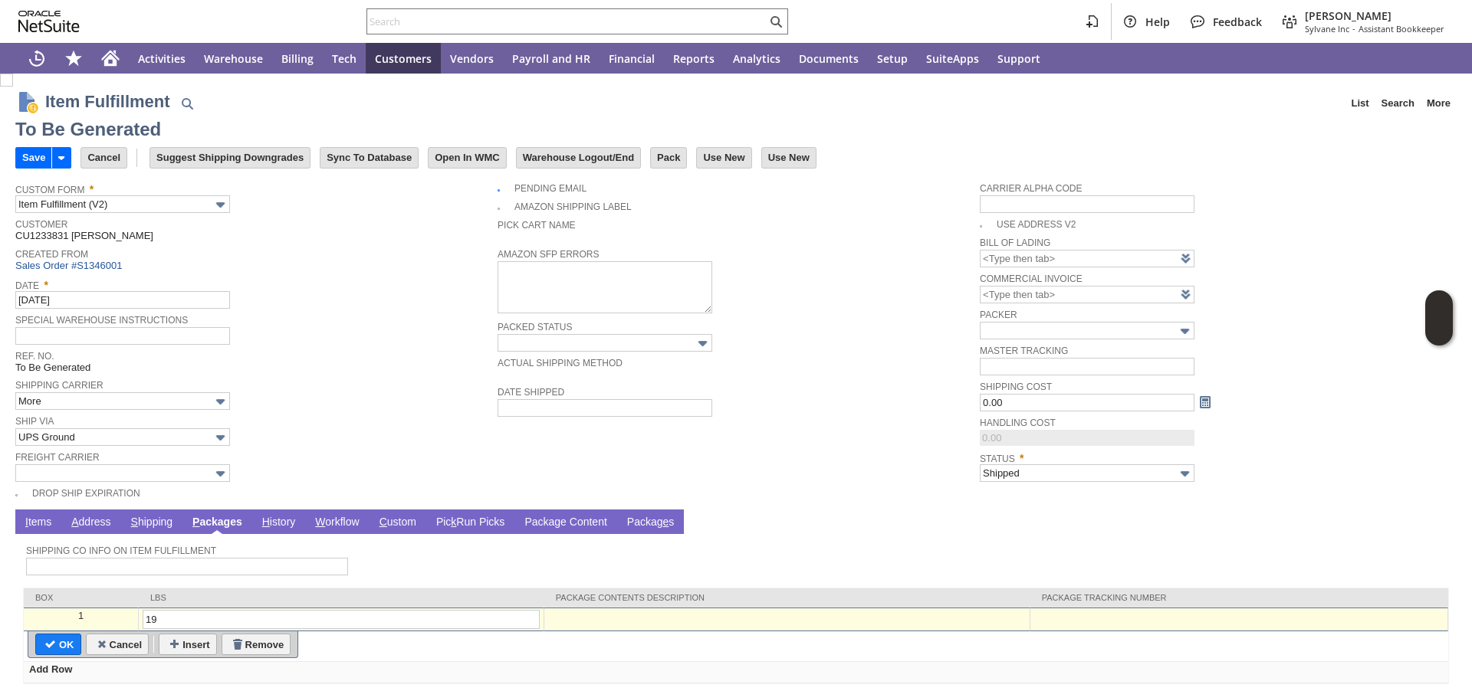
click at [1082, 625] on td at bounding box center [1239, 620] width 418 height 24
paste input "1Z07925A0394247540"
type input "1Z07925A0394247540"
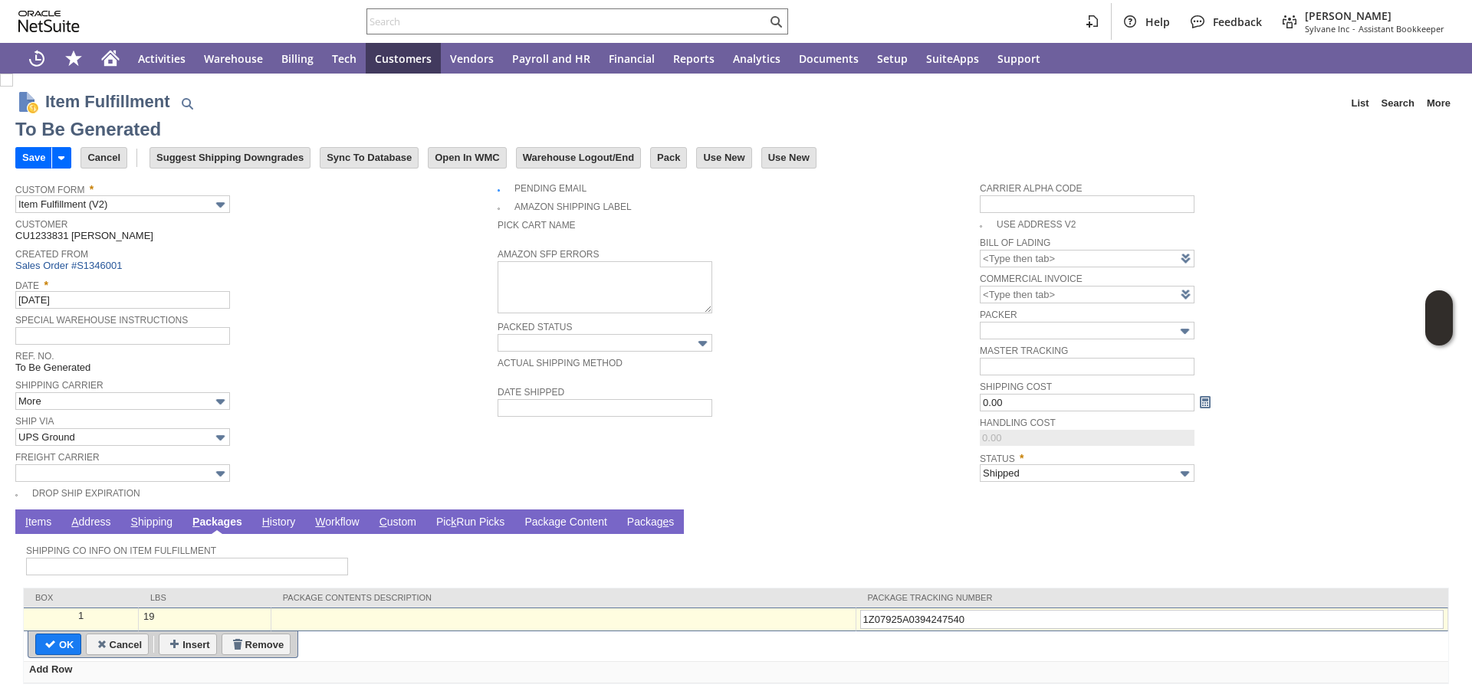
type input "Add"
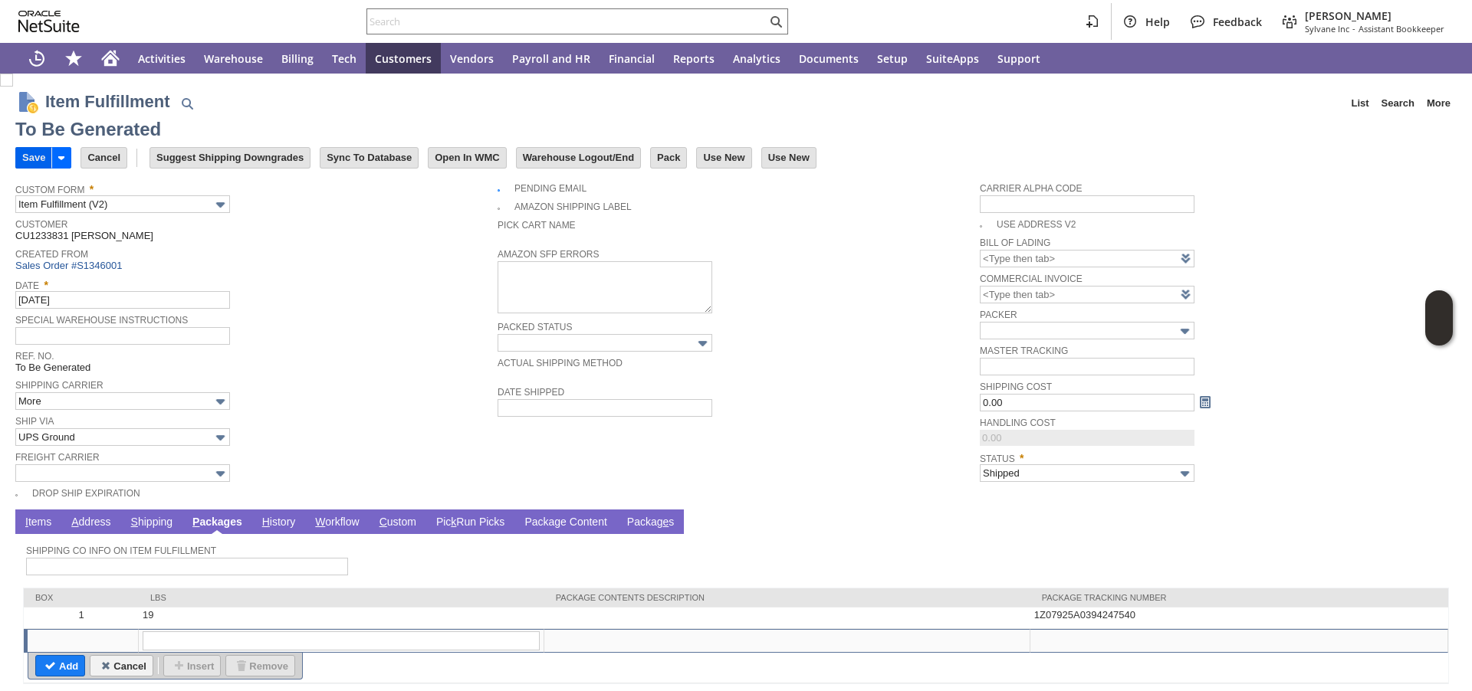
click at [34, 158] on input "Save" at bounding box center [33, 158] width 35 height 20
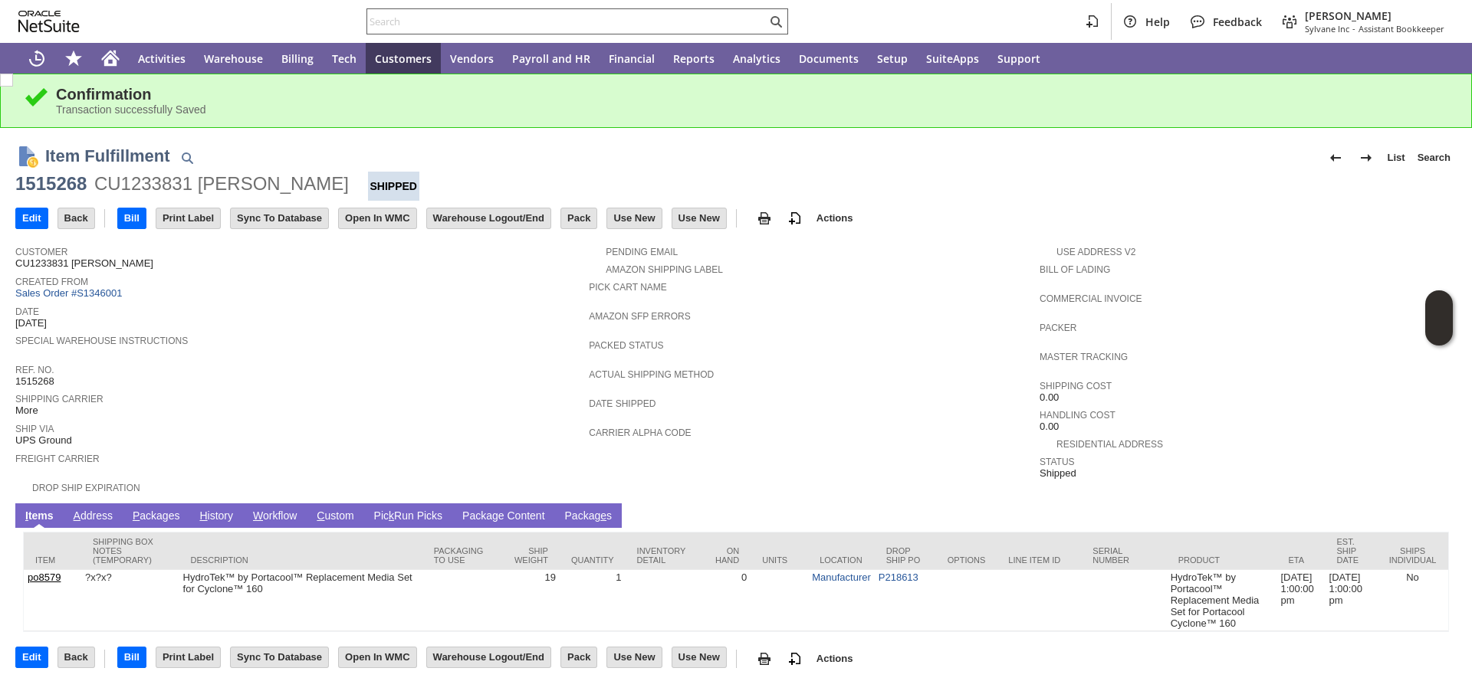
click at [396, 21] on input "text" at bounding box center [566, 21] width 399 height 18
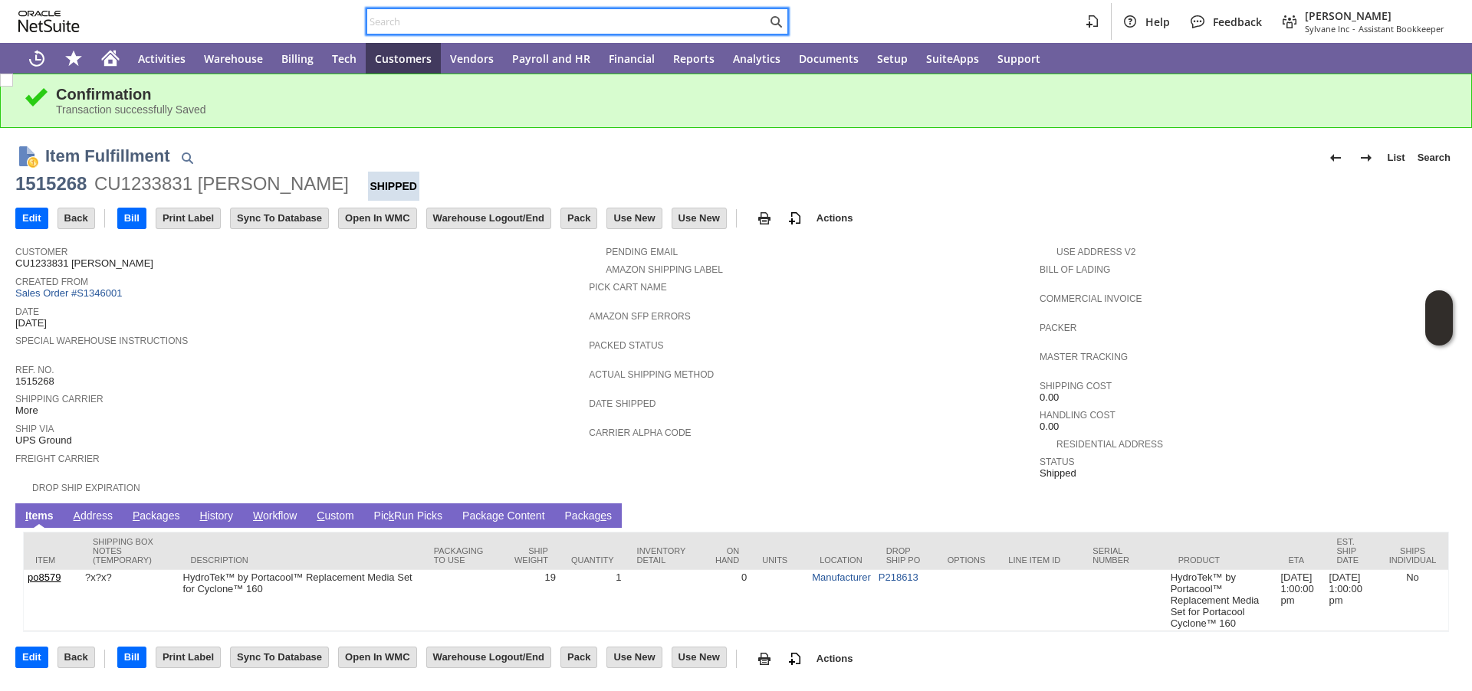
click at [396, 21] on input "text" at bounding box center [566, 21] width 399 height 18
paste input "P218565"
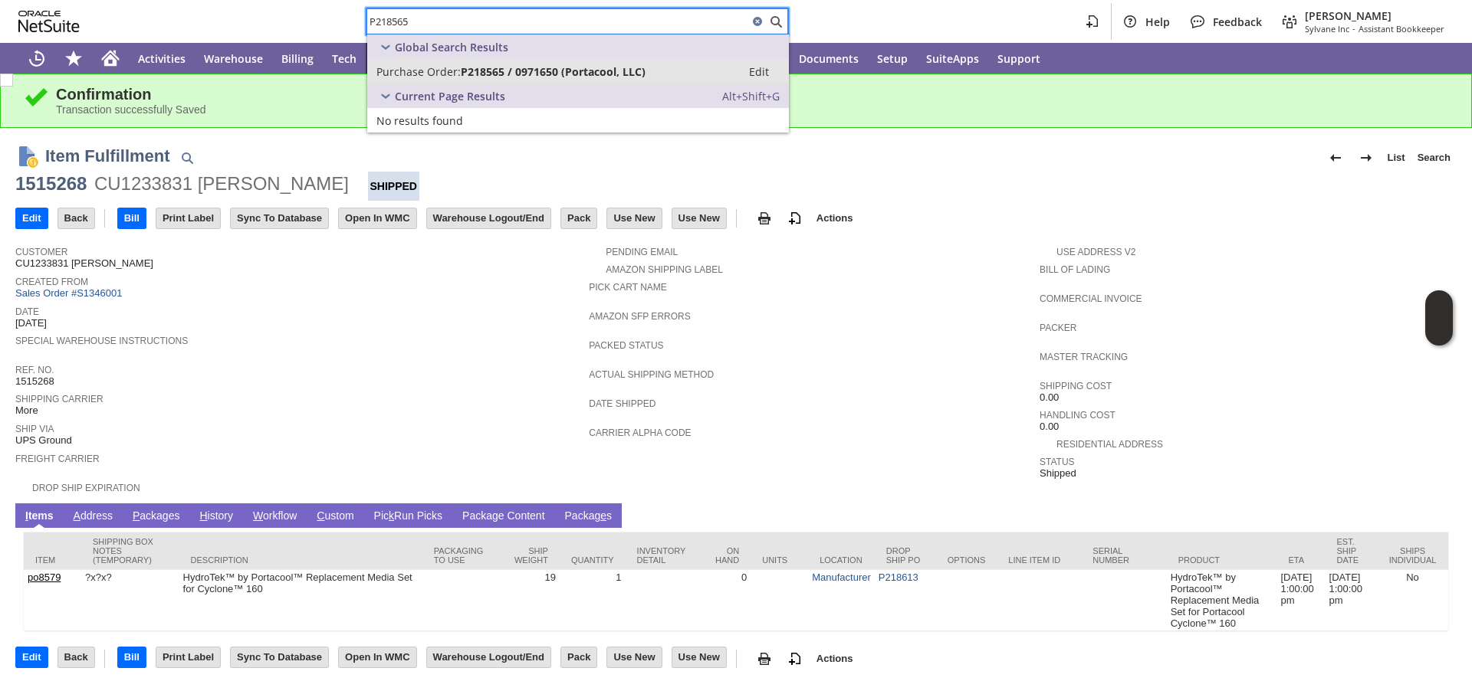
type input "P218565"
click at [402, 76] on span "Purchase Order:" at bounding box center [418, 71] width 84 height 15
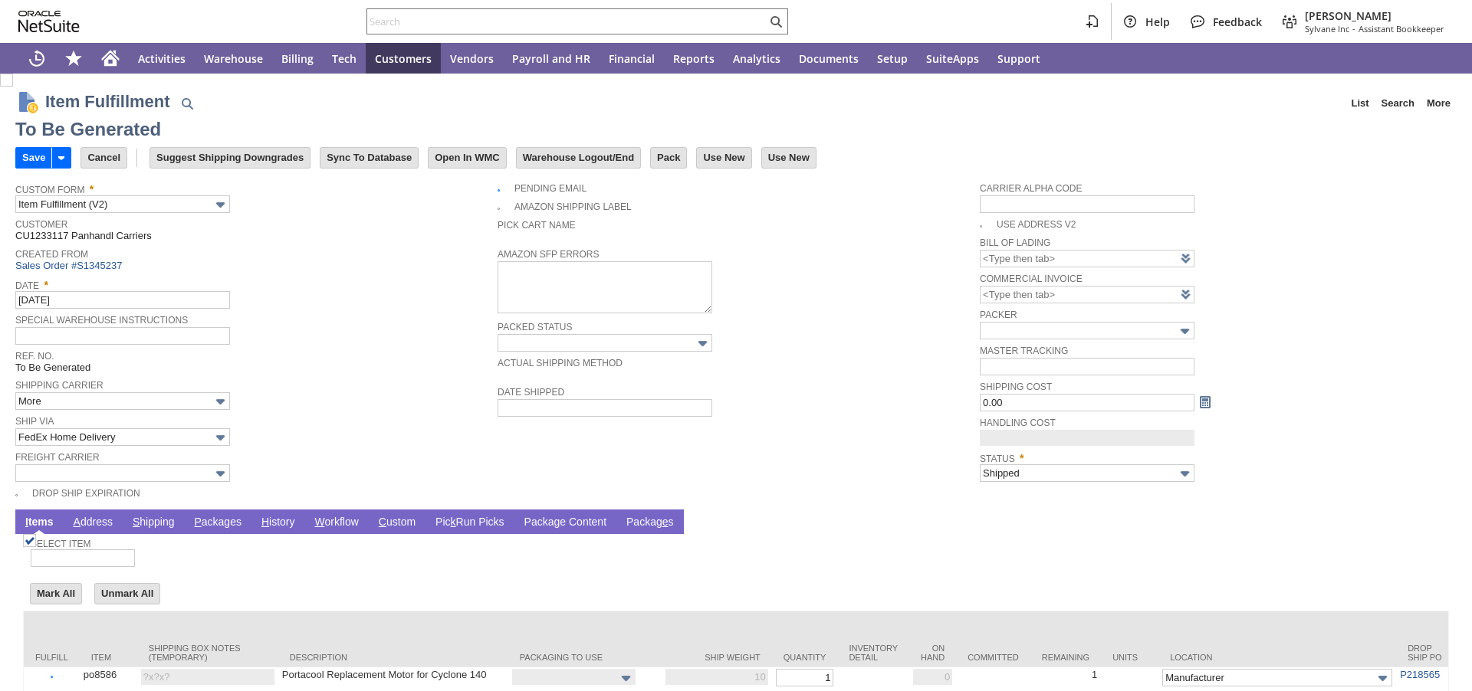
type input "0.00"
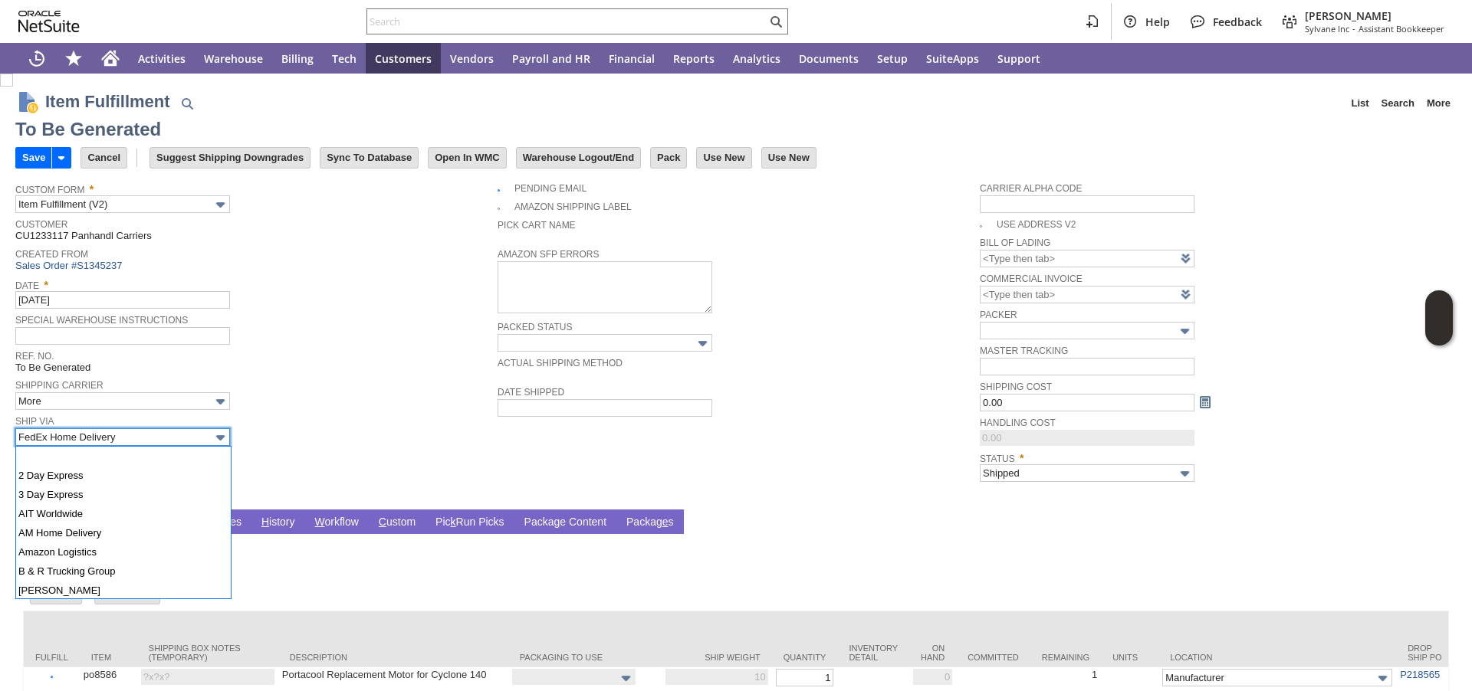
click at [157, 438] on input "FedEx Home Delivery" at bounding box center [122, 437] width 215 height 18
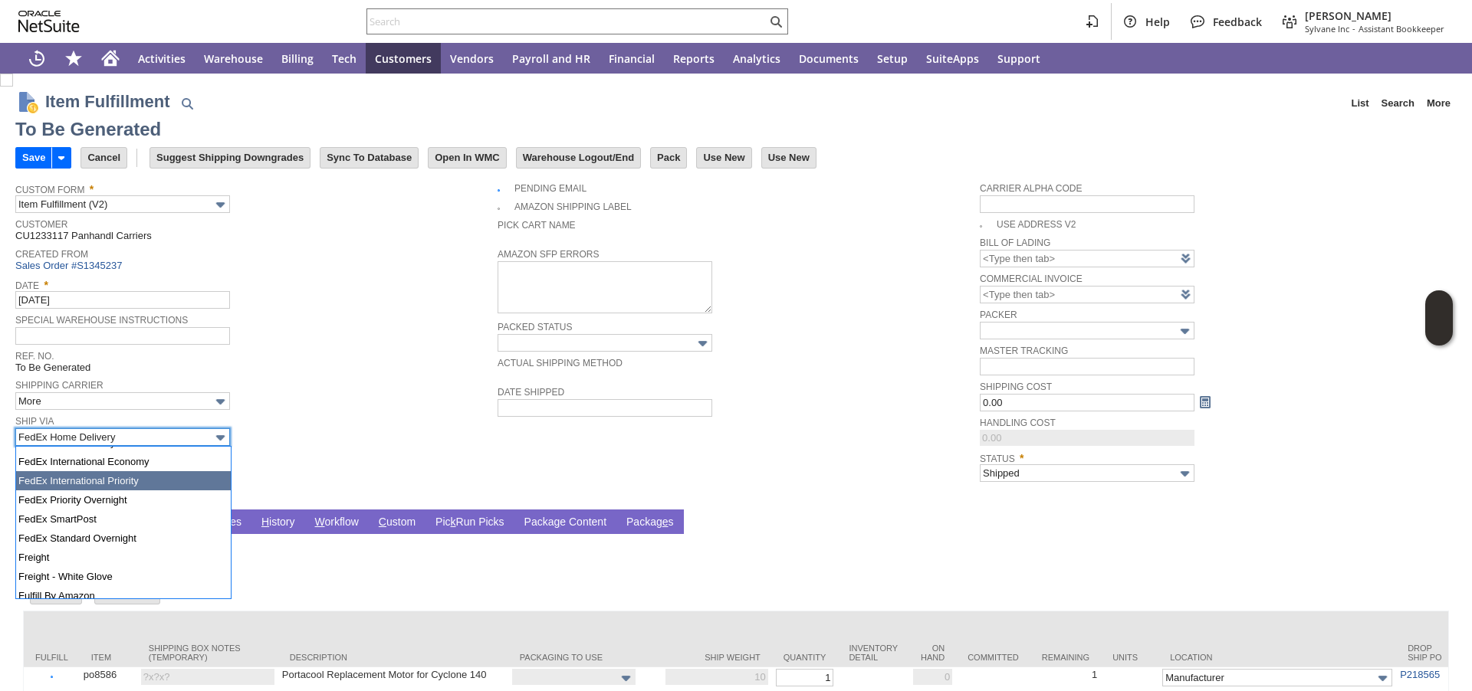
scroll to position [645, 0]
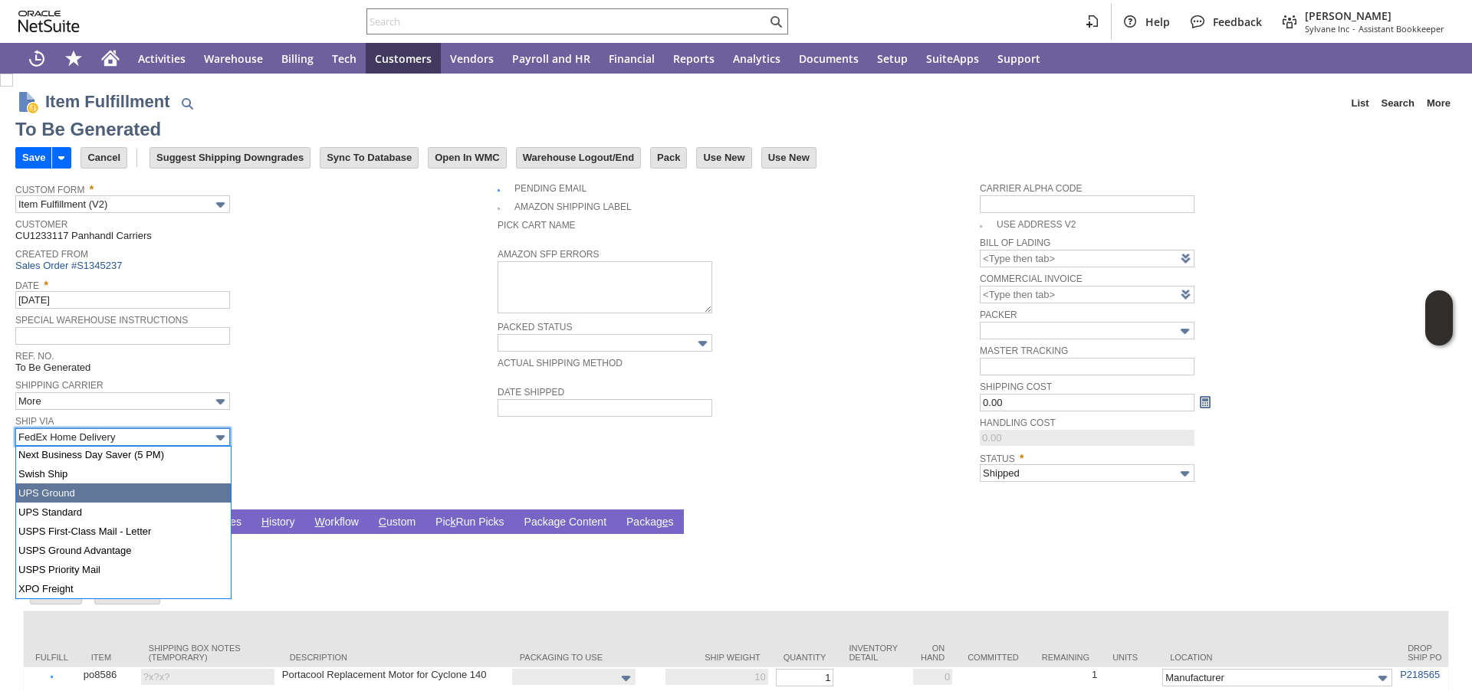
type input "UPS Ground"
type input "Add"
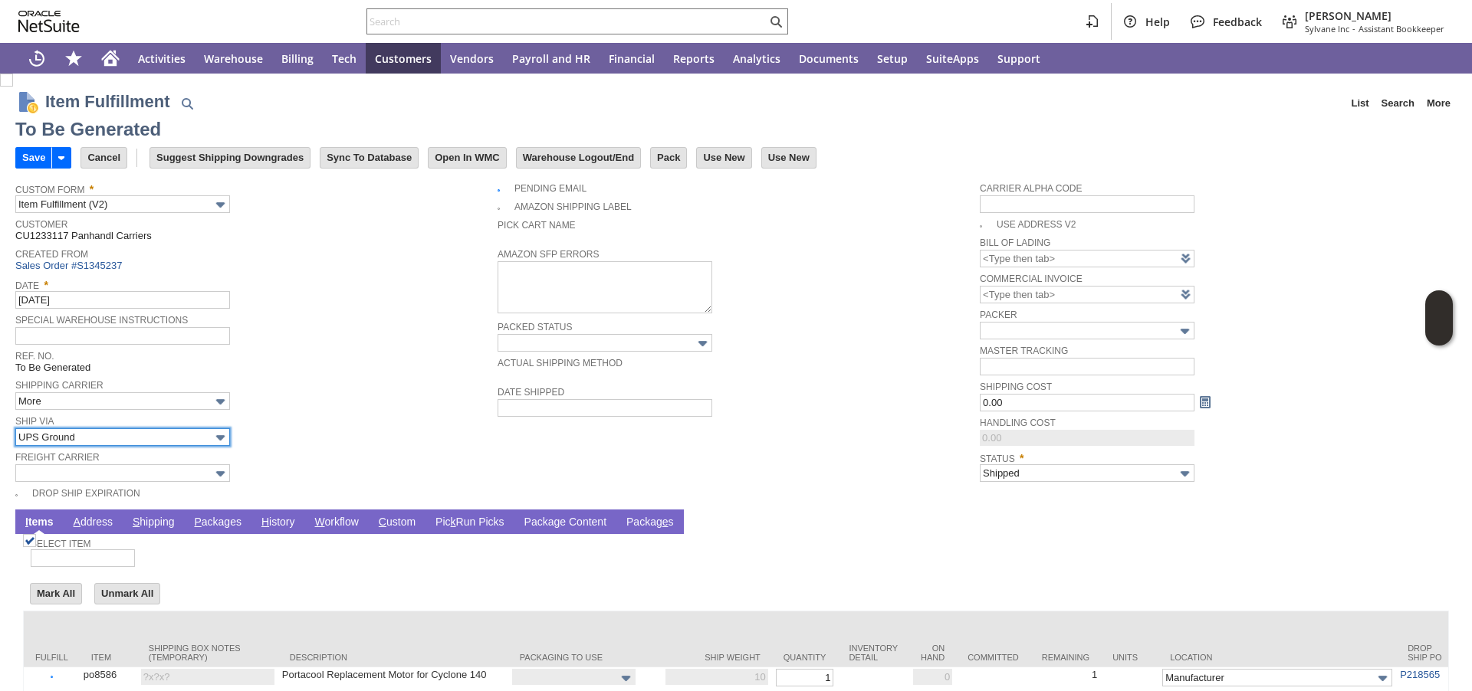
type input "10"
type input "OK"
click at [224, 522] on link "P ackages" at bounding box center [217, 523] width 55 height 15
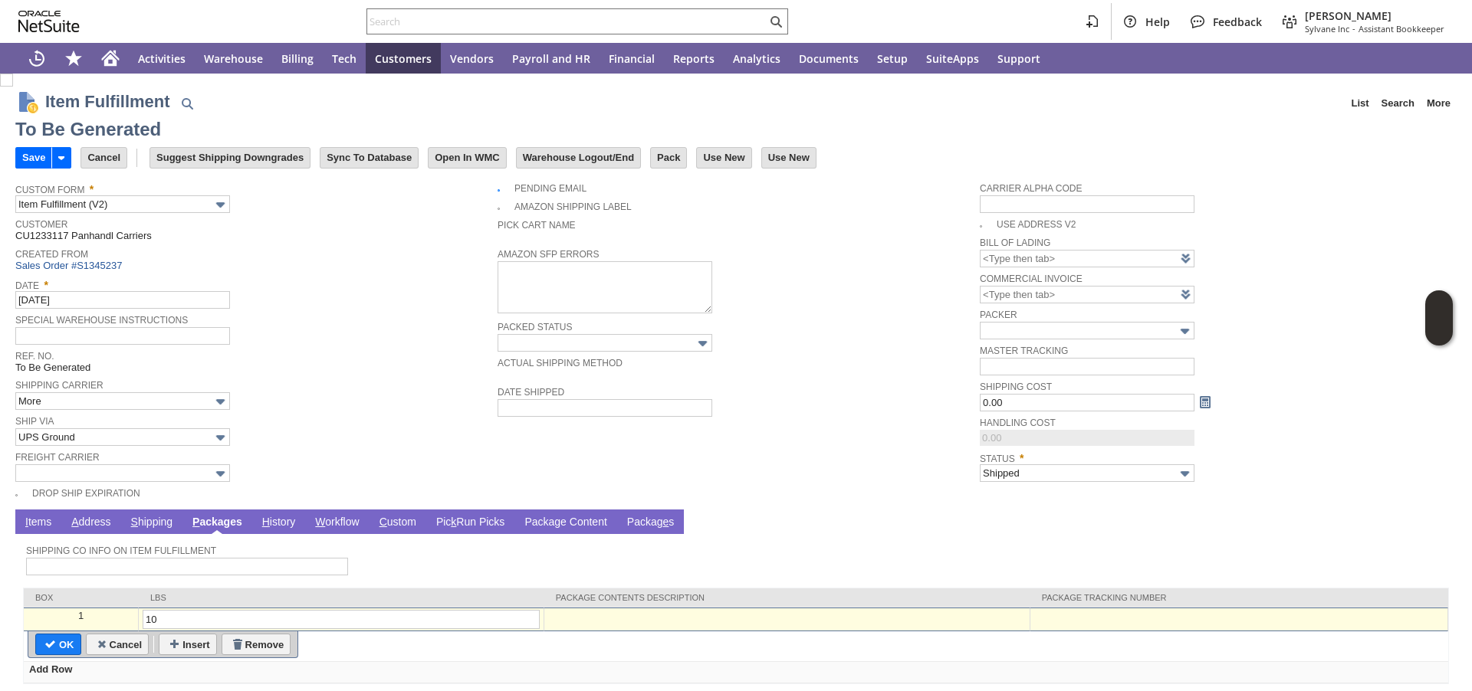
click at [1065, 623] on div at bounding box center [1238, 616] width 409 height 13
paste input "1Z07925A0399862983"
type input "1Z07925A0399862983"
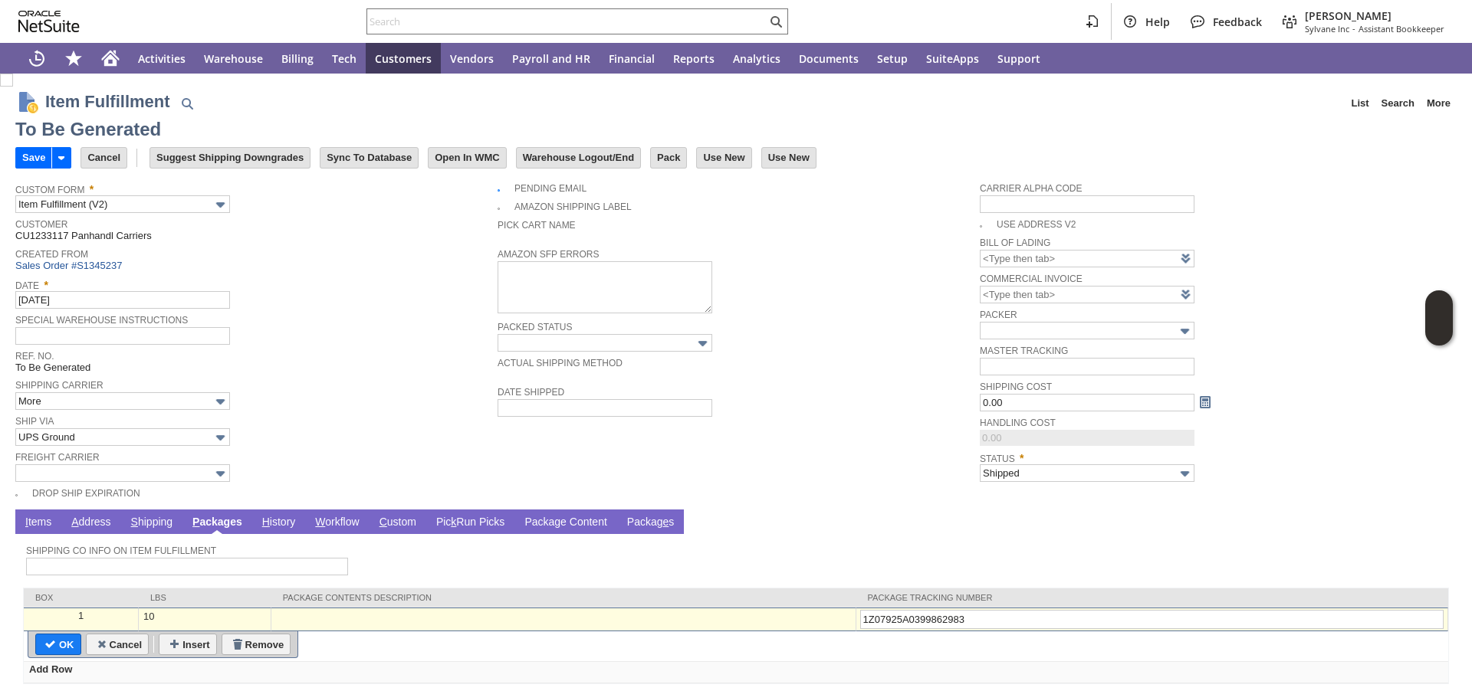
type input "Add"
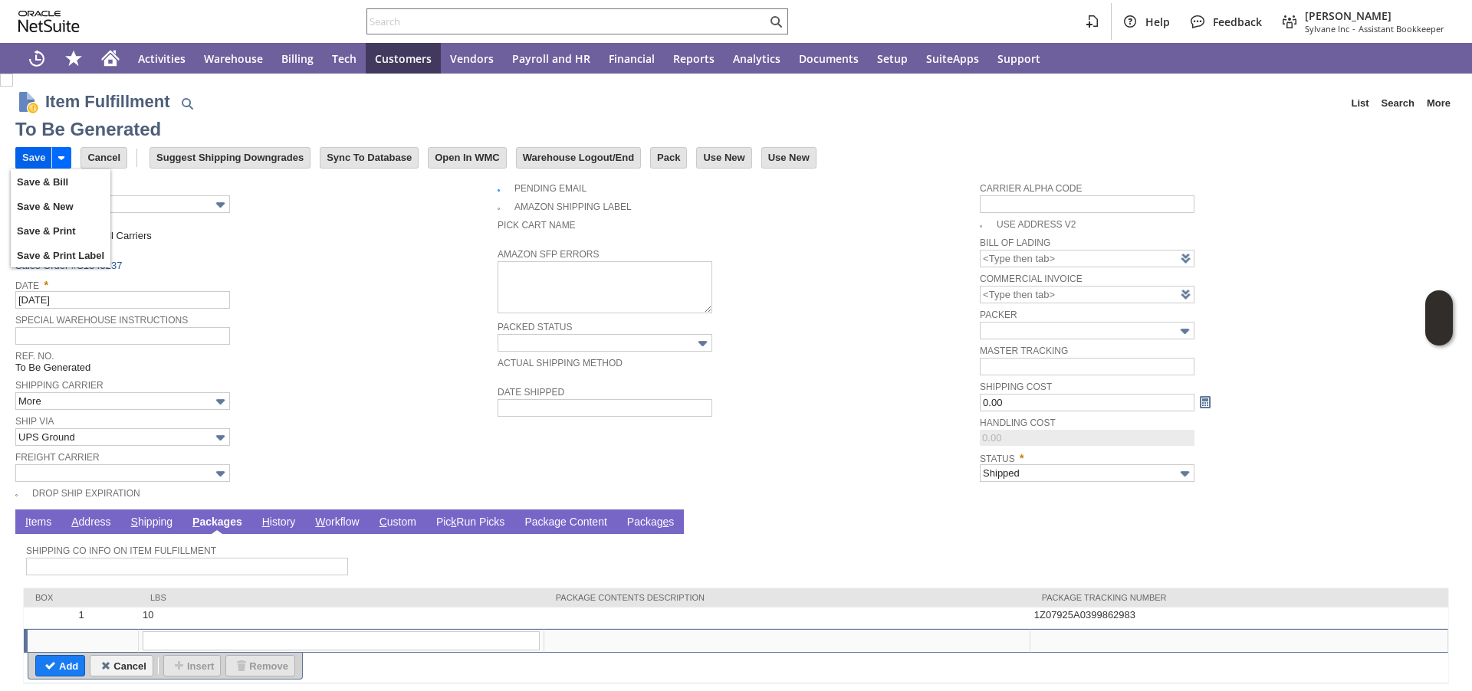
click at [31, 159] on input "Save" at bounding box center [33, 158] width 35 height 20
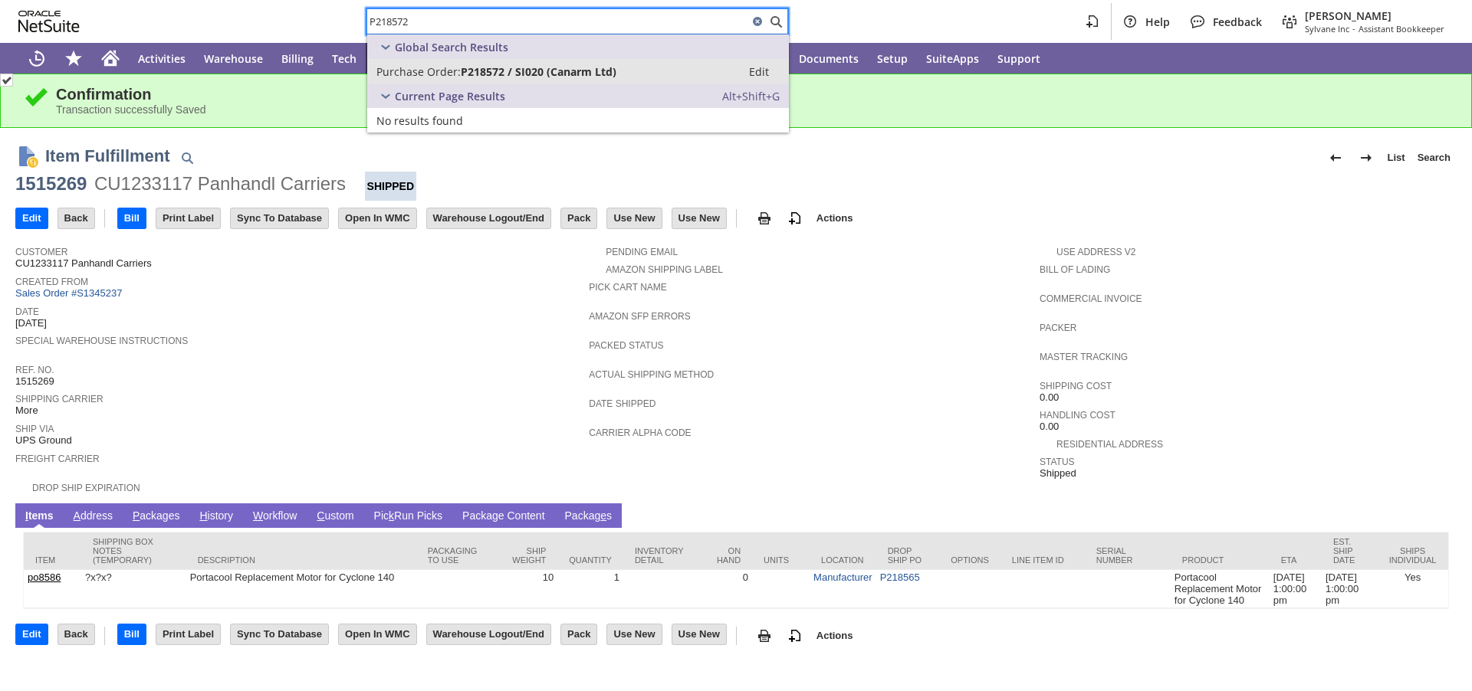
type input "P218572"
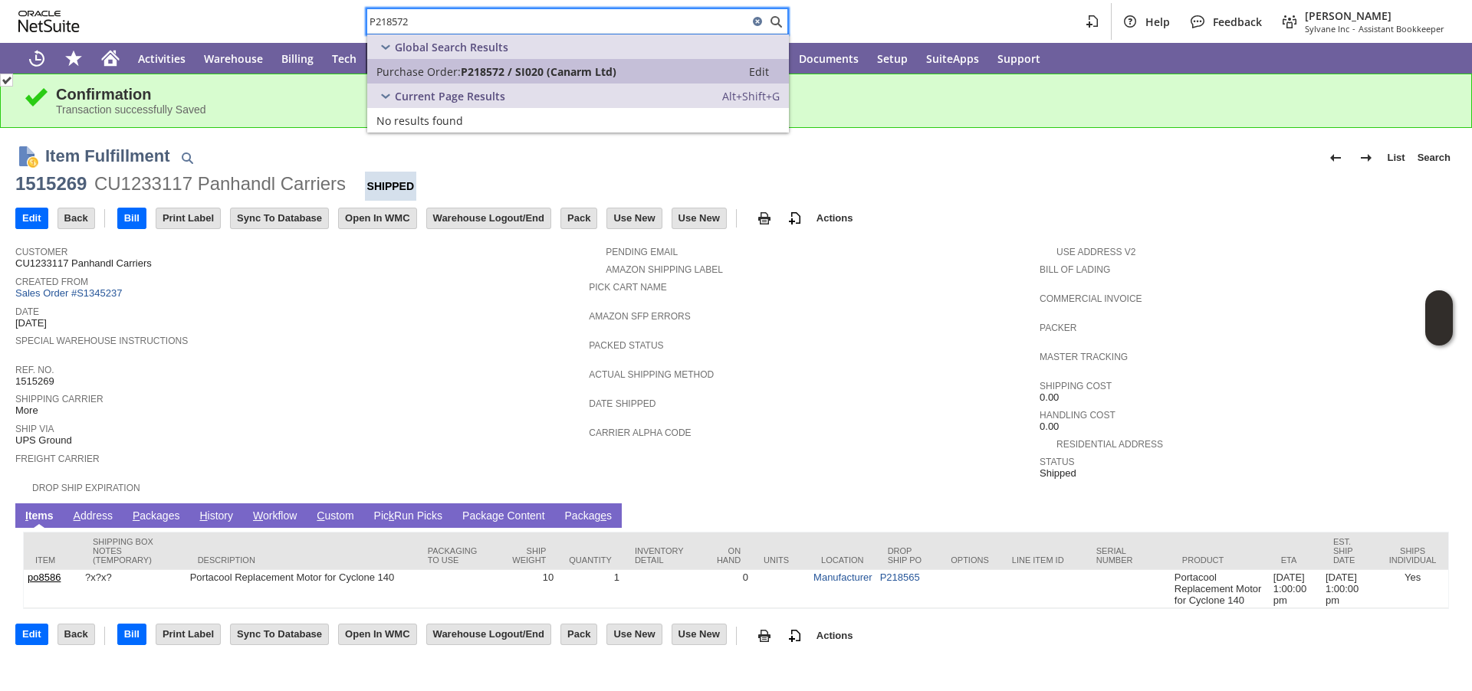
click at [482, 75] on span "P218572 / SI020 (Canarm Ltd)" at bounding box center [539, 71] width 156 height 15
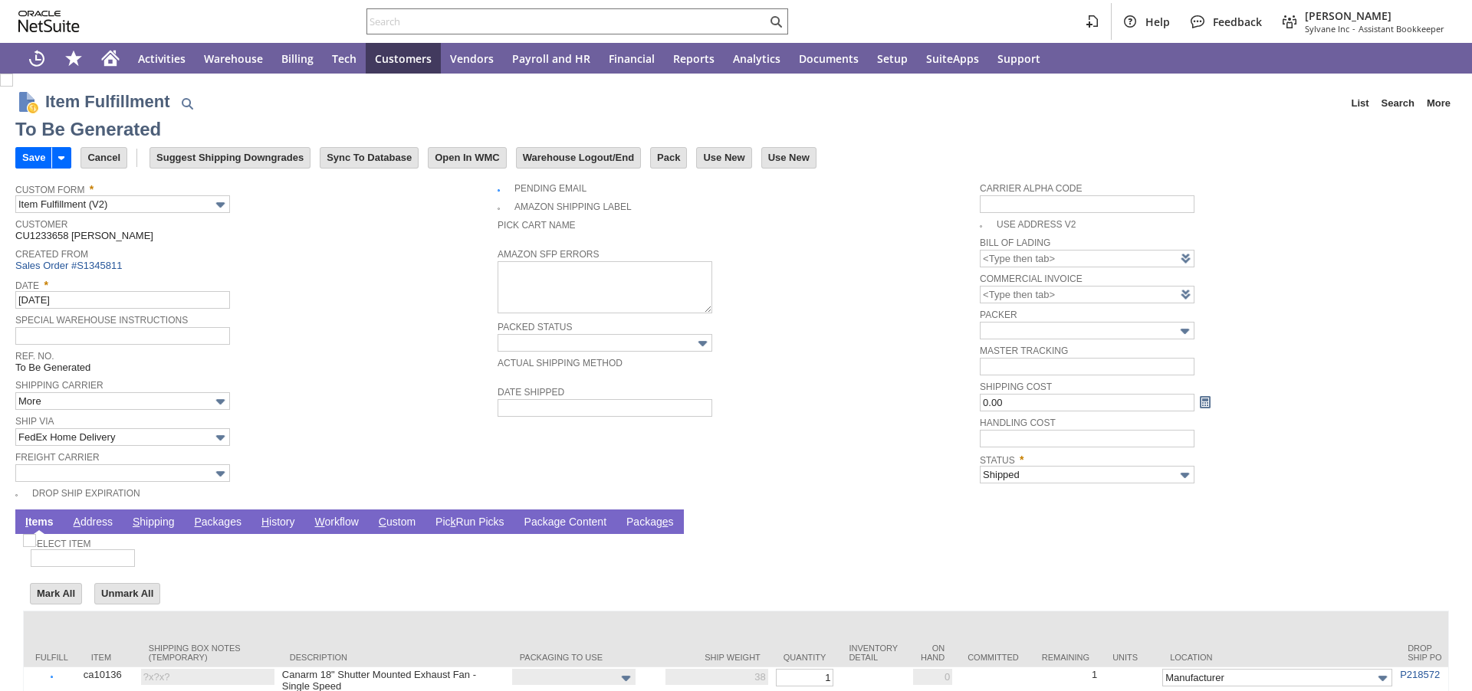
type input "0.00"
click at [236, 527] on link "P ackages" at bounding box center [217, 523] width 55 height 15
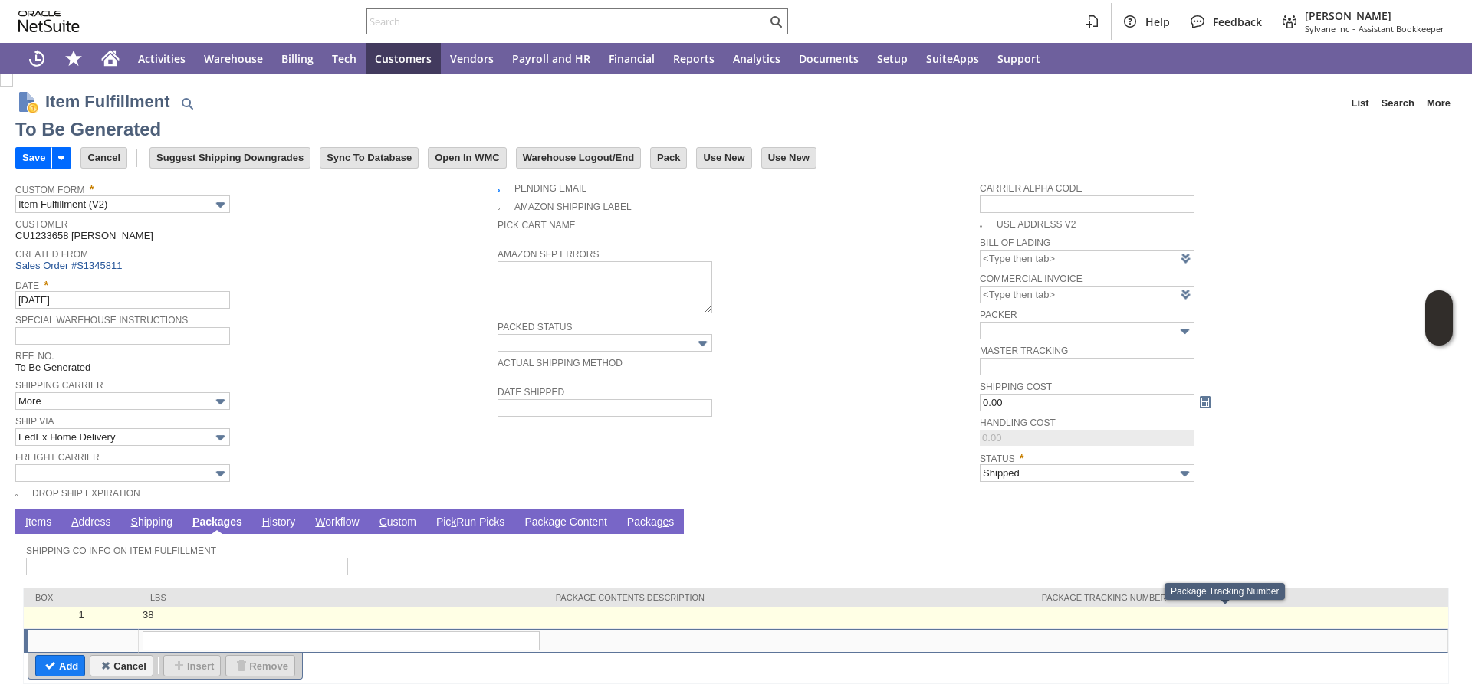
click at [1147, 614] on td at bounding box center [1239, 618] width 418 height 21
type input "OK"
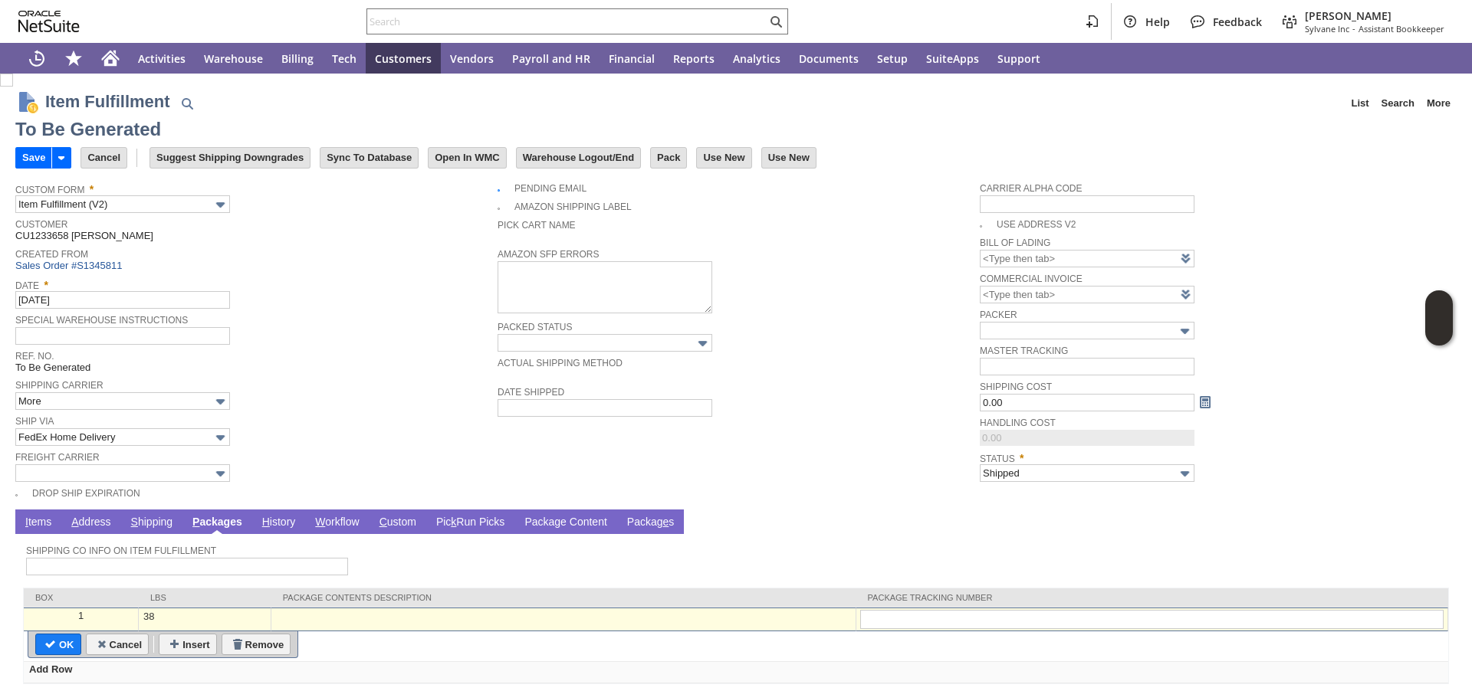
type input "392029622878"
type input "Add"
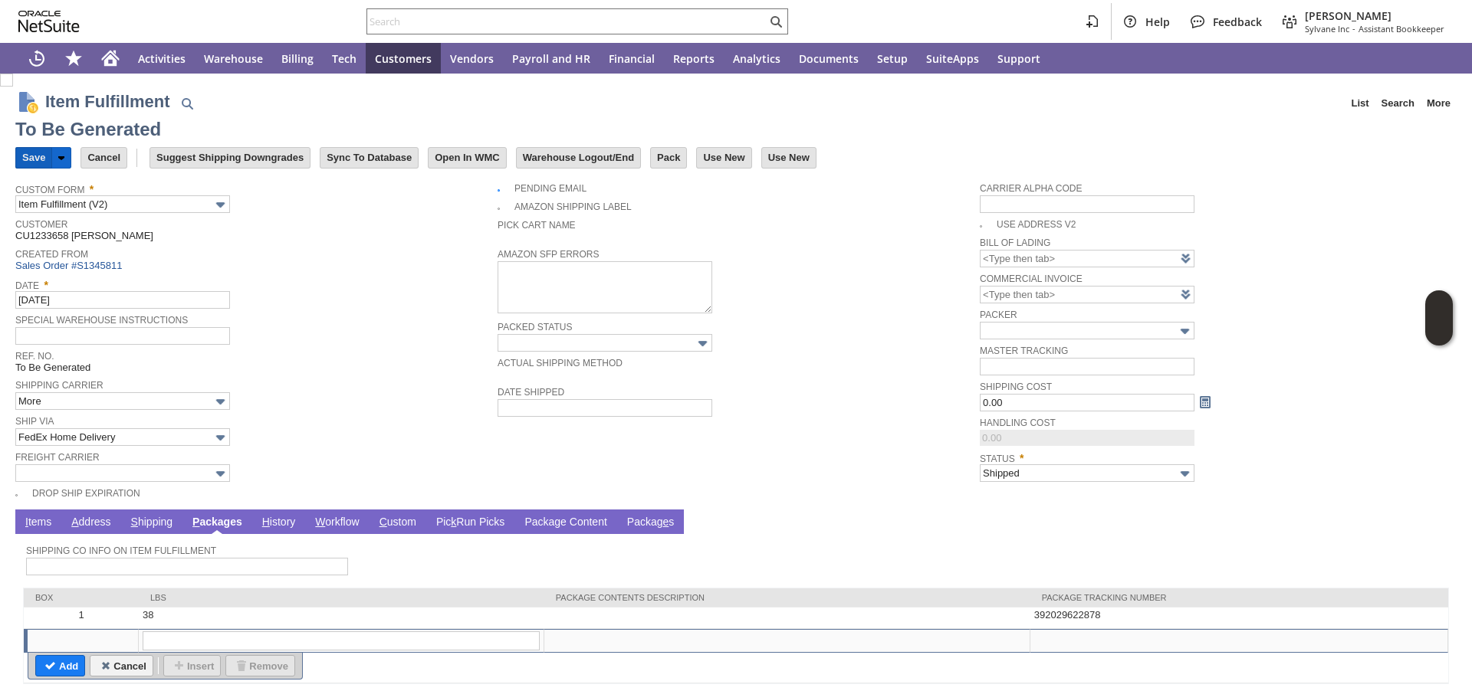
click at [30, 156] on input "Save" at bounding box center [33, 158] width 35 height 20
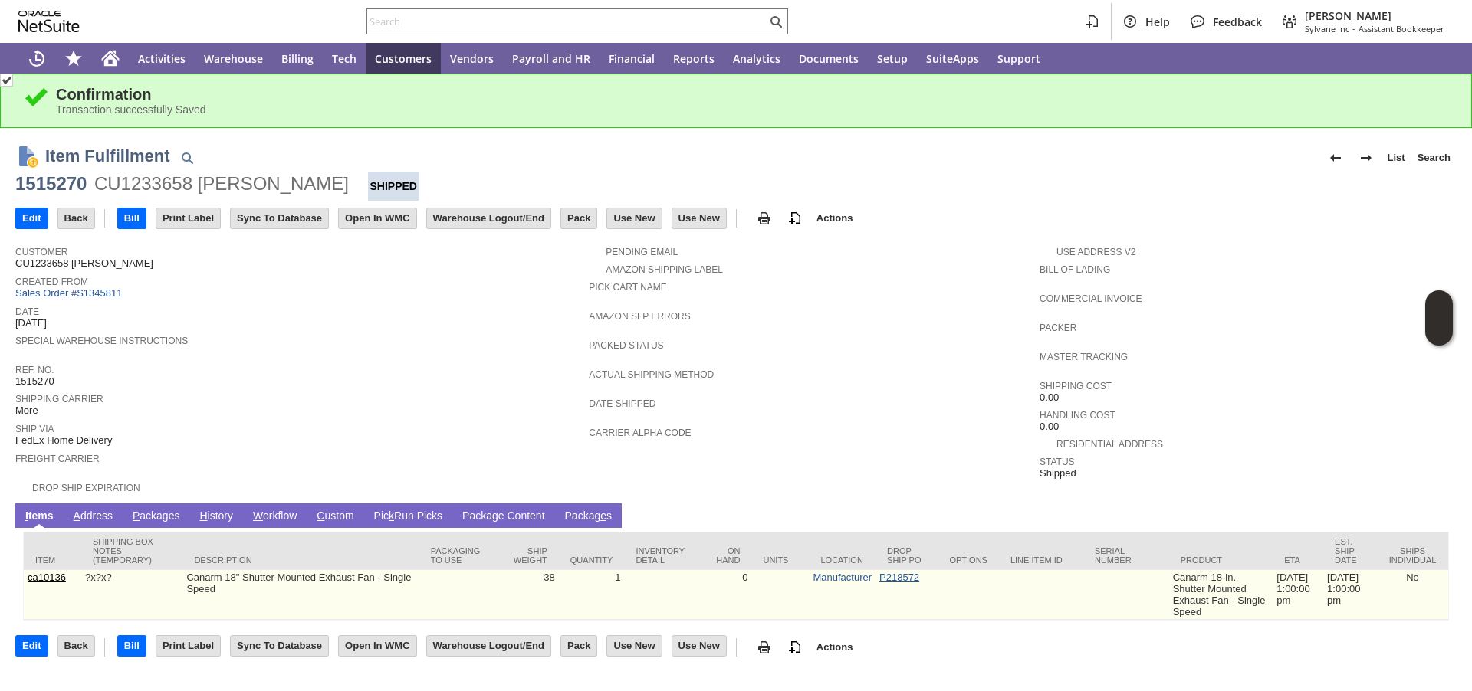
click at [890, 582] on link "P218572" at bounding box center [899, 577] width 40 height 11
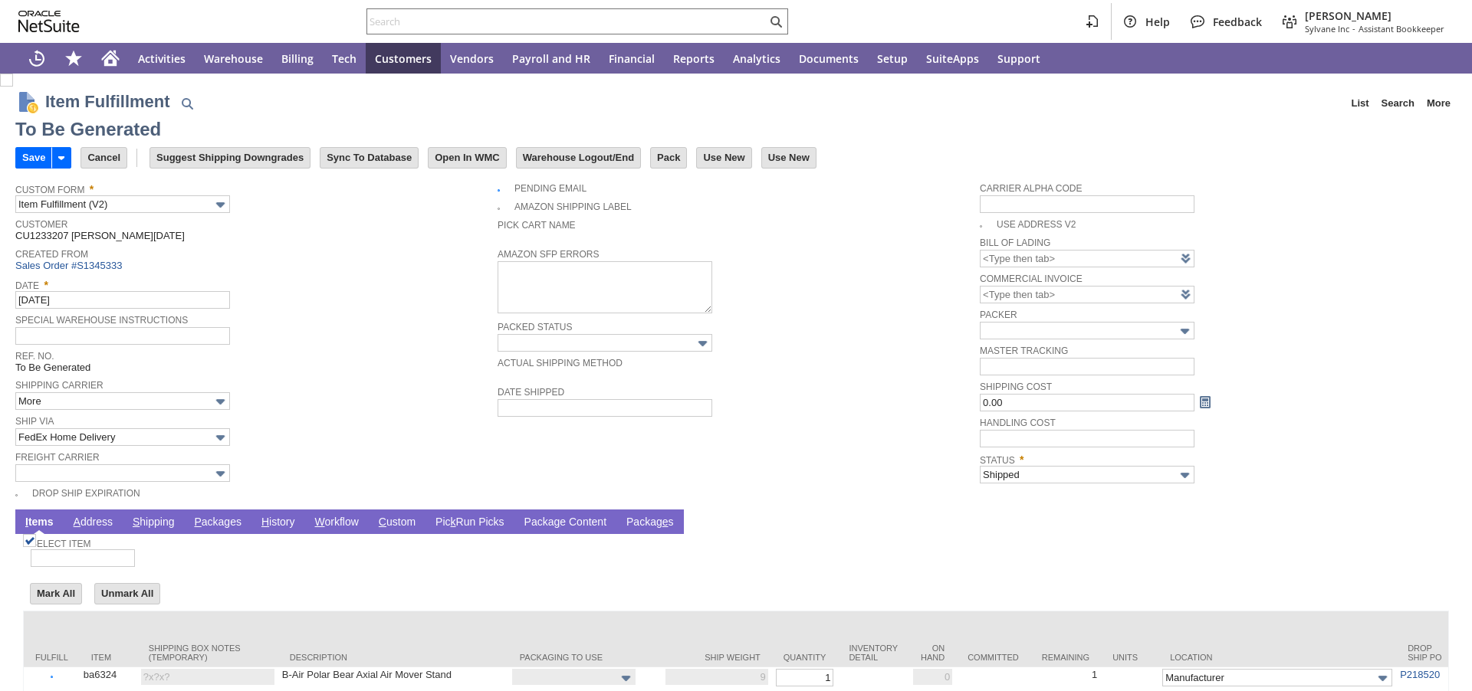
type input "0.00"
drag, startPoint x: 217, startPoint y: 520, endPoint x: 301, endPoint y: 520, distance: 84.3
click at [217, 520] on link "P ackages" at bounding box center [217, 523] width 55 height 15
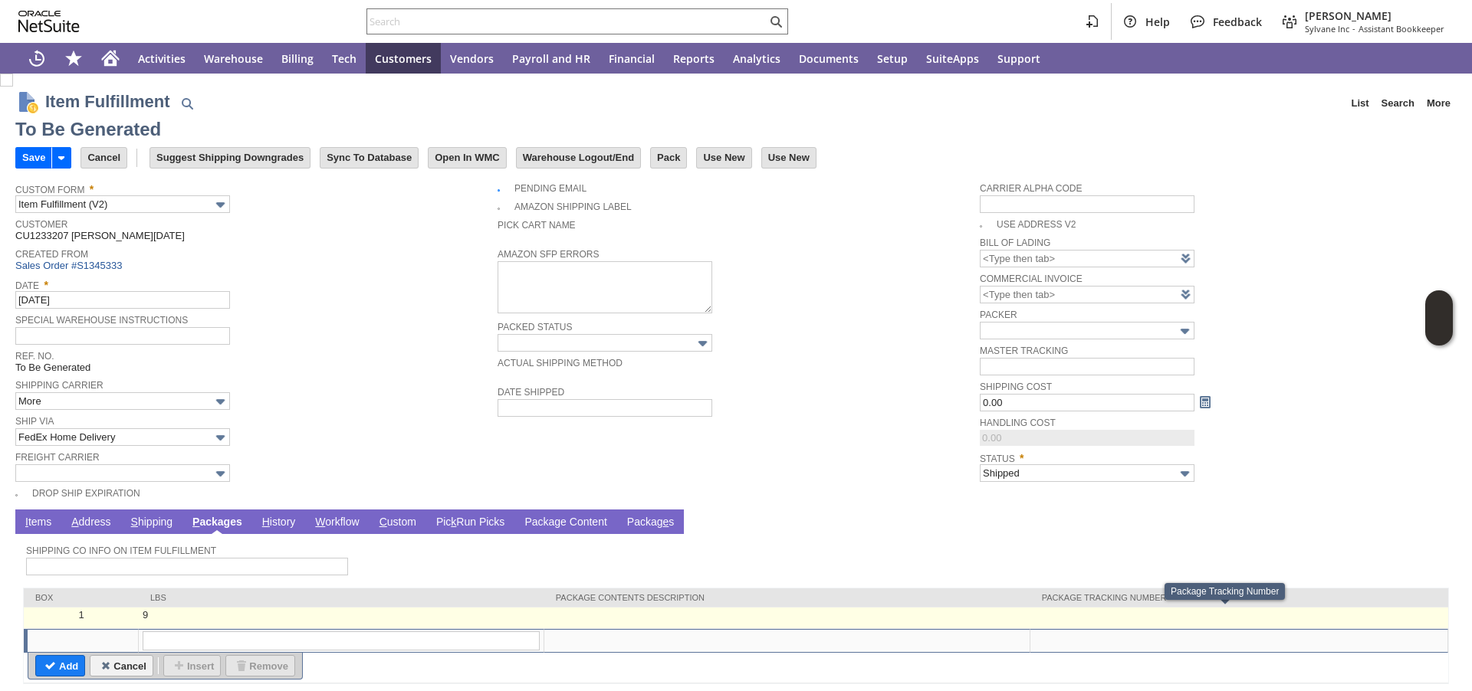
click at [1089, 617] on td at bounding box center [1239, 618] width 418 height 21
type input "9"
type input "OK"
paste input "474663608847"
type input "474663608847"
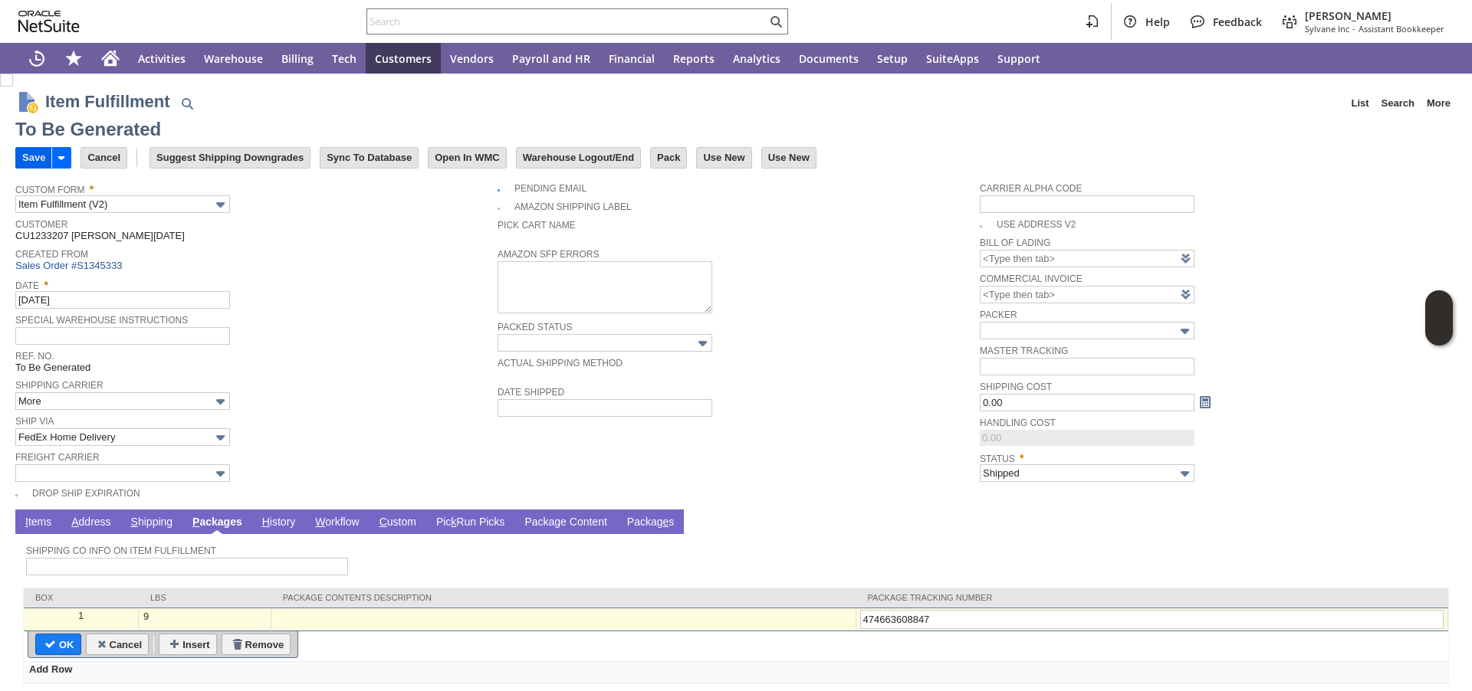
type input "474663608847"
click at [41, 165] on input "Save" at bounding box center [33, 158] width 35 height 20
type input "Add"
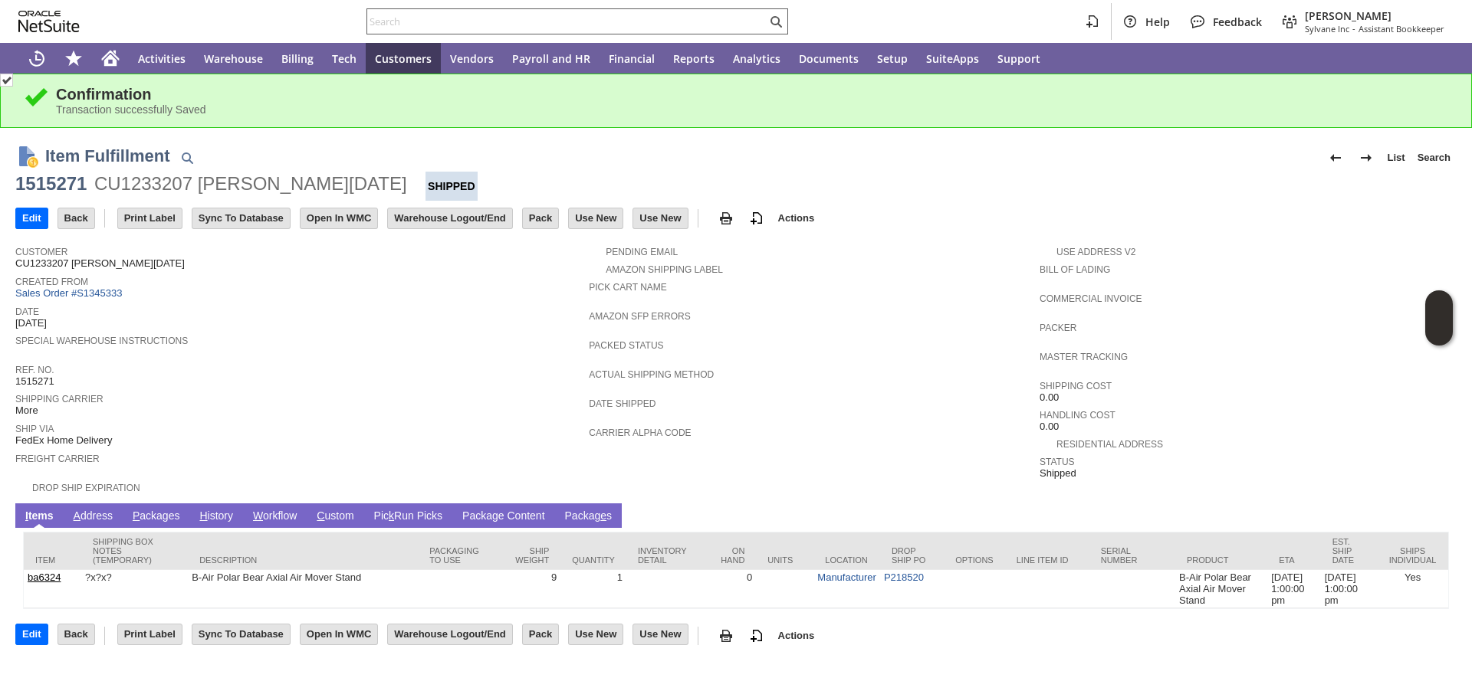
click at [497, 21] on input "text" at bounding box center [566, 21] width 399 height 18
paste input "P218242"
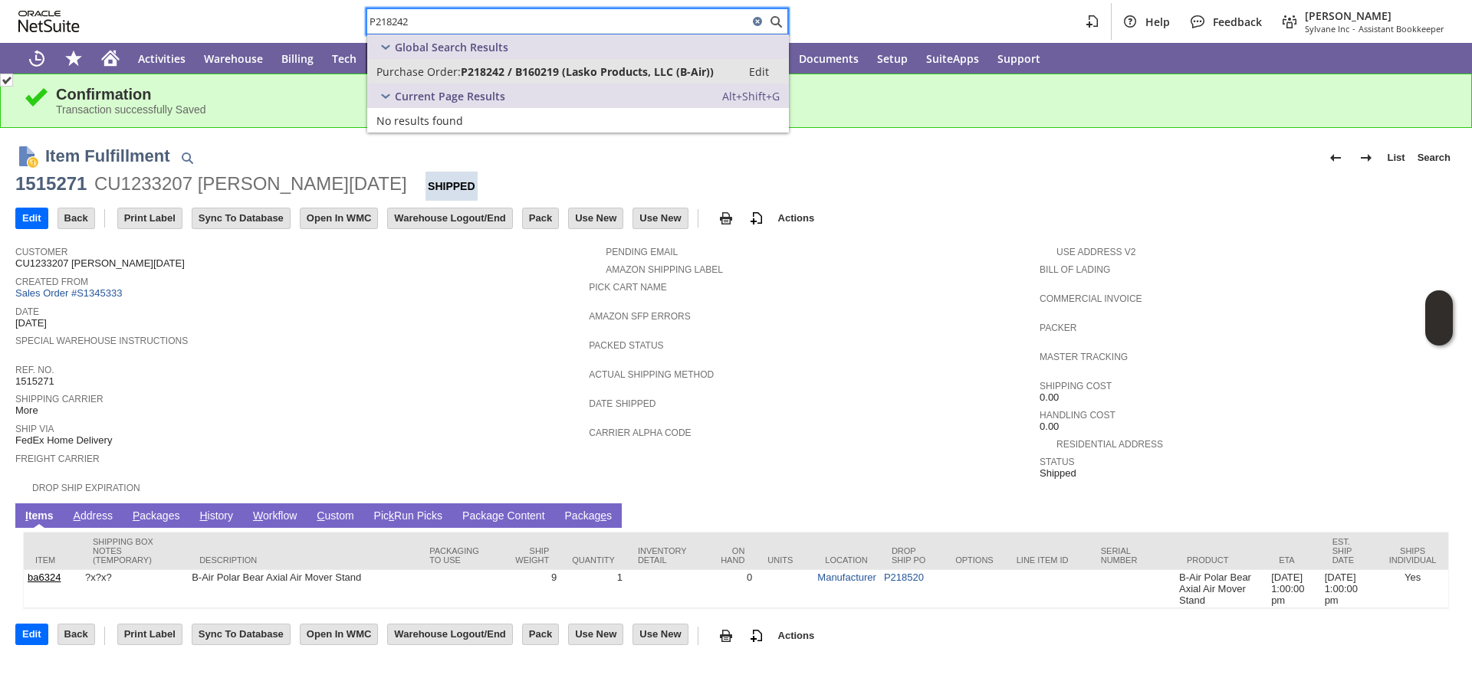
type input "P218242"
click at [466, 61] on link "Purchase Order: P218242 / B160219 (Lasko Products, LLC (B-Air)) Edit" at bounding box center [578, 71] width 422 height 25
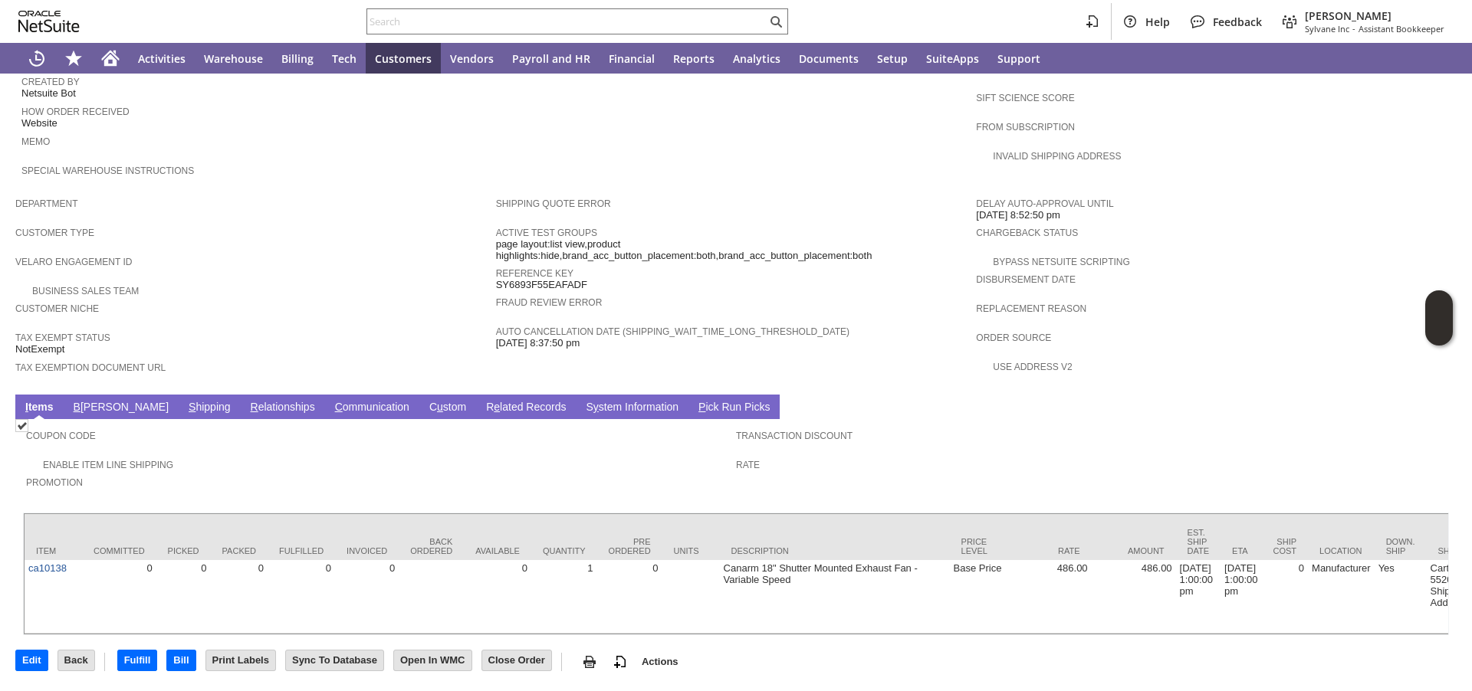
click at [100, 401] on link "B illing" at bounding box center [121, 408] width 103 height 15
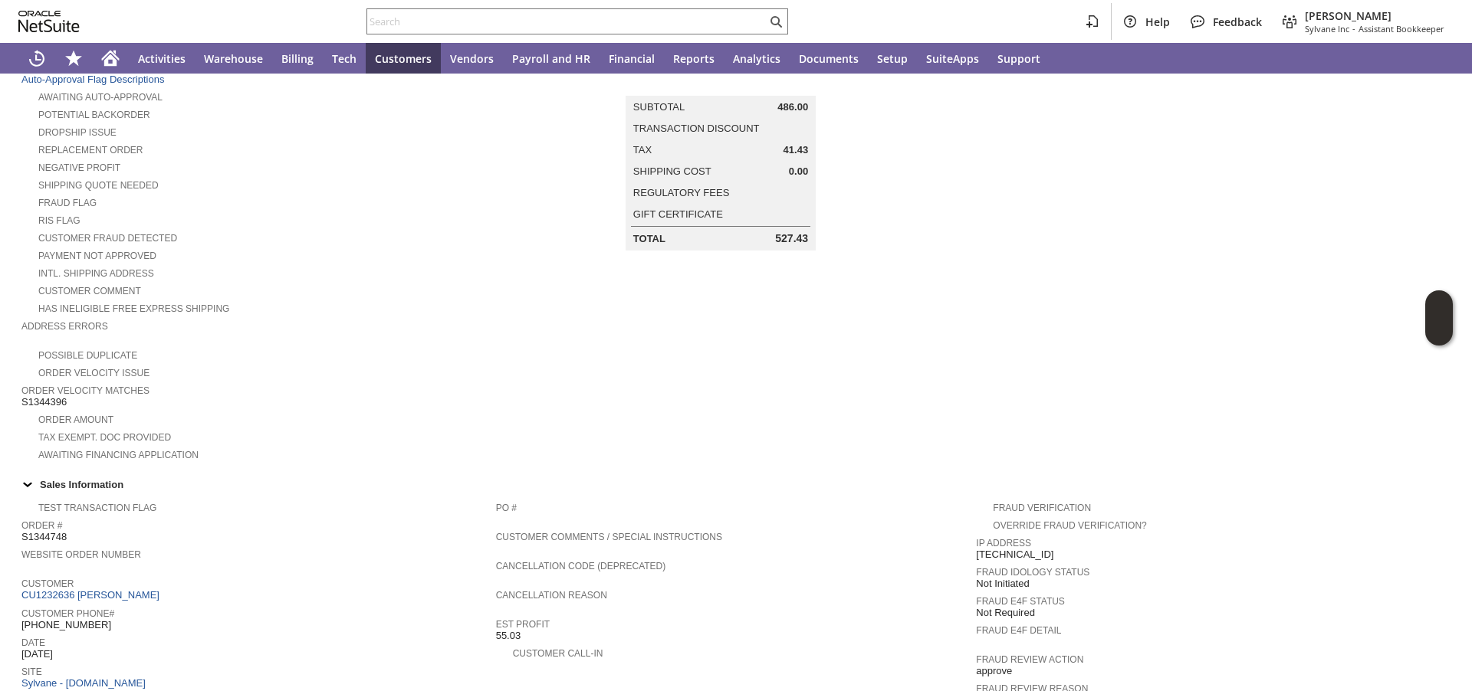
scroll to position [0, 0]
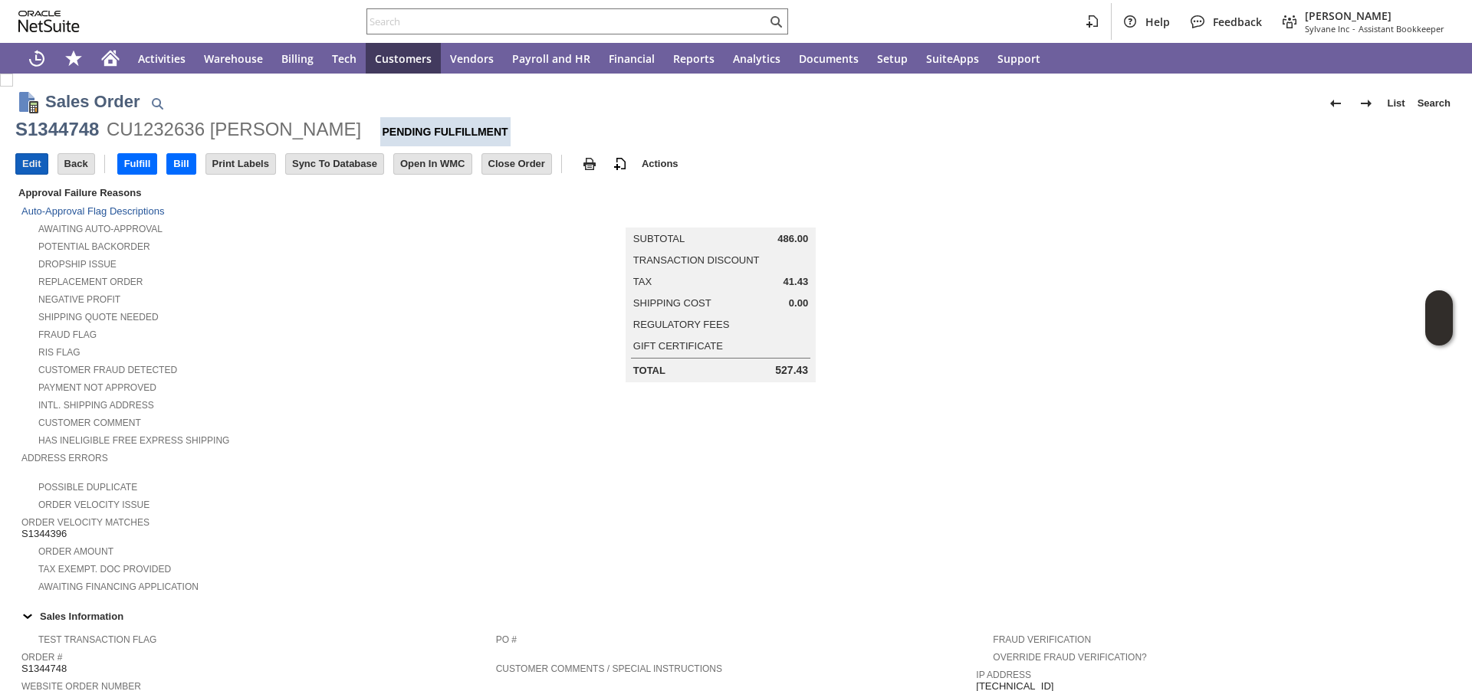
click at [30, 174] on input "Edit" at bounding box center [31, 164] width 31 height 20
